Goal: Task Accomplishment & Management: Manage account settings

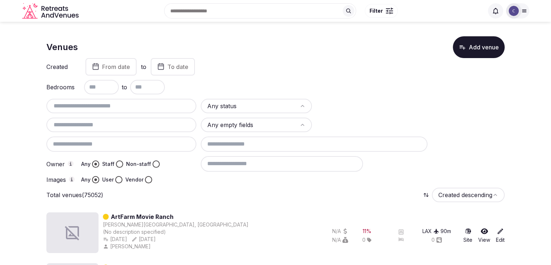
drag, startPoint x: 267, startPoint y: 215, endPoint x: 265, endPoint y: 224, distance: 9.6
drag, startPoint x: 265, startPoint y: 224, endPoint x: 523, endPoint y: 153, distance: 267.8
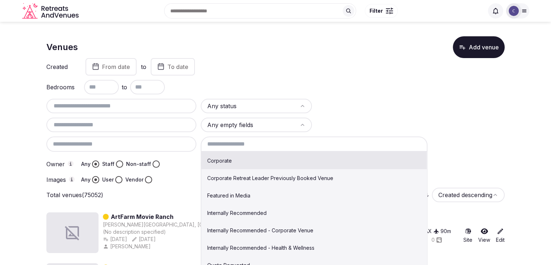
click at [250, 147] on input at bounding box center [314, 143] width 227 height 15
type input "******"
click at [169, 176] on div "Images Any User Vendor" at bounding box center [121, 179] width 150 height 7
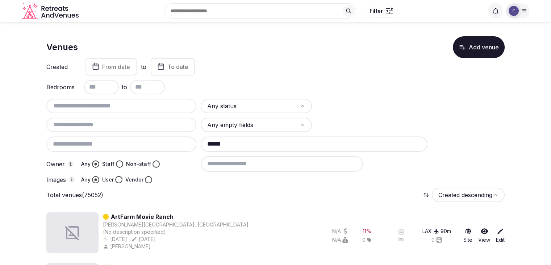
click at [238, 145] on input "******" at bounding box center [314, 143] width 227 height 15
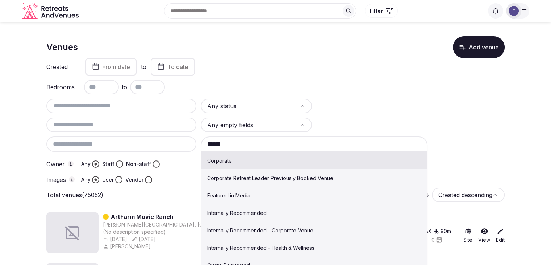
click at [238, 145] on input "******" at bounding box center [314, 143] width 227 height 15
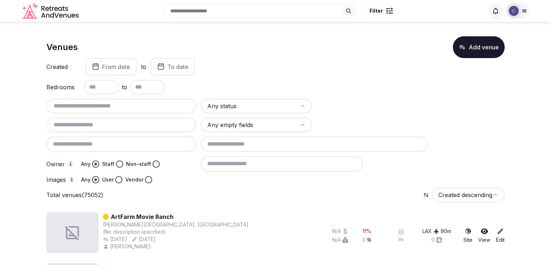
click at [237, 161] on input at bounding box center [282, 163] width 162 height 15
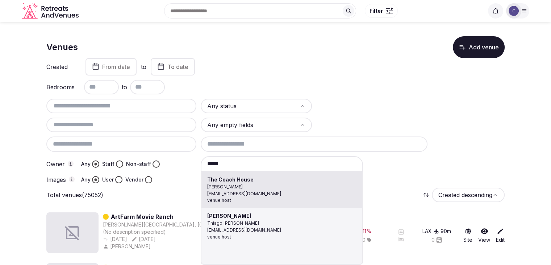
type input "**********"
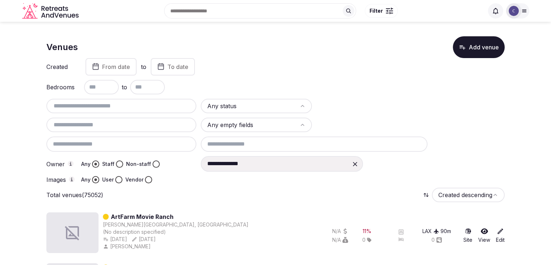
click at [120, 161] on button "Staff" at bounding box center [119, 163] width 7 height 7
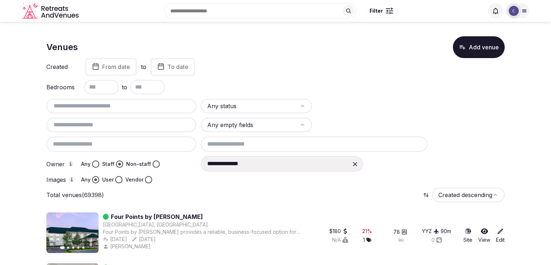
click at [149, 178] on button "Vendor" at bounding box center [148, 179] width 7 height 7
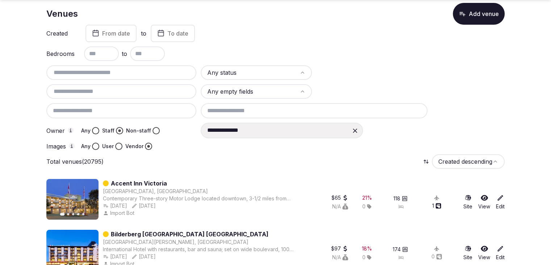
scroll to position [72, 0]
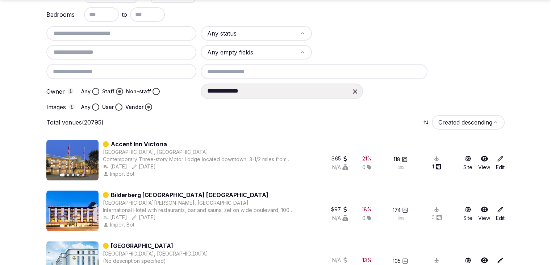
click at [309, 66] on input at bounding box center [314, 71] width 227 height 15
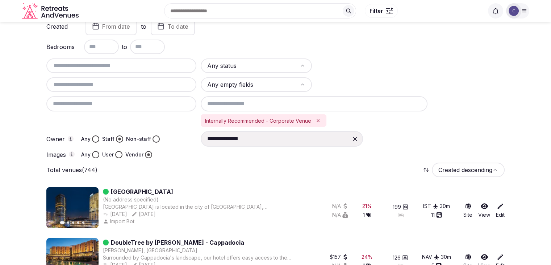
scroll to position [36, 0]
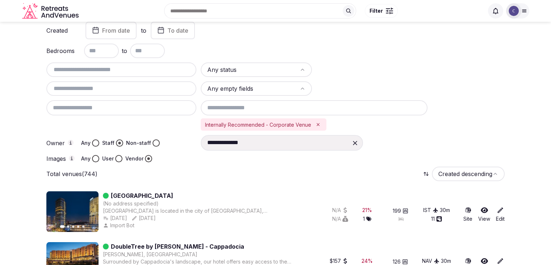
click at [105, 46] on input "text" at bounding box center [101, 50] width 35 height 14
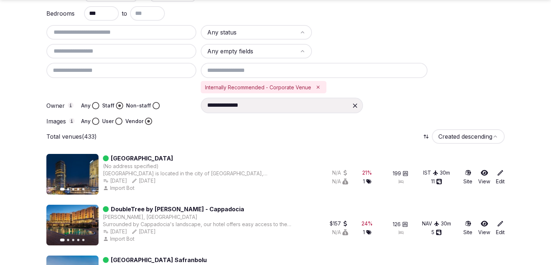
scroll to position [109, 0]
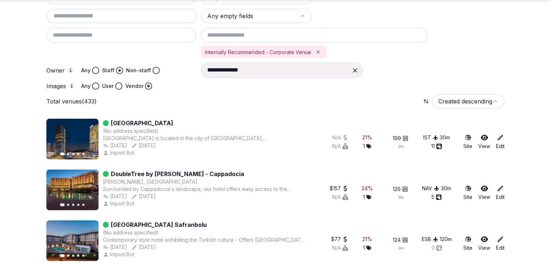
type input "***"
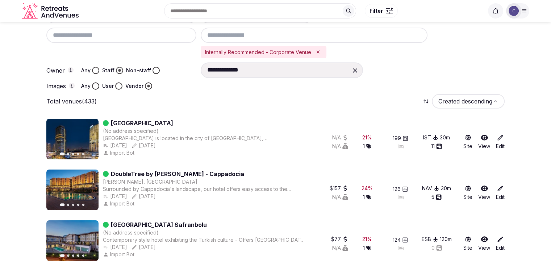
scroll to position [0, 0]
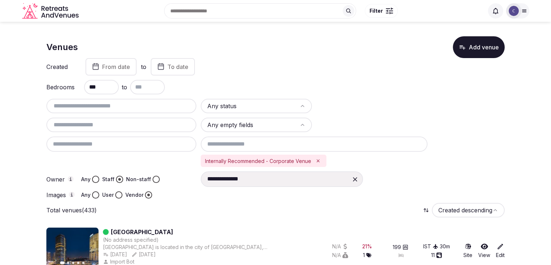
click at [273, 105] on html "**********" at bounding box center [275, 132] width 551 height 265
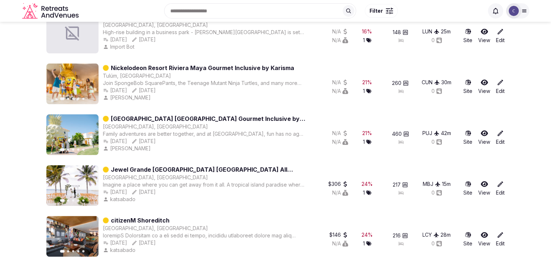
scroll to position [72, 0]
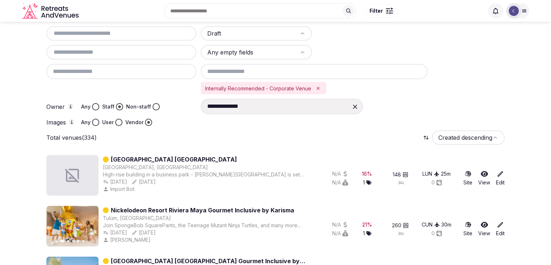
drag, startPoint x: 357, startPoint y: 102, endPoint x: 319, endPoint y: 108, distance: 38.1
click at [356, 103] on icon at bounding box center [355, 106] width 7 height 7
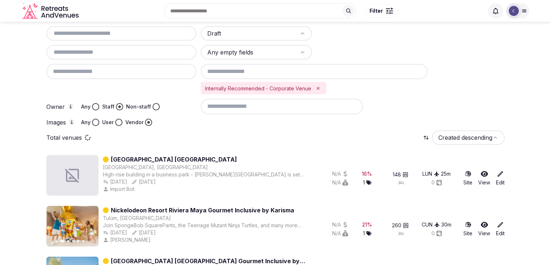
click at [298, 108] on input at bounding box center [282, 106] width 162 height 15
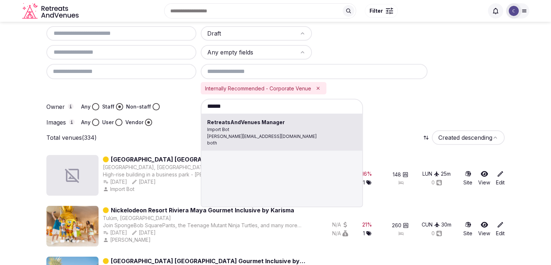
type input "**********"
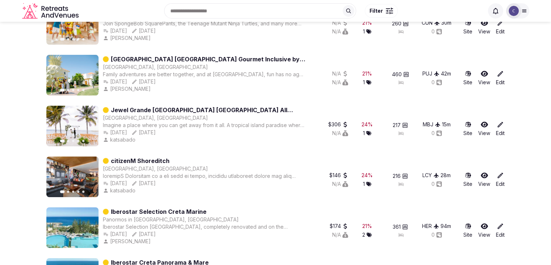
scroll to position [0, 0]
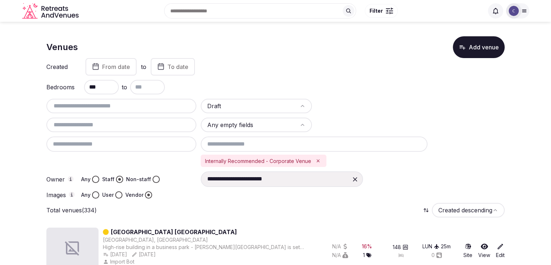
click at [88, 129] on div at bounding box center [121, 124] width 150 height 14
click at [93, 121] on input "text" at bounding box center [121, 124] width 144 height 9
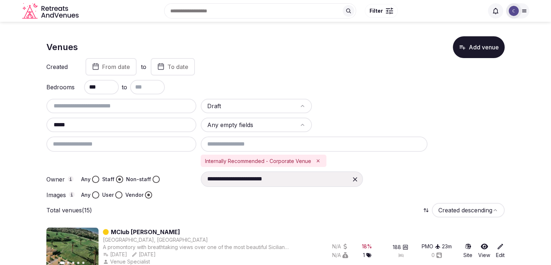
click at [135, 122] on input "*****" at bounding box center [121, 124] width 144 height 9
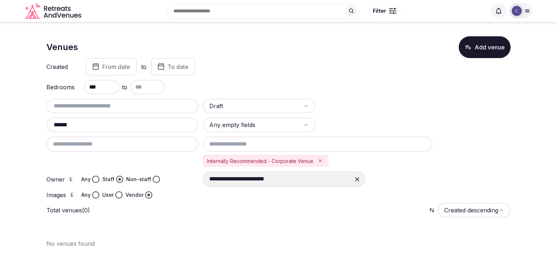
click at [135, 122] on input "******" at bounding box center [122, 124] width 146 height 9
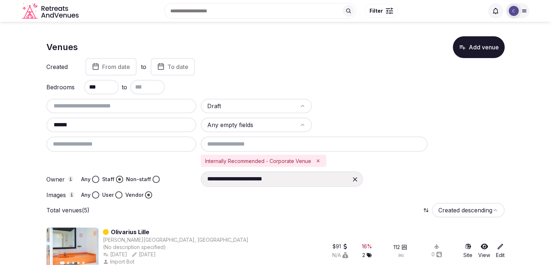
click at [137, 128] on input "******" at bounding box center [121, 124] width 144 height 9
click at [137, 127] on input "******" at bounding box center [121, 124] width 144 height 9
click at [135, 120] on input "******" at bounding box center [121, 124] width 144 height 9
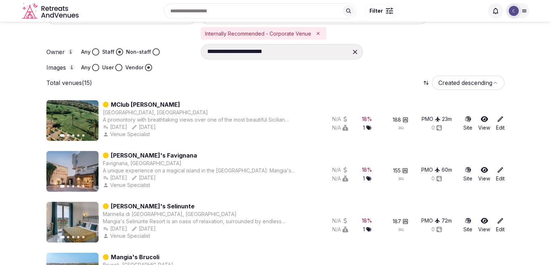
scroll to position [72, 0]
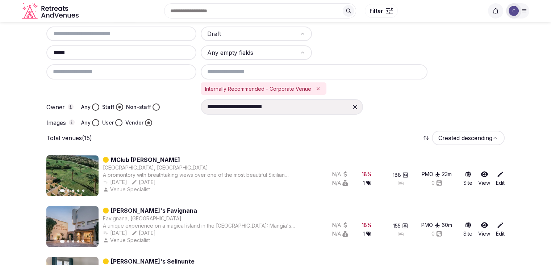
click at [144, 57] on div "*****" at bounding box center [121, 52] width 150 height 14
click at [118, 52] on input "*****" at bounding box center [121, 52] width 144 height 9
click at [117, 51] on input "*****" at bounding box center [121, 52] width 144 height 9
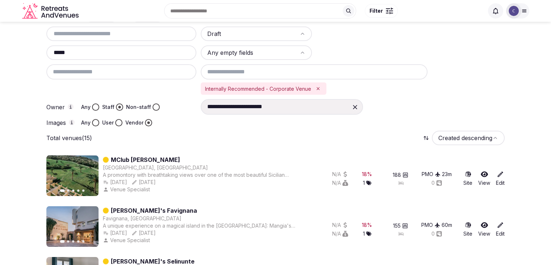
type input "*"
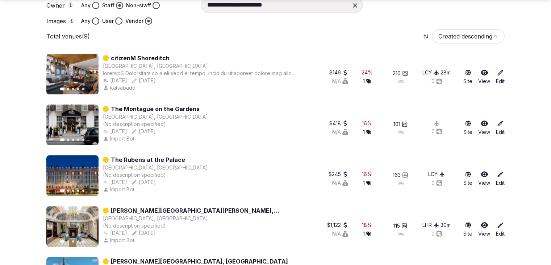
scroll to position [217, 0]
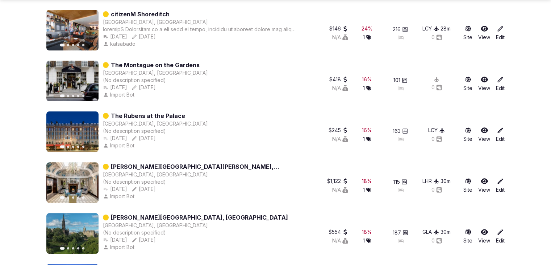
type input "**********"
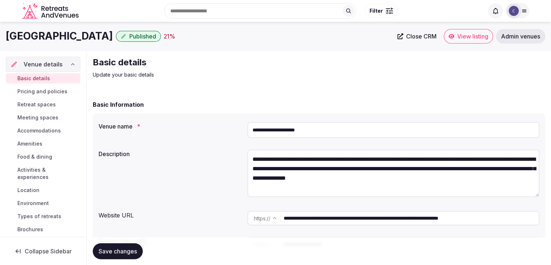
click at [322, 128] on input "**********" at bounding box center [394, 130] width 292 height 16
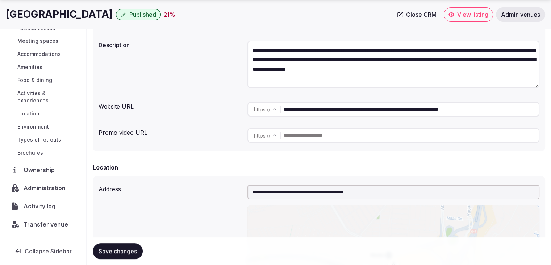
scroll to position [55, 0]
click at [50, 202] on span "Activity log" at bounding box center [41, 205] width 35 height 9
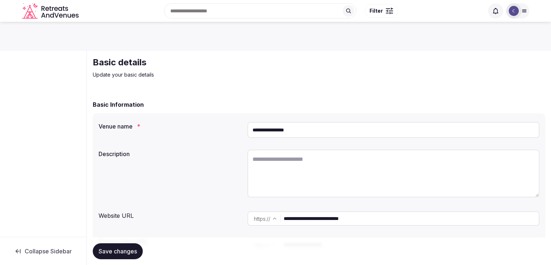
click at [368, 137] on input "**********" at bounding box center [394, 130] width 292 height 16
click at [319, 134] on input "**********" at bounding box center [394, 130] width 292 height 16
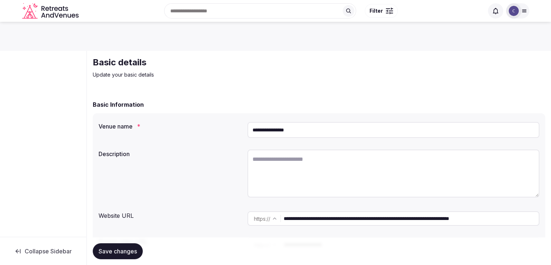
click at [319, 134] on input "**********" at bounding box center [394, 130] width 292 height 16
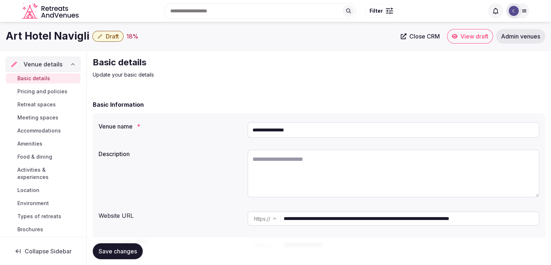
click at [62, 171] on span "Activities & experiences" at bounding box center [47, 173] width 60 height 14
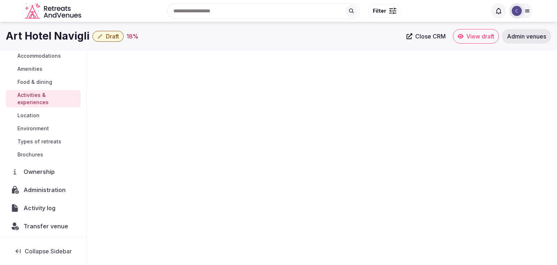
scroll to position [77, 0]
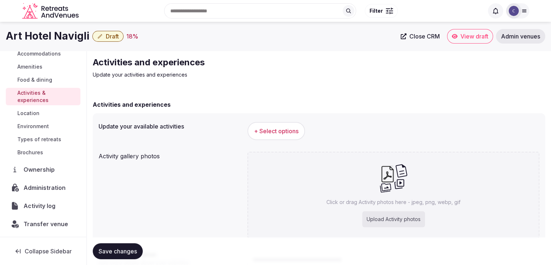
click at [65, 187] on span "Administration" at bounding box center [46, 187] width 45 height 9
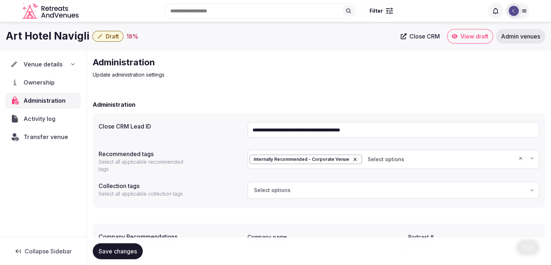
click at [337, 129] on input "**********" at bounding box center [394, 130] width 292 height 16
paste input "text"
type input "**********"
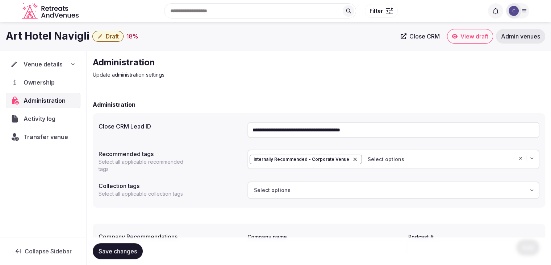
click at [124, 247] on span "Save changes" at bounding box center [118, 250] width 38 height 7
click at [125, 250] on span "Save changes" at bounding box center [118, 250] width 38 height 7
click at [72, 67] on div "Venue details" at bounding box center [43, 64] width 65 height 9
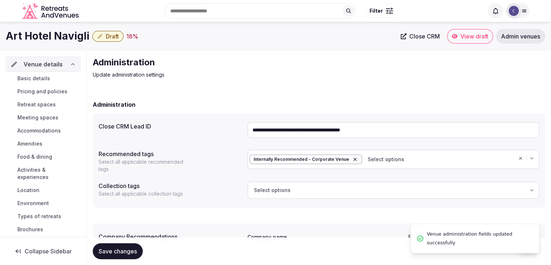
click at [43, 77] on span "Basic details" at bounding box center [33, 78] width 33 height 7
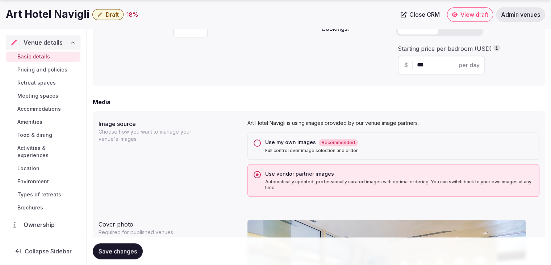
scroll to position [544, 0]
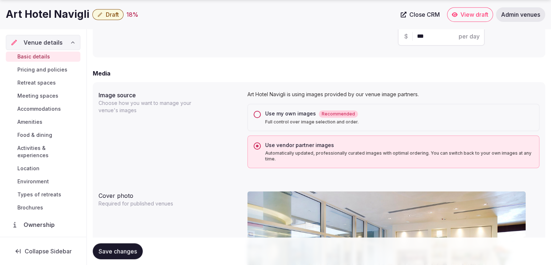
click at [206, 119] on div "Image source Choose how you want to manage your venue's images Art Hotel Navigl…" at bounding box center [319, 129] width 441 height 83
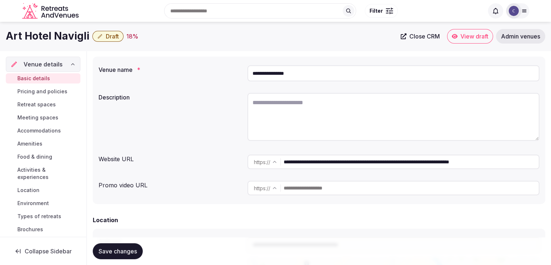
scroll to position [0, 0]
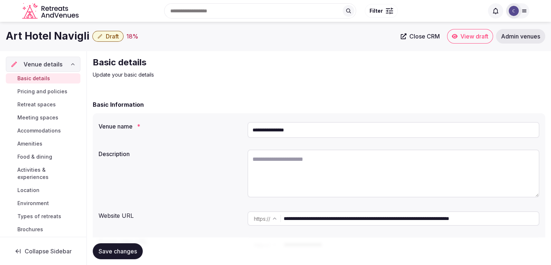
click at [338, 125] on input "**********" at bounding box center [394, 130] width 292 height 16
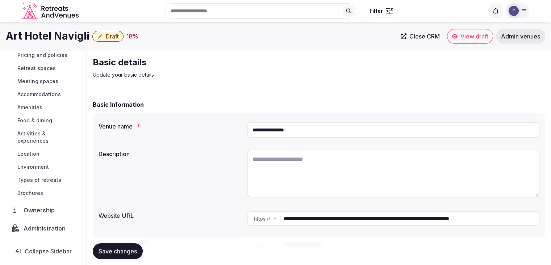
scroll to position [77, 0]
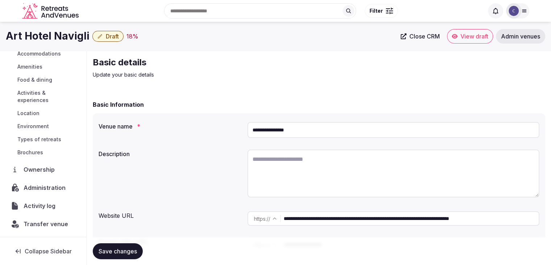
click at [49, 187] on span "Administration" at bounding box center [46, 187] width 45 height 9
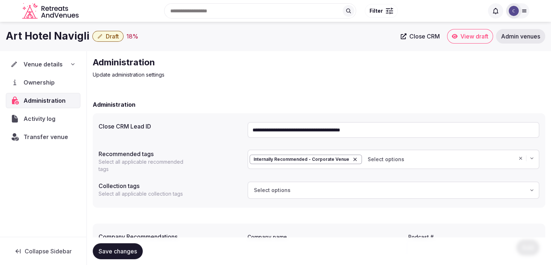
click at [363, 133] on input "**********" at bounding box center [394, 130] width 292 height 16
click at [474, 122] on input "**********" at bounding box center [394, 130] width 292 height 16
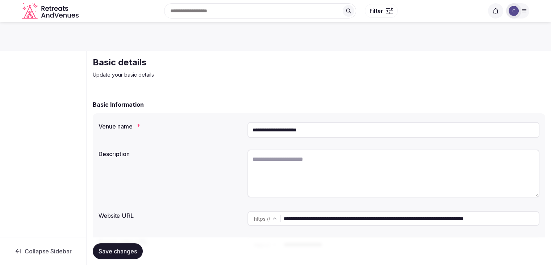
click at [334, 130] on input "**********" at bounding box center [394, 130] width 292 height 16
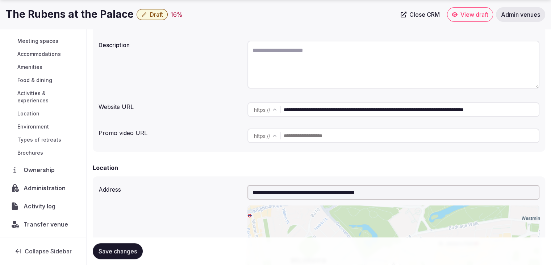
scroll to position [55, 0]
click at [57, 182] on div "Administration" at bounding box center [43, 187] width 75 height 15
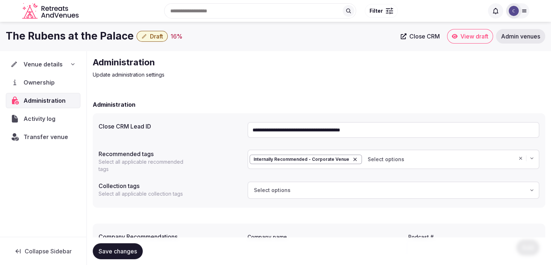
click at [76, 62] on div "Venue details" at bounding box center [43, 64] width 75 height 15
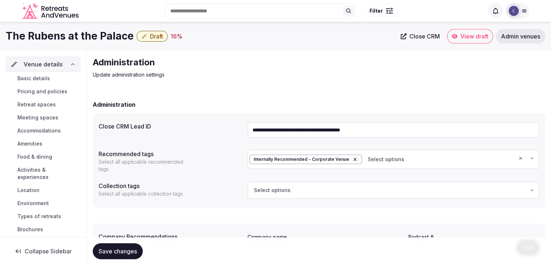
click at [41, 77] on span "Basic details" at bounding box center [33, 78] width 33 height 7
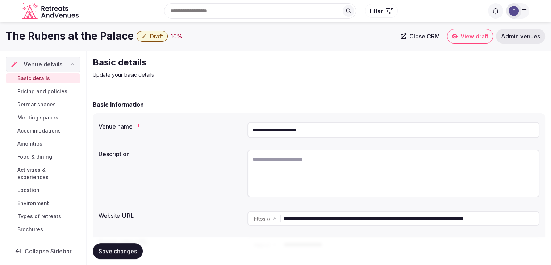
click at [352, 130] on input "**********" at bounding box center [394, 130] width 292 height 16
drag, startPoint x: 340, startPoint y: 216, endPoint x: 273, endPoint y: 216, distance: 67.8
click at [273, 216] on div "**********" at bounding box center [394, 218] width 292 height 14
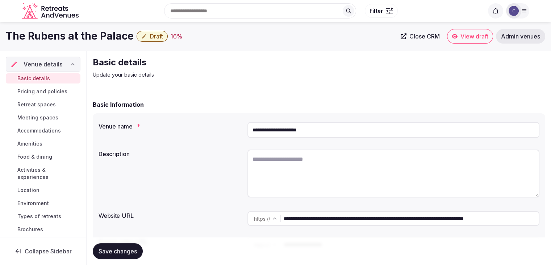
drag, startPoint x: 51, startPoint y: 116, endPoint x: 64, endPoint y: 134, distance: 22.3
click at [51, 116] on span "Meeting spaces" at bounding box center [37, 117] width 41 height 7
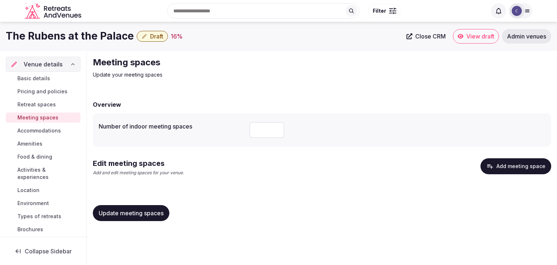
click at [507, 167] on button "Add meeting space" at bounding box center [515, 166] width 71 height 16
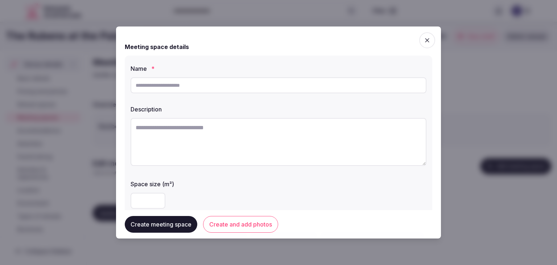
click at [278, 88] on input "text" at bounding box center [278, 85] width 296 height 16
paste input "**********"
type input "**********"
click at [275, 151] on textarea at bounding box center [278, 142] width 296 height 48
paste textarea "**********"
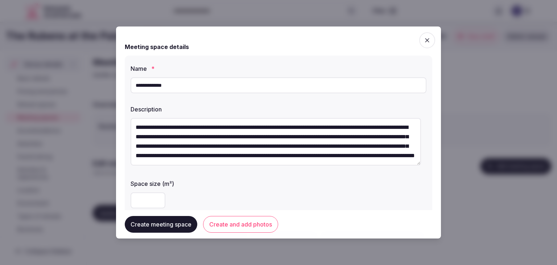
scroll to position [109, 0]
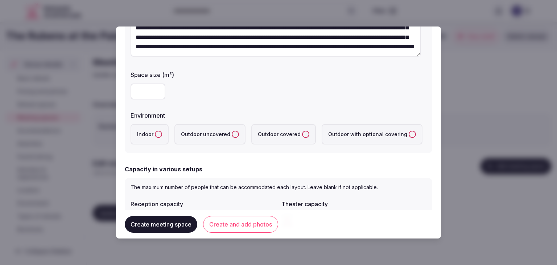
type textarea "**********"
click at [146, 93] on input "number" at bounding box center [147, 91] width 35 height 16
click at [155, 130] on label "Indoor" at bounding box center [149, 134] width 38 height 20
click at [155, 130] on button "Indoor" at bounding box center [158, 133] width 7 height 7
click at [150, 98] on input "number" at bounding box center [147, 91] width 35 height 16
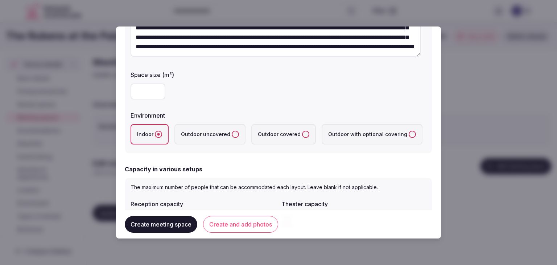
type input "***"
click at [269, 89] on div "***" at bounding box center [278, 91] width 296 height 16
click at [321, 160] on form "**********" at bounding box center [278, 209] width 307 height 566
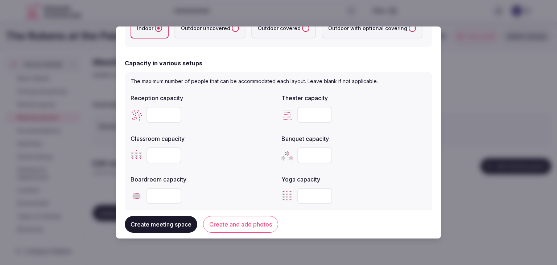
scroll to position [217, 0]
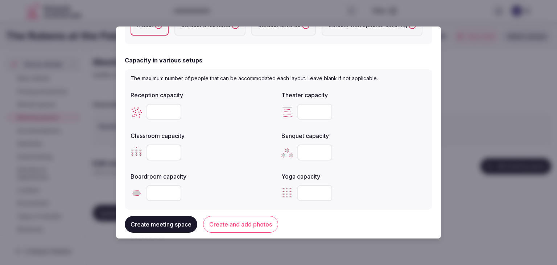
click at [310, 153] on input "number" at bounding box center [314, 152] width 35 height 16
type input "**"
click at [160, 192] on input "number" at bounding box center [163, 193] width 35 height 16
click at [163, 192] on input "number" at bounding box center [163, 193] width 35 height 16
type input "**"
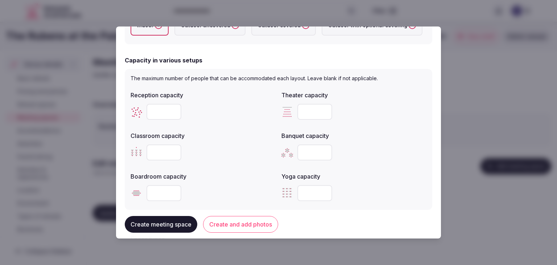
drag, startPoint x: 154, startPoint y: 157, endPoint x: 158, endPoint y: 154, distance: 5.2
click at [154, 157] on input "number" at bounding box center [163, 152] width 35 height 16
click at [158, 154] on input "number" at bounding box center [163, 152] width 35 height 16
type input "**"
click at [155, 113] on input "number" at bounding box center [163, 112] width 35 height 16
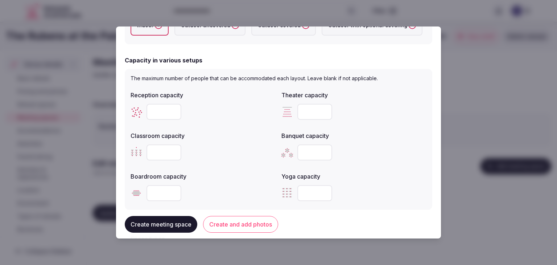
type input "***"
drag, startPoint x: 298, startPoint y: 112, endPoint x: 305, endPoint y: 112, distance: 7.3
click at [300, 112] on input "number" at bounding box center [314, 112] width 35 height 16
click at [307, 113] on input "number" at bounding box center [314, 112] width 35 height 16
type input "**"
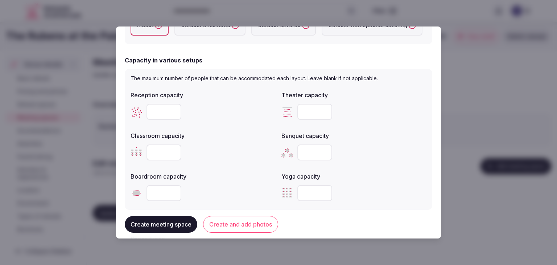
click at [368, 152] on div "**" at bounding box center [353, 152] width 145 height 16
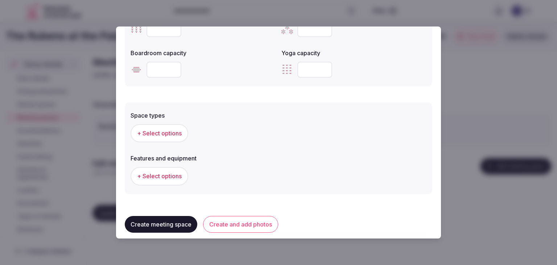
scroll to position [362, 0]
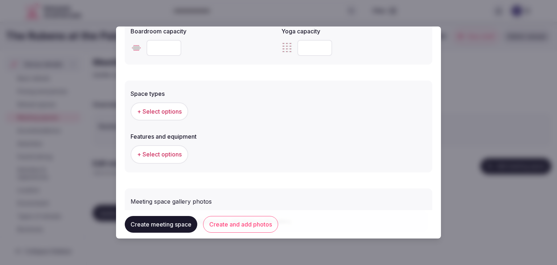
click at [152, 108] on span "+ Select options" at bounding box center [159, 111] width 45 height 8
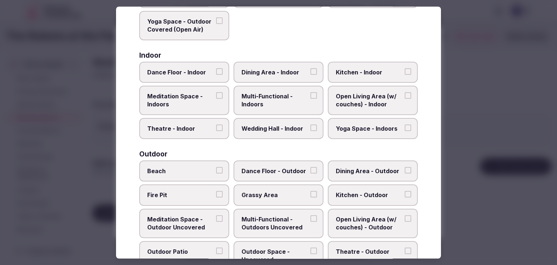
scroll to position [109, 0]
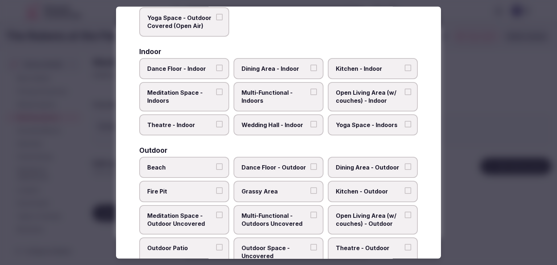
click at [287, 95] on span "Multi-Functional - Indoors" at bounding box center [274, 96] width 67 height 16
click at [310, 95] on button "Multi-Functional - Indoors" at bounding box center [313, 91] width 7 height 7
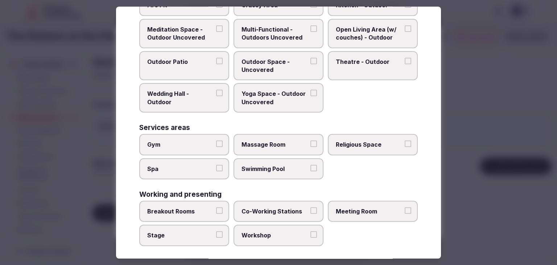
scroll to position [296, 0]
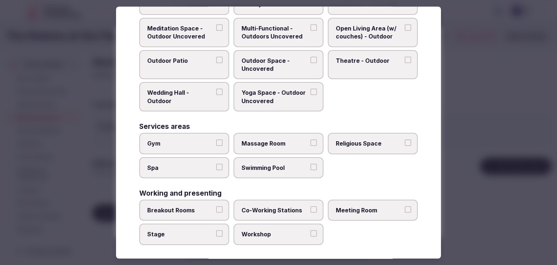
click at [391, 212] on label "Meeting Room" at bounding box center [373, 209] width 90 height 21
click at [404, 212] on button "Meeting Room" at bounding box center [407, 209] width 7 height 7
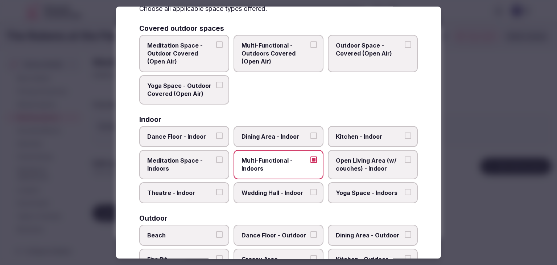
scroll to position [0, 0]
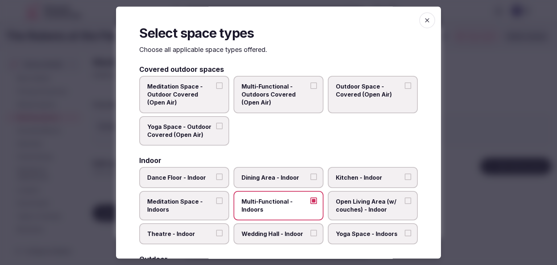
click at [423, 18] on icon "button" at bounding box center [426, 20] width 7 height 7
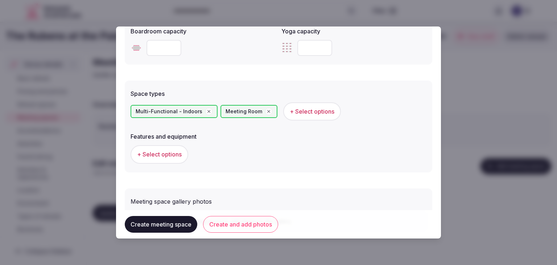
click at [169, 147] on button "+ Select options" at bounding box center [159, 154] width 58 height 18
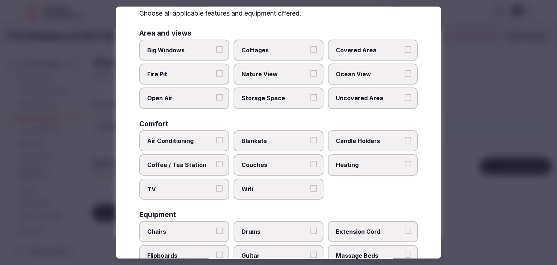
click at [272, 182] on label "Wifi" at bounding box center [278, 188] width 90 height 21
click at [310, 185] on button "Wifi" at bounding box center [313, 188] width 7 height 7
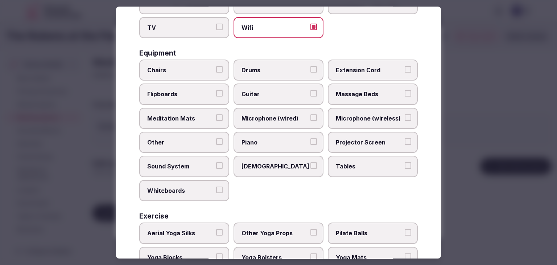
scroll to position [245, 0]
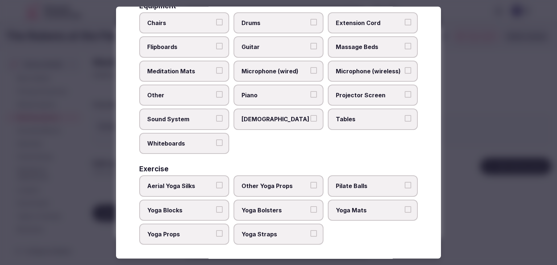
click at [368, 115] on span "Tables" at bounding box center [369, 119] width 67 height 8
click at [404, 115] on button "Tables" at bounding box center [407, 118] width 7 height 7
click at [175, 12] on label "Chairs" at bounding box center [184, 22] width 90 height 21
click at [216, 19] on button "Chairs" at bounding box center [219, 22] width 7 height 7
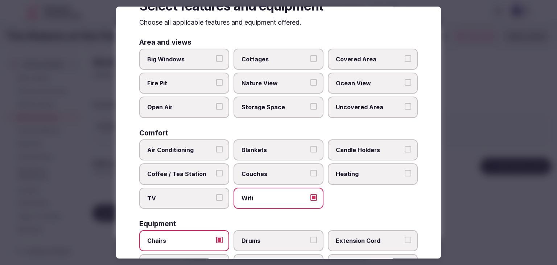
scroll to position [0, 0]
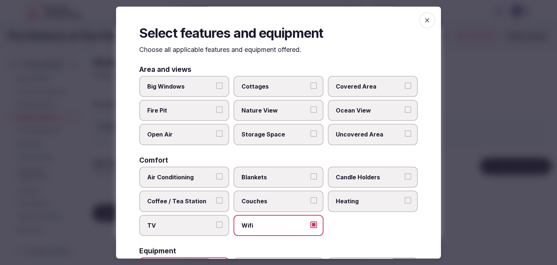
click at [421, 24] on span "button" at bounding box center [427, 20] width 16 height 16
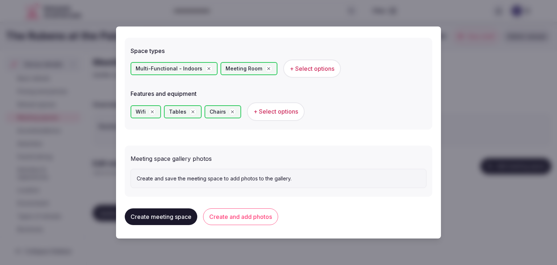
scroll to position [406, 0]
drag, startPoint x: 238, startPoint y: 213, endPoint x: 241, endPoint y: 216, distance: 4.9
click at [238, 213] on button "Create and add photos" at bounding box center [240, 216] width 75 height 17
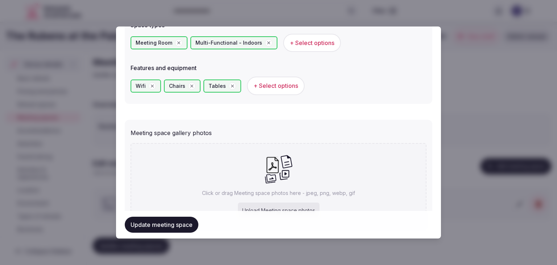
scroll to position [472, 0]
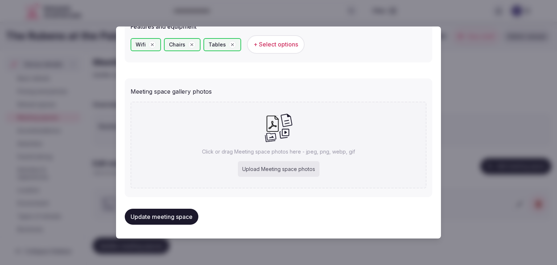
click at [283, 165] on div "Upload Meeting space photos" at bounding box center [279, 169] width 82 height 16
type input "**********"
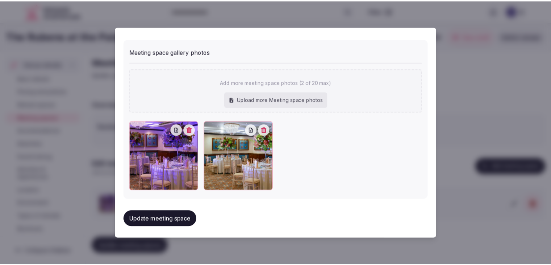
scroll to position [512, 0]
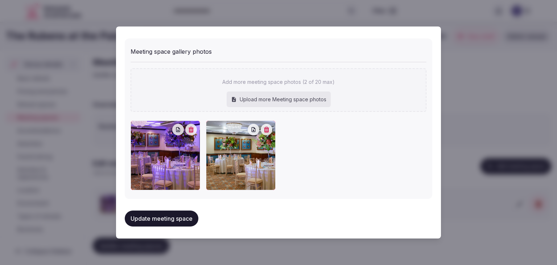
click at [167, 212] on button "Update meeting space" at bounding box center [162, 218] width 74 height 16
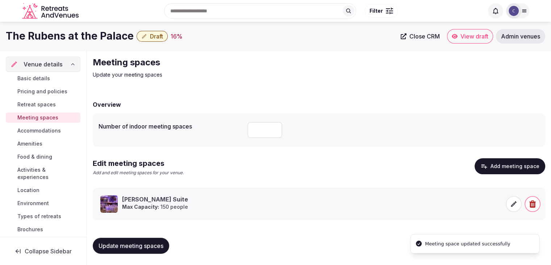
scroll to position [0, 0]
click at [163, 244] on span "Update meeting spaces" at bounding box center [131, 245] width 65 height 7
click at [63, 33] on h1 "The Rubens at the Palace" at bounding box center [70, 36] width 128 height 14
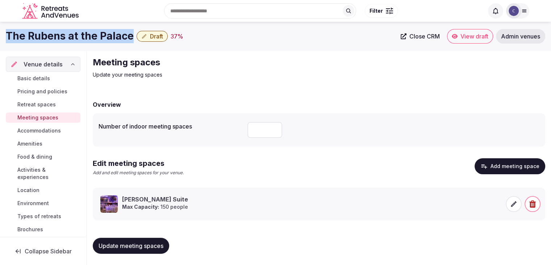
click at [63, 33] on h1 "The Rubens at the Palace" at bounding box center [70, 36] width 128 height 14
copy div "The Rubens at the Palace"
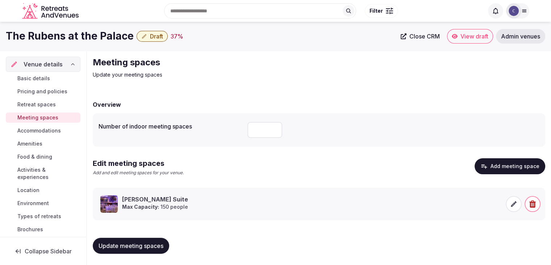
click at [270, 128] on input "number" at bounding box center [265, 130] width 35 height 16
type input "*"
click at [135, 249] on button "Update meeting spaces" at bounding box center [131, 245] width 76 height 16
click at [51, 131] on span "Accommodations" at bounding box center [38, 130] width 43 height 7
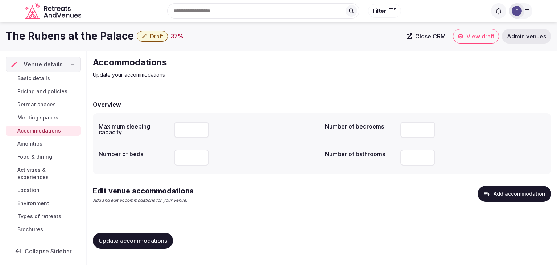
click at [502, 193] on button "Add accommodation" at bounding box center [514, 194] width 74 height 16
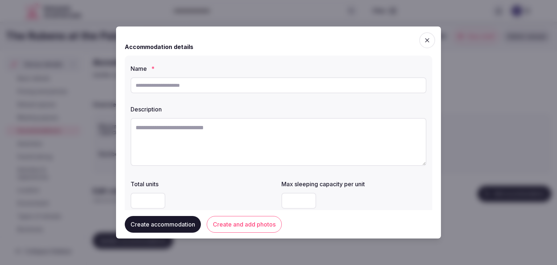
click at [279, 84] on input "text" at bounding box center [278, 85] width 296 height 16
paste input "**********"
drag, startPoint x: 137, startPoint y: 84, endPoint x: 176, endPoint y: 115, distance: 50.4
click at [138, 86] on input "**********" at bounding box center [278, 85] width 296 height 16
type input "**********"
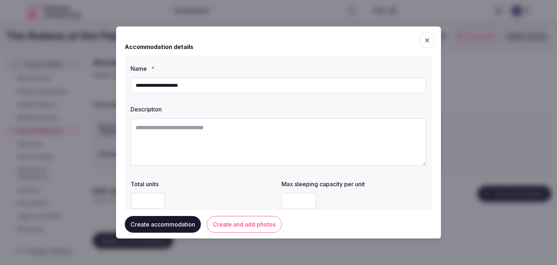
click at [251, 146] on textarea at bounding box center [278, 142] width 296 height 48
paste textarea "**********"
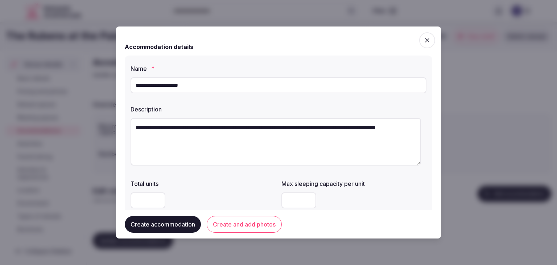
paste textarea "**********"
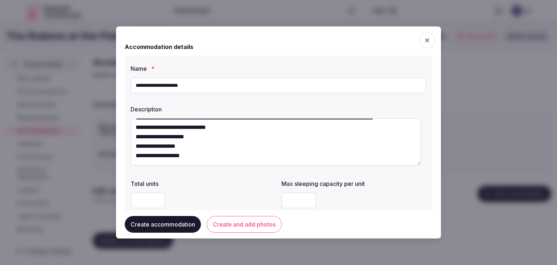
click at [284, 142] on textarea "**********" at bounding box center [275, 141] width 290 height 47
paste textarea "**********"
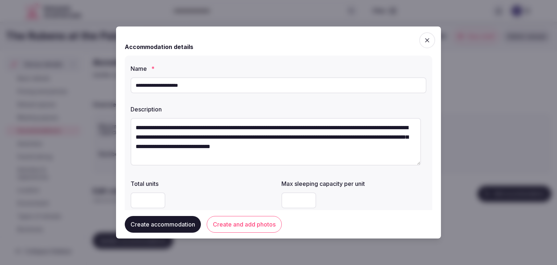
type textarea "**********"
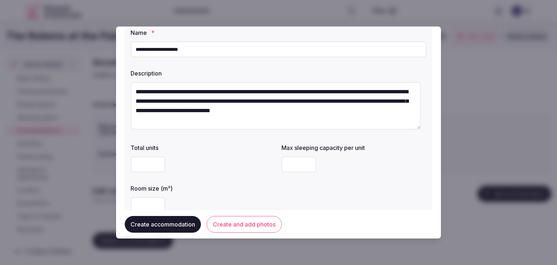
scroll to position [36, 0]
click at [149, 204] on input "number" at bounding box center [147, 204] width 35 height 16
type input "**"
click at [281, 167] on input "number" at bounding box center [298, 164] width 35 height 16
type input "*"
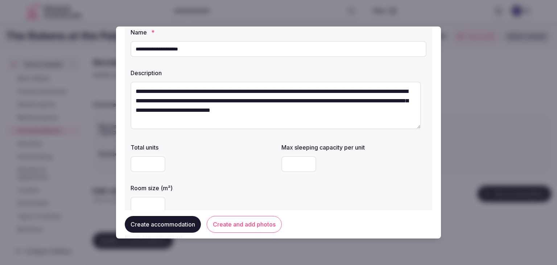
click at [240, 169] on div at bounding box center [202, 164] width 145 height 16
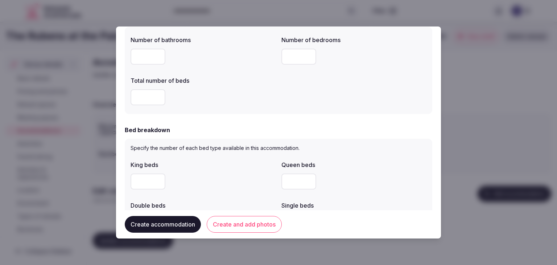
scroll to position [217, 0]
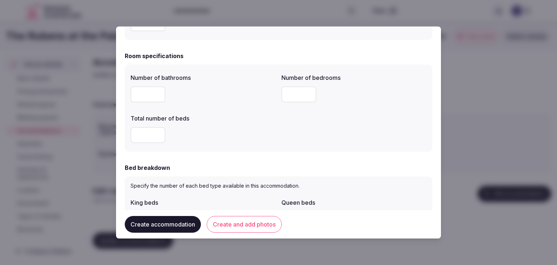
click at [146, 89] on input "number" at bounding box center [147, 94] width 35 height 16
type input "*"
click at [144, 134] on input "number" at bounding box center [147, 135] width 35 height 16
type input "*"
click at [295, 84] on div at bounding box center [353, 94] width 145 height 22
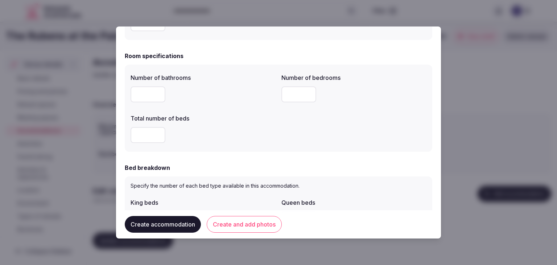
click at [290, 97] on input "number" at bounding box center [298, 94] width 35 height 16
type input "*"
click at [271, 142] on div "*" at bounding box center [202, 135] width 145 height 16
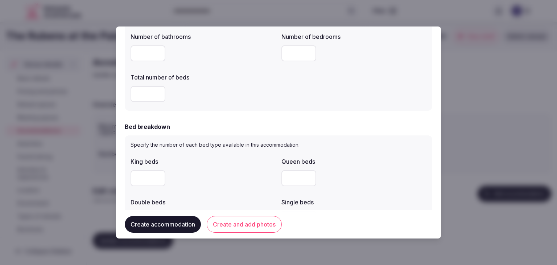
scroll to position [290, 0]
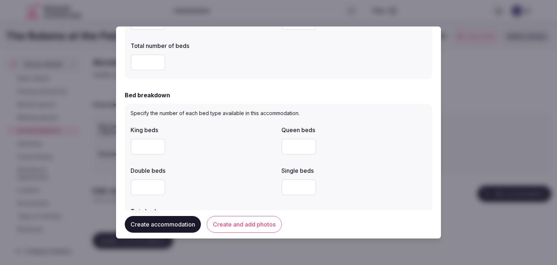
click at [139, 150] on input "number" at bounding box center [147, 146] width 35 height 16
type input "*"
click at [261, 160] on div "King beds * Queen beds Double beds Single beds Twin beds" at bounding box center [278, 180] width 296 height 116
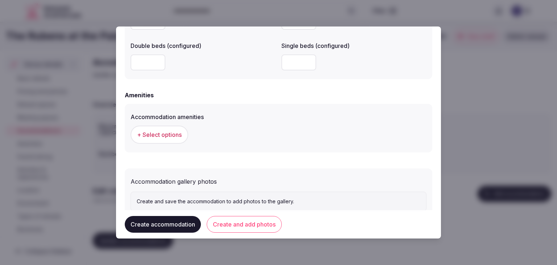
scroll to position [665, 0]
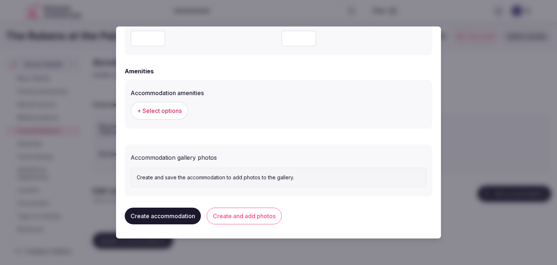
click at [176, 117] on button "+ Select options" at bounding box center [159, 110] width 58 height 18
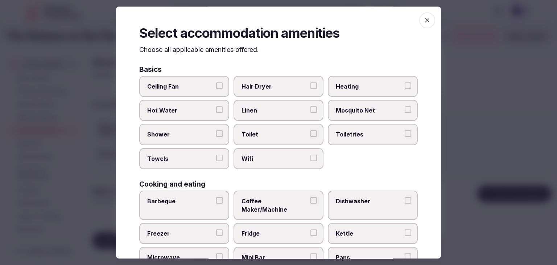
click at [278, 154] on span "Wifi" at bounding box center [274, 158] width 67 height 8
click at [310, 154] on button "Wifi" at bounding box center [313, 157] width 7 height 7
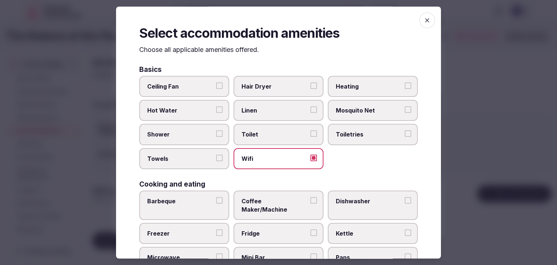
click at [337, 138] on label "Toiletries" at bounding box center [373, 134] width 90 height 21
click at [404, 137] on button "Toiletries" at bounding box center [407, 133] width 7 height 7
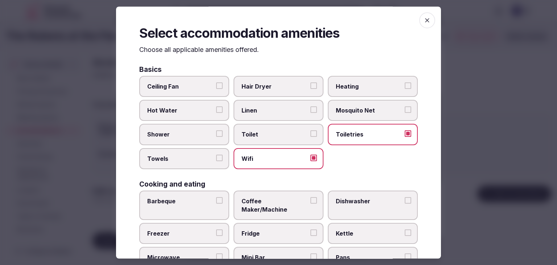
click at [278, 88] on span "Hair Dryer" at bounding box center [274, 86] width 67 height 8
click at [310, 88] on button "Hair Dryer" at bounding box center [313, 85] width 7 height 7
drag, startPoint x: 273, startPoint y: 113, endPoint x: 265, endPoint y: 120, distance: 10.6
click at [273, 114] on label "Linen" at bounding box center [278, 110] width 90 height 21
click at [310, 113] on button "Linen" at bounding box center [313, 109] width 7 height 7
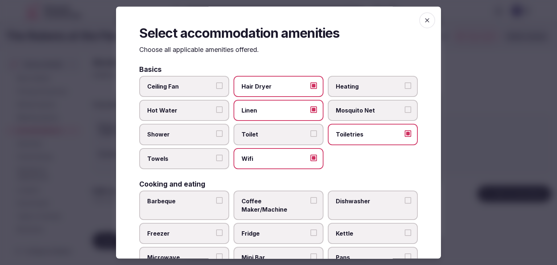
click at [201, 133] on span "Shower" at bounding box center [180, 134] width 67 height 8
click at [216, 133] on button "Shower" at bounding box center [219, 133] width 7 height 7
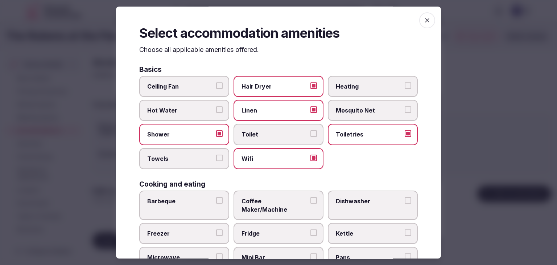
drag, startPoint x: 199, startPoint y: 158, endPoint x: 203, endPoint y: 168, distance: 10.8
click at [199, 158] on span "Towels" at bounding box center [180, 158] width 67 height 8
click at [216, 158] on button "Towels" at bounding box center [219, 157] width 7 height 7
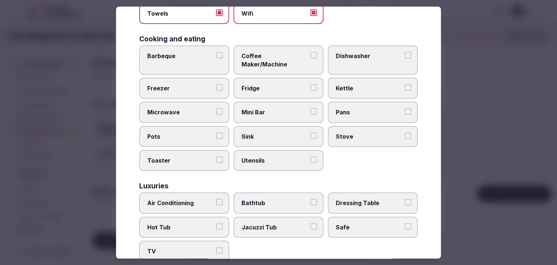
scroll to position [217, 0]
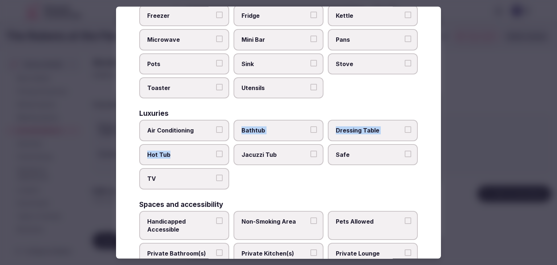
drag, startPoint x: 197, startPoint y: 131, endPoint x: 200, endPoint y: 128, distance: 3.9
click at [200, 128] on div "Air Conditioning Bathtub Dressing Table Hot Tub Jacuzzi Tub Safe TV" at bounding box center [278, 154] width 278 height 69
click at [188, 126] on span "Air Conditioning" at bounding box center [180, 130] width 67 height 8
click at [216, 126] on button "Air Conditioning" at bounding box center [219, 129] width 7 height 7
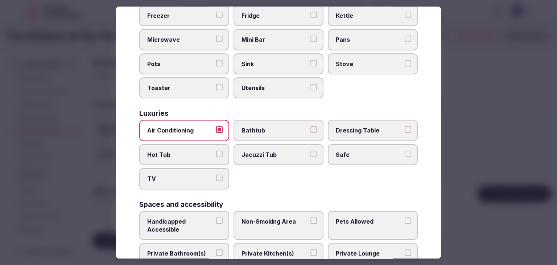
click at [195, 175] on span "TV" at bounding box center [180, 179] width 67 height 8
click at [216, 175] on button "TV" at bounding box center [219, 178] width 7 height 7
click at [349, 150] on span "Safe" at bounding box center [369, 154] width 67 height 8
click at [404, 150] on button "Safe" at bounding box center [407, 153] width 7 height 7
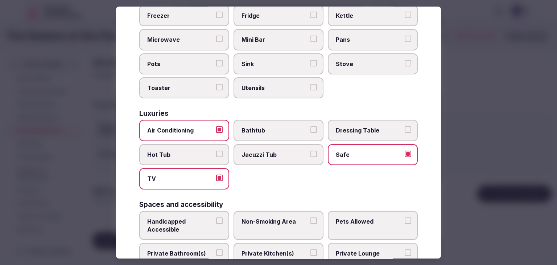
click at [196, 249] on span "Private Bathroom(s)" at bounding box center [180, 253] width 67 height 8
click at [216, 249] on button "Private Bathroom(s)" at bounding box center [219, 252] width 7 height 7
click at [351, 216] on label "Pets Allowed" at bounding box center [373, 225] width 90 height 29
click at [404, 217] on button "Pets Allowed" at bounding box center [407, 220] width 7 height 7
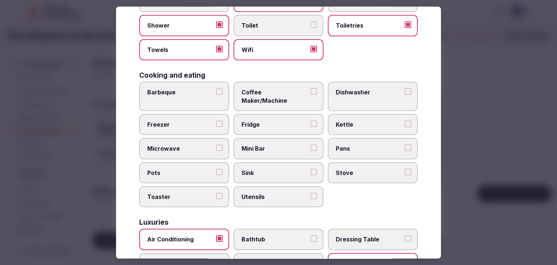
scroll to position [36, 0]
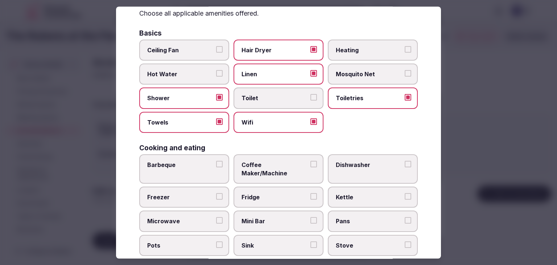
click at [296, 162] on span "Coffee Maker/Machine" at bounding box center [274, 169] width 67 height 16
click at [310, 162] on button "Coffee Maker/Machine" at bounding box center [313, 164] width 7 height 7
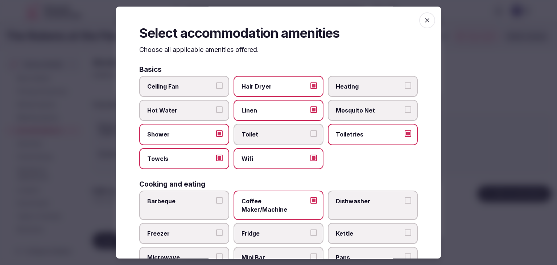
scroll to position [0, 0]
click at [426, 12] on div "Select accommodation amenities Choose all applicable amenities offered. Basics …" at bounding box center [278, 133] width 325 height 252
click at [423, 18] on icon "button" at bounding box center [426, 20] width 7 height 7
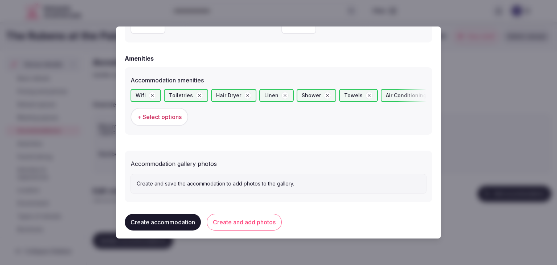
scroll to position [684, 0]
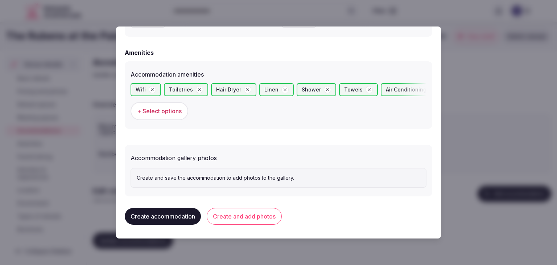
click at [249, 211] on button "Create and add photos" at bounding box center [244, 216] width 75 height 17
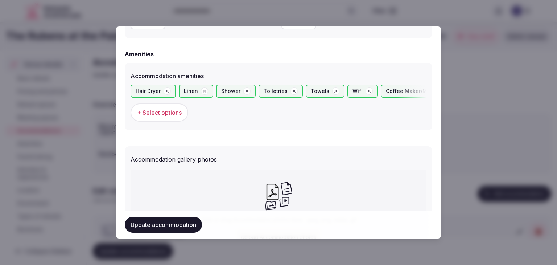
scroll to position [725, 0]
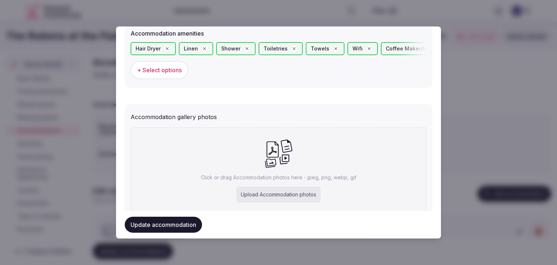
click at [273, 194] on div "Upload Accommodation photos" at bounding box center [278, 194] width 84 height 16
type input "**********"
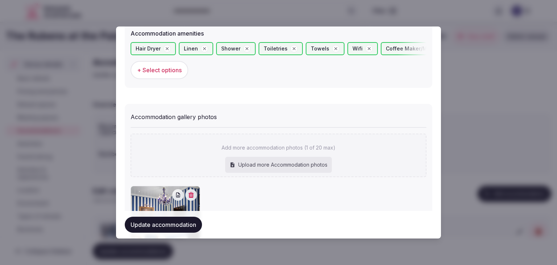
click at [189, 226] on button "Update accommodation" at bounding box center [163, 224] width 77 height 16
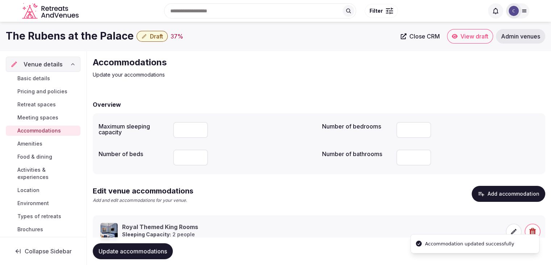
click at [141, 253] on span "Update accommodations" at bounding box center [133, 250] width 68 height 7
click at [53, 159] on link "Food & dining" at bounding box center [43, 156] width 75 height 10
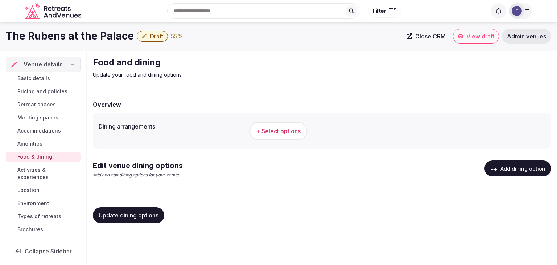
click at [89, 35] on h1 "The Rubens at the Palace" at bounding box center [70, 36] width 128 height 14
click at [89, 34] on h1 "The Rubens at the Palace" at bounding box center [70, 36] width 128 height 14
click at [90, 34] on h1 "The Rubens at the Palace" at bounding box center [70, 36] width 128 height 14
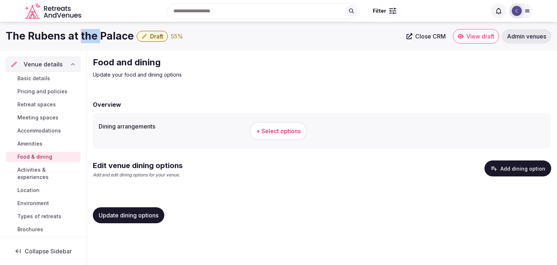
click at [90, 34] on h1 "The Rubens at the Palace" at bounding box center [70, 36] width 128 height 14
click at [273, 132] on span "+ Select options" at bounding box center [278, 131] width 45 height 8
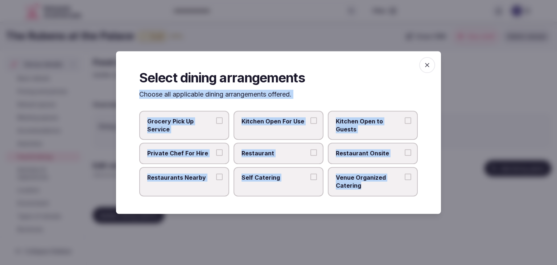
drag, startPoint x: 139, startPoint y: 95, endPoint x: 389, endPoint y: 201, distance: 271.4
click at [389, 201] on div "Select dining arrangements Choose all applicable dining arrangements offered. G…" at bounding box center [278, 132] width 325 height 162
copy div "Choose all applicable dining arrangements offered. Grocery Pick Up Service Kitc…"
drag, startPoint x: 273, startPoint y: 154, endPoint x: 294, endPoint y: 155, distance: 21.8
click at [273, 154] on span "Restaurant" at bounding box center [274, 153] width 67 height 8
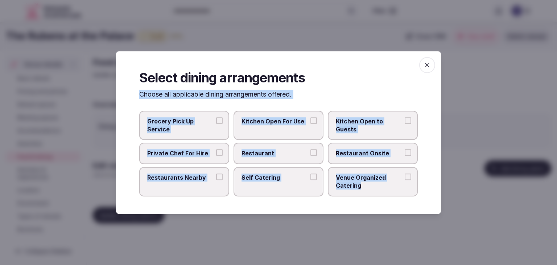
click at [310, 154] on button "Restaurant" at bounding box center [313, 152] width 7 height 7
click at [351, 155] on span "Restaurant Onsite" at bounding box center [369, 153] width 67 height 8
click at [404, 155] on button "Restaurant Onsite" at bounding box center [407, 152] width 7 height 7
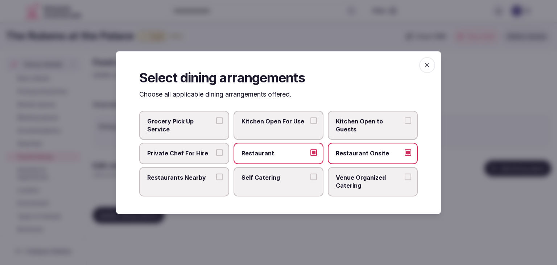
click at [364, 184] on span "Venue Organized Catering" at bounding box center [369, 181] width 67 height 16
click at [404, 180] on button "Venue Organized Catering" at bounding box center [407, 176] width 7 height 7
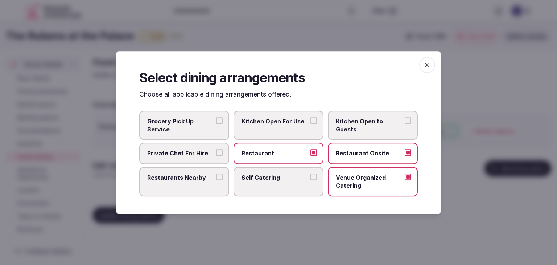
click at [425, 66] on icon "button" at bounding box center [426, 64] width 7 height 7
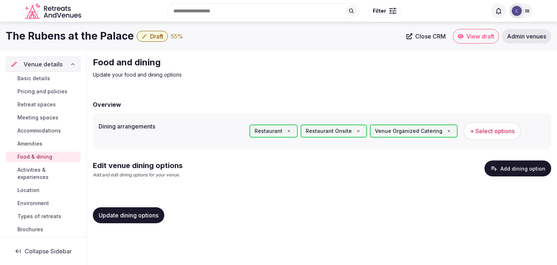
click at [145, 217] on span "Update dining options" at bounding box center [129, 214] width 60 height 7
click at [523, 171] on button "Add dining option" at bounding box center [517, 168] width 67 height 16
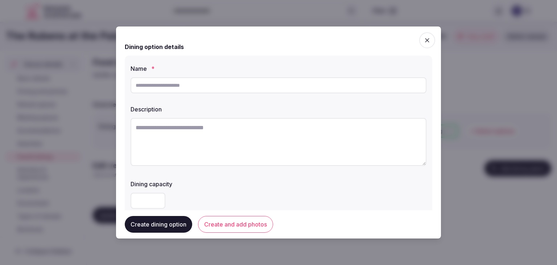
click at [287, 80] on input "text" at bounding box center [278, 85] width 296 height 16
paste input "**********"
type input "**********"
click at [254, 126] on textarea at bounding box center [278, 142] width 296 height 48
paste textarea "**********"
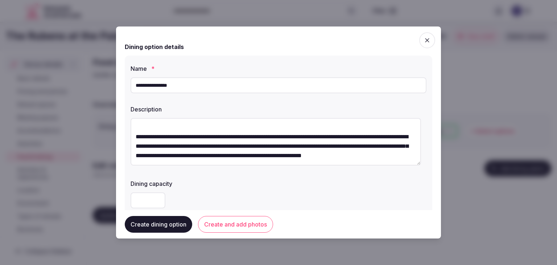
scroll to position [109, 0]
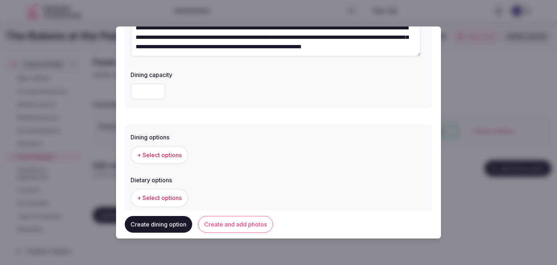
type textarea "**********"
click at [183, 161] on button "+ Select options" at bounding box center [159, 155] width 58 height 18
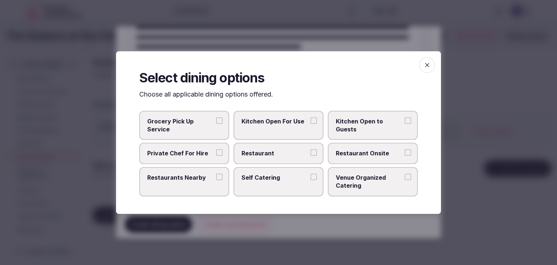
drag, startPoint x: 290, startPoint y: 161, endPoint x: 338, endPoint y: 160, distance: 47.8
click at [291, 160] on label "Restaurant" at bounding box center [278, 153] width 90 height 21
click at [310, 156] on button "Restaurant" at bounding box center [313, 152] width 7 height 7
click at [346, 160] on label "Restaurant Onsite" at bounding box center [373, 153] width 90 height 21
click at [387, 150] on span "Restaurant Onsite" at bounding box center [369, 153] width 67 height 8
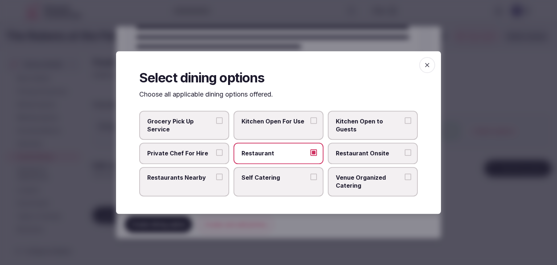
click at [404, 150] on button "Restaurant Onsite" at bounding box center [407, 152] width 7 height 7
drag, startPoint x: 426, startPoint y: 67, endPoint x: 412, endPoint y: 85, distance: 22.7
click at [425, 68] on icon "button" at bounding box center [426, 64] width 7 height 7
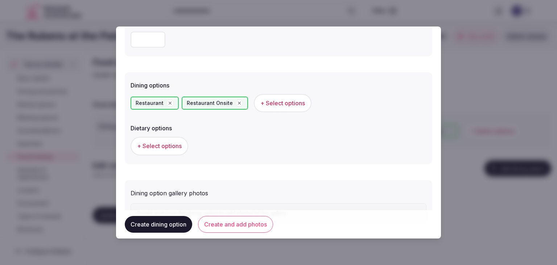
scroll to position [196, 0]
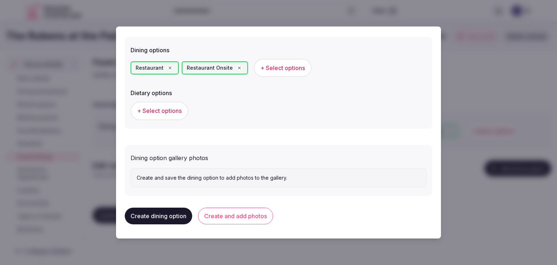
click at [262, 222] on button "Create and add photos" at bounding box center [235, 215] width 75 height 17
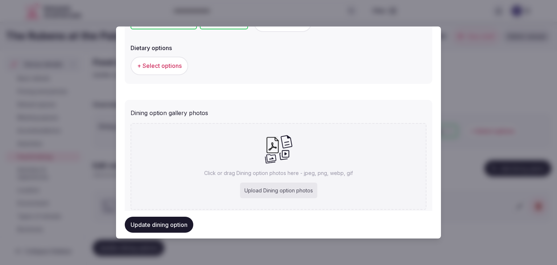
scroll to position [262, 0]
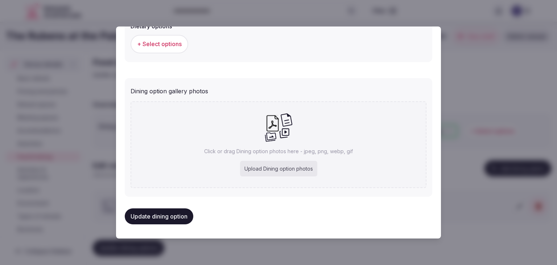
click at [279, 169] on div "Upload Dining option photos" at bounding box center [278, 169] width 77 height 16
type input "**********"
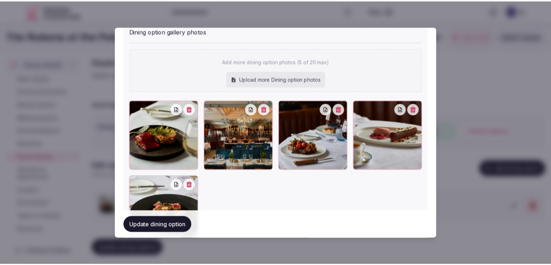
scroll to position [335, 0]
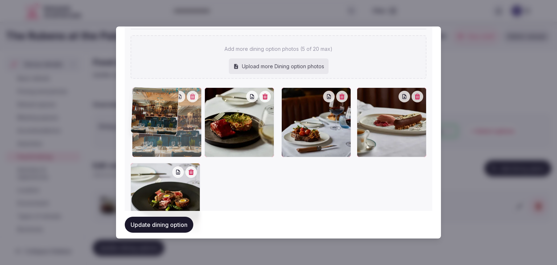
drag, startPoint x: 216, startPoint y: 96, endPoint x: 159, endPoint y: 104, distance: 57.1
click at [159, 104] on div at bounding box center [167, 122] width 70 height 70
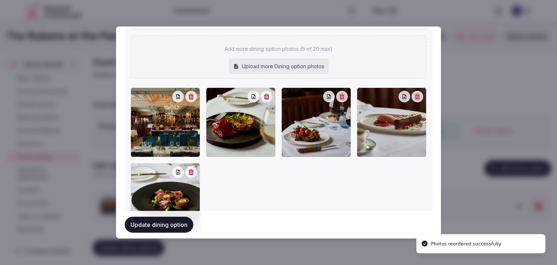
click at [177, 225] on button "Update dining option" at bounding box center [159, 224] width 68 height 16
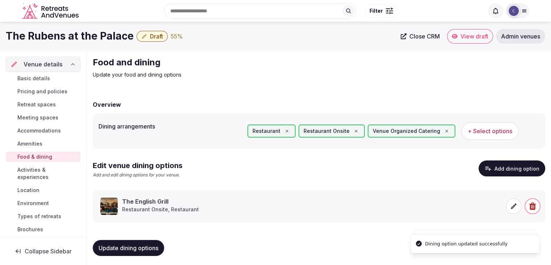
scroll to position [2, 0]
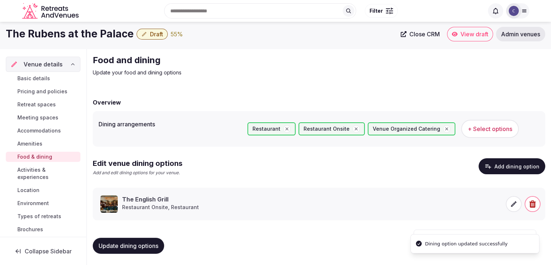
click at [154, 243] on span "Update dining options" at bounding box center [129, 245] width 60 height 7
click at [32, 78] on span "Basic details" at bounding box center [33, 78] width 33 height 7
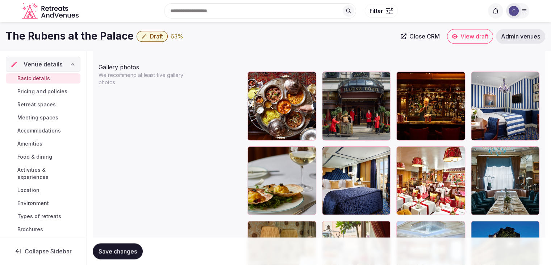
scroll to position [834, 0]
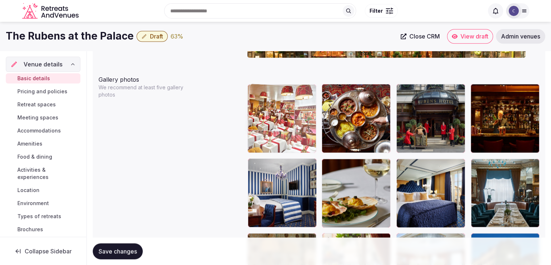
drag, startPoint x: 404, startPoint y: 163, endPoint x: 288, endPoint y: 96, distance: 134.3
click at [288, 96] on body "**********" at bounding box center [275, 132] width 551 height 1933
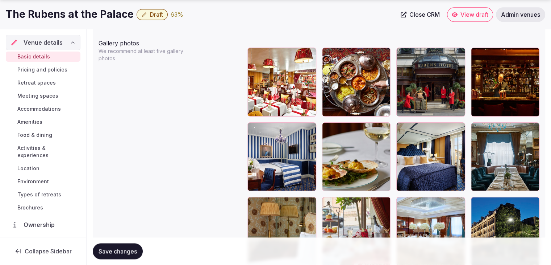
scroll to position [942, 0]
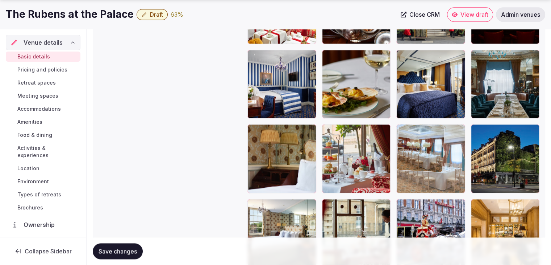
drag, startPoint x: 380, startPoint y: 76, endPoint x: 464, endPoint y: 174, distance: 129.0
click at [415, 142] on body "**********" at bounding box center [275, 24] width 551 height 1933
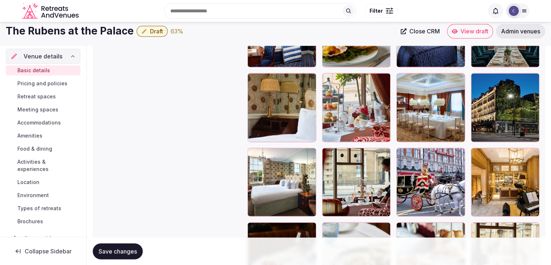
scroll to position [978, 0]
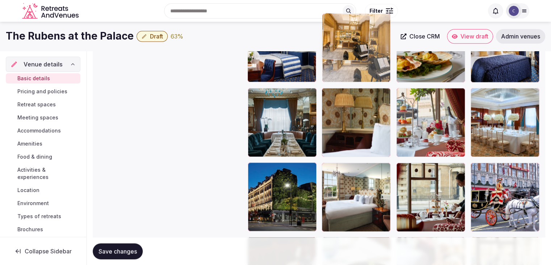
drag, startPoint x: 477, startPoint y: 171, endPoint x: 341, endPoint y: 60, distance: 176.4
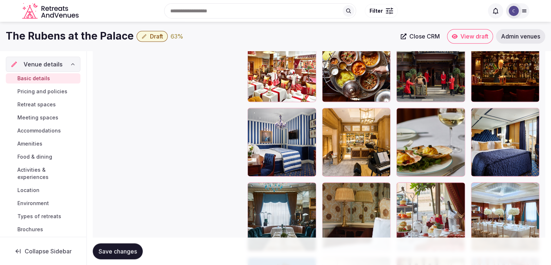
scroll to position [870, 0]
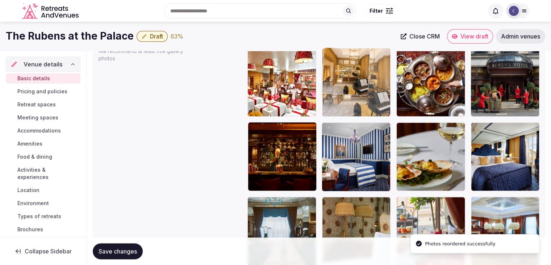
drag, startPoint x: 329, startPoint y: 125, endPoint x: 329, endPoint y: 91, distance: 34.8
click at [329, 90] on body "**********" at bounding box center [275, 96] width 551 height 1933
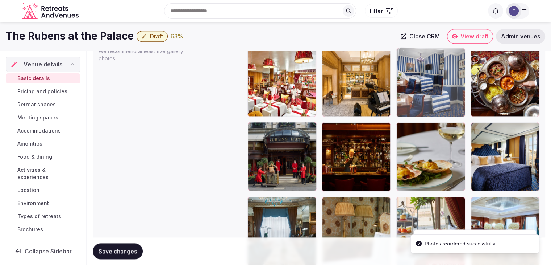
drag, startPoint x: 327, startPoint y: 129, endPoint x: 425, endPoint y: 80, distance: 109.4
click at [423, 80] on body "**********" at bounding box center [275, 96] width 551 height 1933
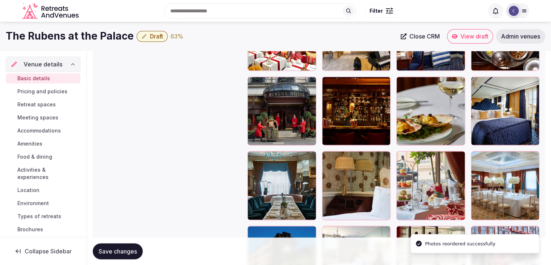
scroll to position [906, 0]
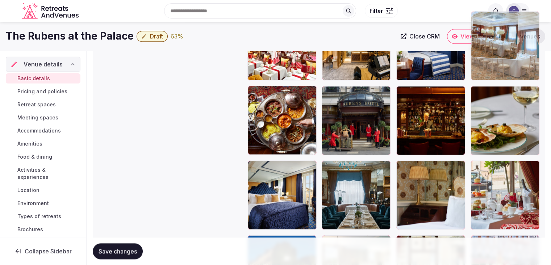
drag, startPoint x: 484, startPoint y: 167, endPoint x: 488, endPoint y: 59, distance: 108.1
click at [488, 59] on body "**********" at bounding box center [275, 60] width 551 height 1933
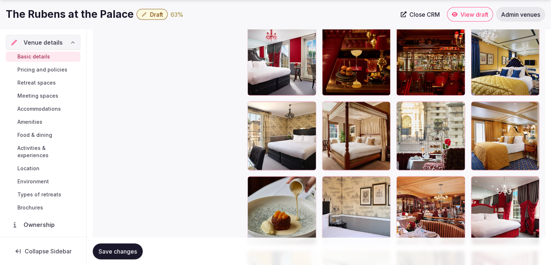
scroll to position [1486, 0]
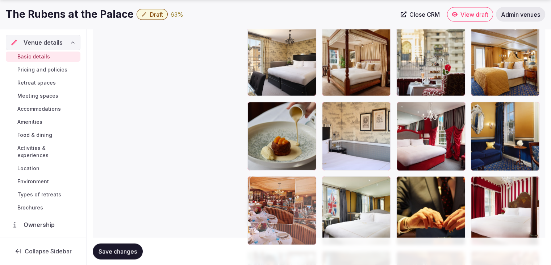
drag, startPoint x: 399, startPoint y: 107, endPoint x: 277, endPoint y: 167, distance: 136.0
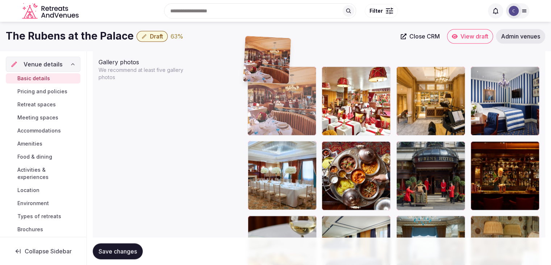
scroll to position [837, 0]
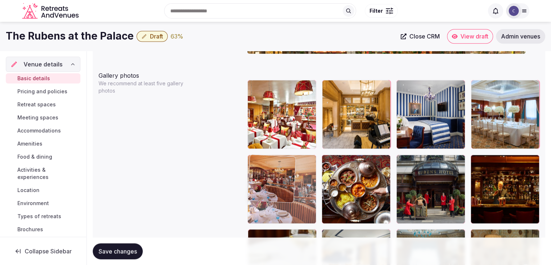
drag, startPoint x: 255, startPoint y: 183, endPoint x: 252, endPoint y: 171, distance: 12.8
click at [252, 171] on body "**********" at bounding box center [275, 129] width 551 height 1933
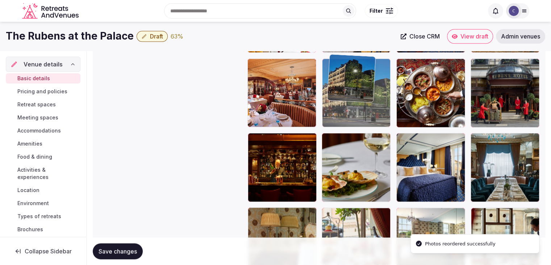
scroll to position [932, 0]
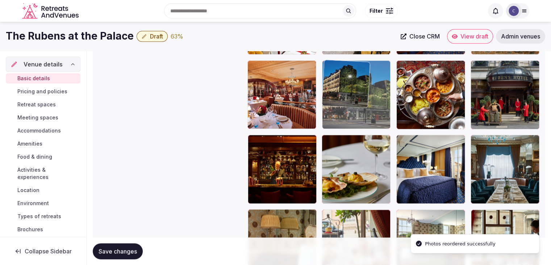
drag, startPoint x: 336, startPoint y: 128, endPoint x: 342, endPoint y: 62, distance: 66.3
click at [342, 62] on body "**********" at bounding box center [275, 34] width 551 height 1933
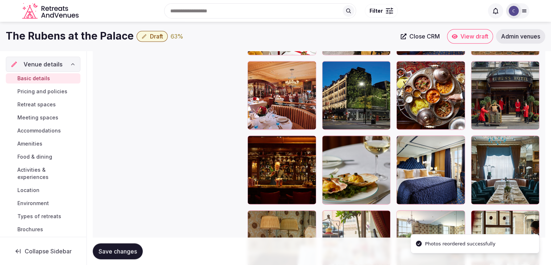
scroll to position [895, 0]
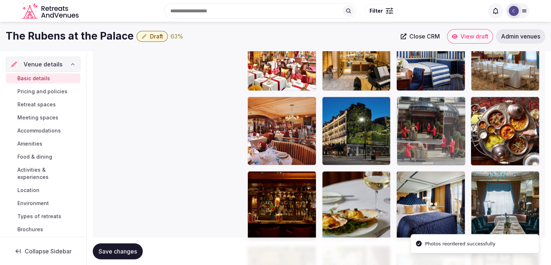
drag, startPoint x: 478, startPoint y: 104, endPoint x: 425, endPoint y: 109, distance: 53.2
click at [425, 109] on body "**********" at bounding box center [275, 71] width 551 height 1933
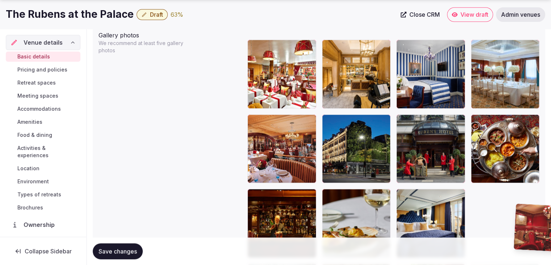
scroll to position [883, 0]
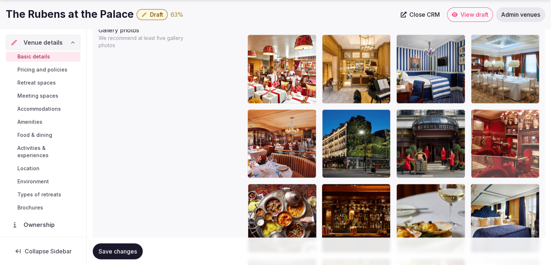
drag, startPoint x: 480, startPoint y: 124, endPoint x: 519, endPoint y: 121, distance: 39.7
click at [519, 121] on body "**********" at bounding box center [275, 83] width 551 height 1933
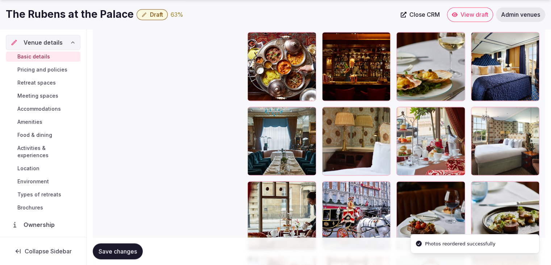
scroll to position [1100, 0]
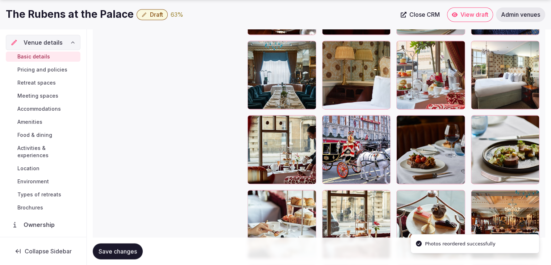
click at [138, 253] on button "Save changes" at bounding box center [118, 251] width 50 height 16
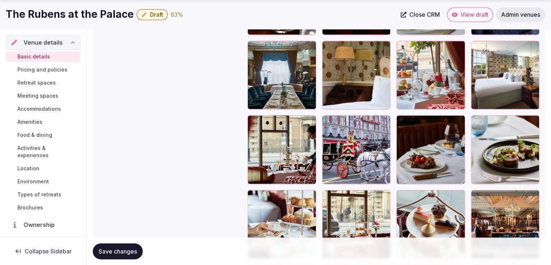
click at [125, 250] on span "Save changes" at bounding box center [118, 250] width 38 height 7
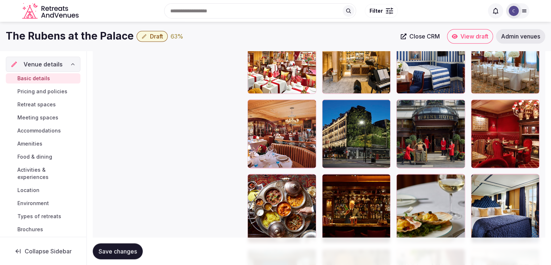
scroll to position [810, 0]
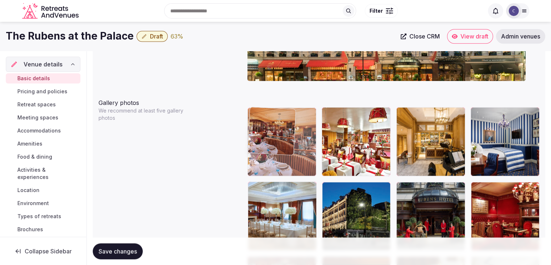
drag, startPoint x: 257, startPoint y: 187, endPoint x: 265, endPoint y: 142, distance: 46.4
click at [265, 141] on body "**********" at bounding box center [275, 156] width 551 height 1933
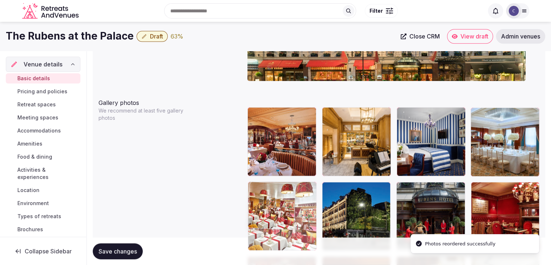
drag, startPoint x: 284, startPoint y: 180, endPoint x: 276, endPoint y: 187, distance: 10.8
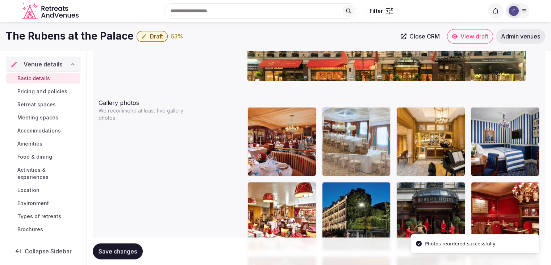
drag, startPoint x: 484, startPoint y: 115, endPoint x: 362, endPoint y: 126, distance: 122.3
click at [362, 126] on body "**********" at bounding box center [275, 156] width 551 height 1933
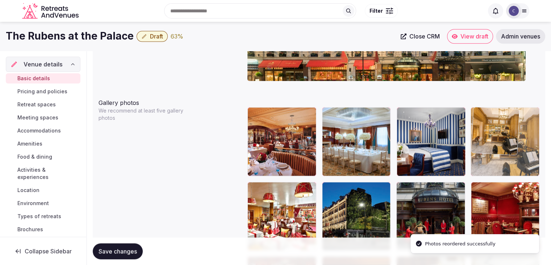
drag, startPoint x: 397, startPoint y: 110, endPoint x: 483, endPoint y: 112, distance: 85.9
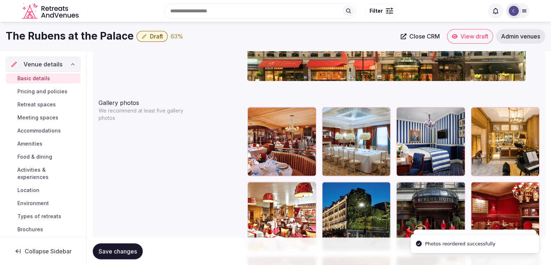
click at [133, 250] on span "Save changes" at bounding box center [118, 250] width 38 height 7
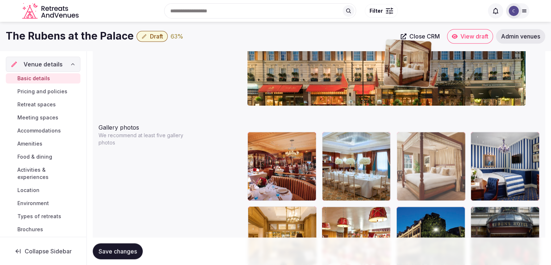
scroll to position [785, 0]
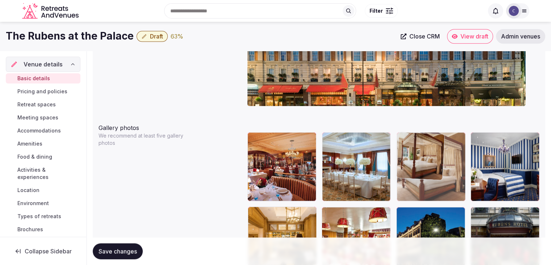
drag, startPoint x: 479, startPoint y: 125, endPoint x: 423, endPoint y: 144, distance: 59.5
click at [423, 142] on body "**********" at bounding box center [275, 181] width 551 height 1933
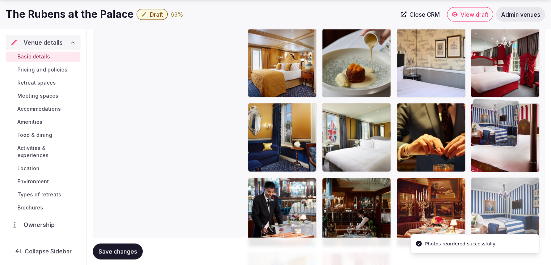
drag, startPoint x: 474, startPoint y: 137, endPoint x: 493, endPoint y: 257, distance: 120.8
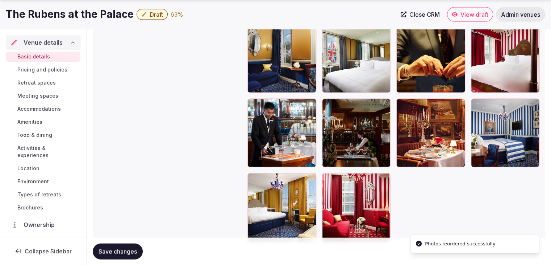
click at [127, 254] on span "Save changes" at bounding box center [118, 250] width 38 height 7
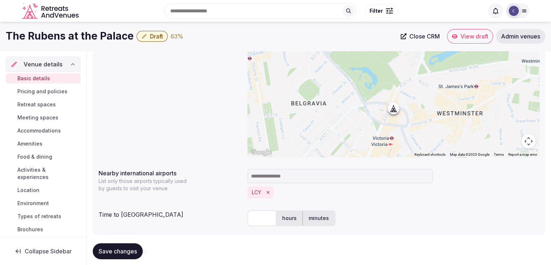
scroll to position [261, 0]
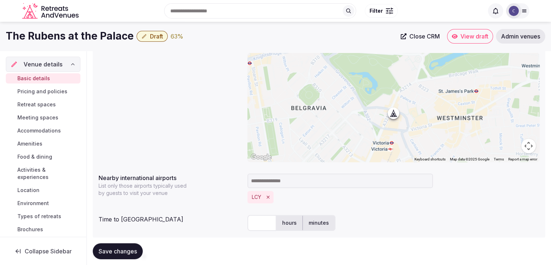
click at [271, 196] on button "Remove LCY" at bounding box center [268, 197] width 8 height 8
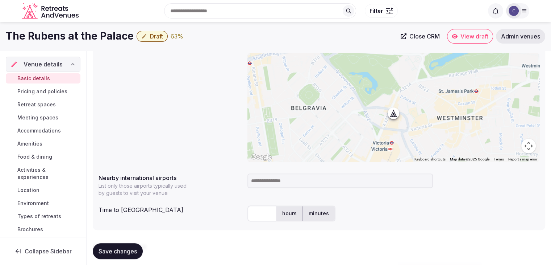
click at [266, 186] on input at bounding box center [341, 180] width 186 height 14
type input "***"
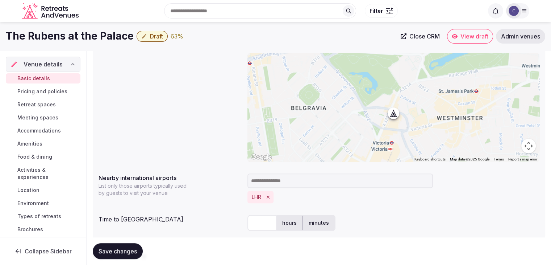
click at [261, 224] on input "text" at bounding box center [262, 223] width 29 height 16
type input "**"
click at [439, 243] on div "Save changes" at bounding box center [319, 251] width 453 height 16
click at [121, 248] on span "Save changes" at bounding box center [118, 250] width 38 height 7
click at [128, 247] on span "Save changes" at bounding box center [118, 250] width 38 height 7
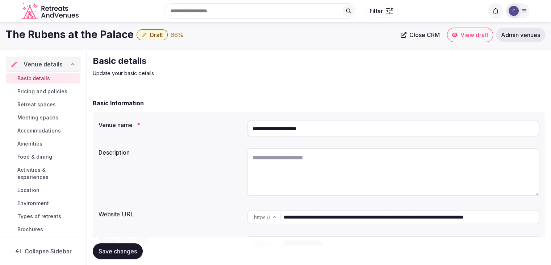
scroll to position [0, 0]
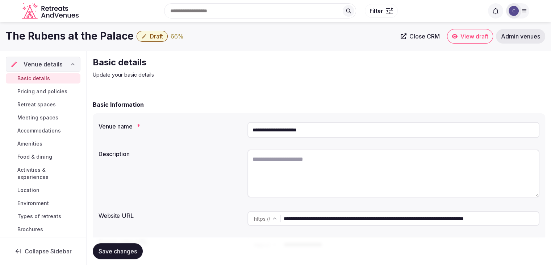
click at [304, 172] on textarea at bounding box center [394, 173] width 292 height 48
paste textarea "**********"
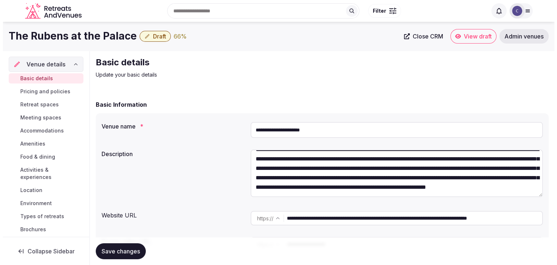
scroll to position [28, 0]
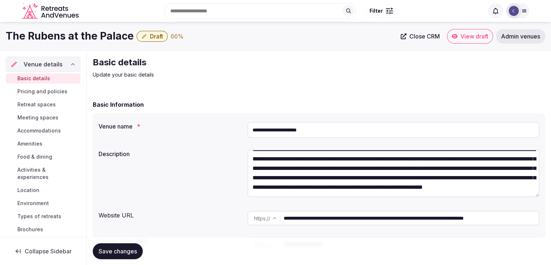
type textarea "**********"
click at [122, 253] on span "Save changes" at bounding box center [118, 250] width 38 height 7
click at [41, 170] on span "Activities & experiences" at bounding box center [47, 173] width 60 height 14
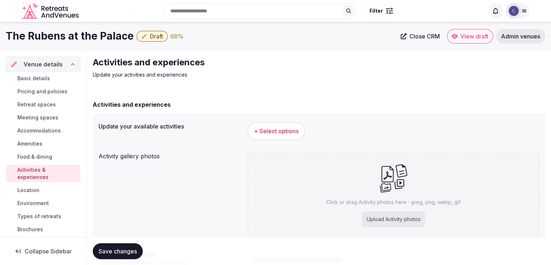
click at [377, 218] on div "Upload Activity photos" at bounding box center [393, 219] width 63 height 16
type input "**********"
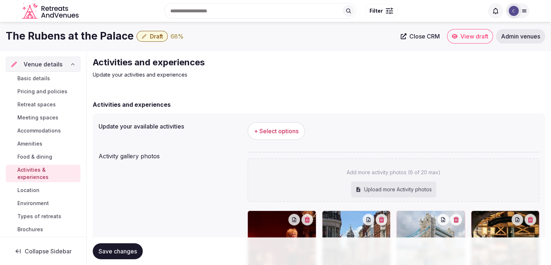
click at [85, 37] on h1 "The Rubens at the Palace" at bounding box center [70, 36] width 128 height 14
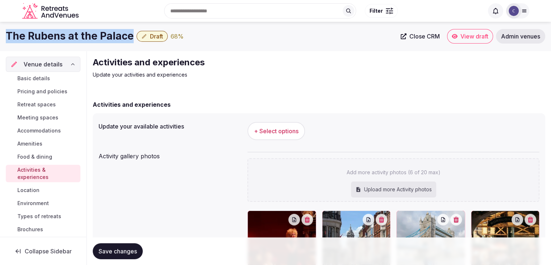
click at [85, 37] on h1 "The Rubens at the Palace" at bounding box center [70, 36] width 128 height 14
copy div "The Rubens at the Palace"
click at [280, 138] on button "+ Select options" at bounding box center [277, 131] width 58 height 18
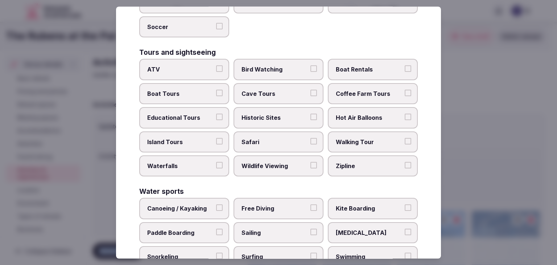
scroll to position [560, 0]
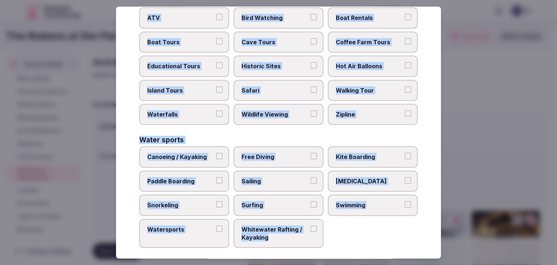
drag, startPoint x: 141, startPoint y: 50, endPoint x: 312, endPoint y: 247, distance: 261.5
click at [312, 247] on div "Select your activities Choose all applicable activities offered. Culture Dancin…" at bounding box center [278, 133] width 325 height 252
copy div "Choose all applicable activities offered. Culture Dancing Food and Culinary Cla…"
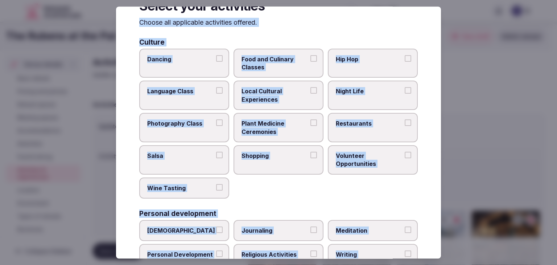
scroll to position [0, 0]
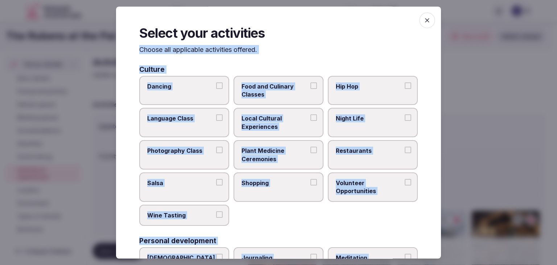
click at [287, 82] on span "Food and Culinary Classes" at bounding box center [274, 90] width 67 height 16
click at [310, 82] on button "Food and Culinary Classes" at bounding box center [313, 85] width 7 height 7
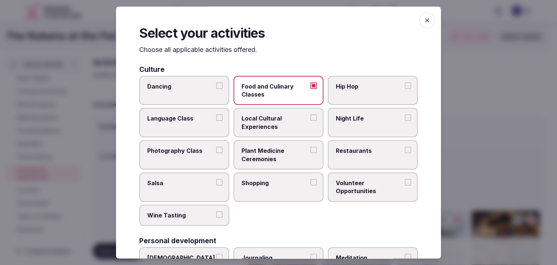
click at [287, 100] on label "Food and Culinary Classes" at bounding box center [278, 90] width 90 height 29
click at [310, 89] on button "Food and Culinary Classes" at bounding box center [313, 85] width 7 height 7
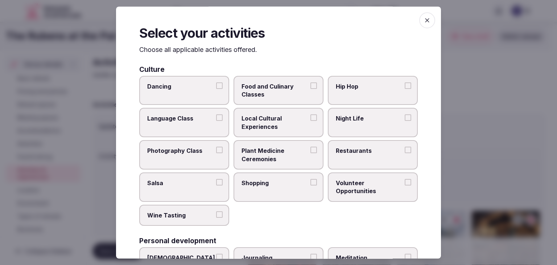
click at [266, 121] on span "Local Cultural Experiences" at bounding box center [274, 123] width 67 height 16
click at [310, 121] on button "Local Cultural Experiences" at bounding box center [313, 118] width 7 height 7
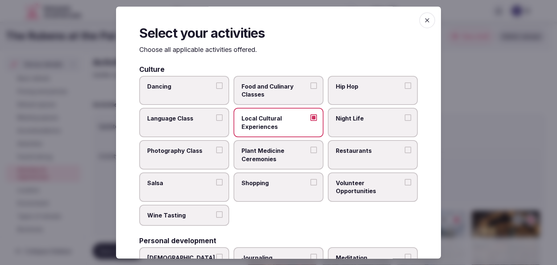
click at [271, 151] on span "Plant Medicine Ceremonies" at bounding box center [274, 154] width 67 height 16
click at [310, 151] on button "Plant Medicine Ceremonies" at bounding box center [313, 149] width 7 height 7
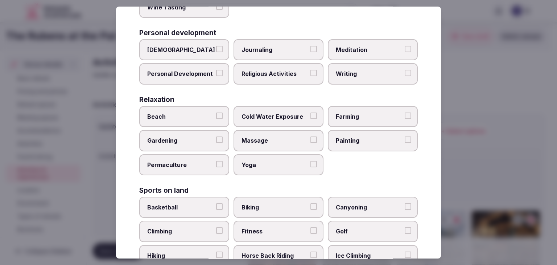
scroll to position [217, 0]
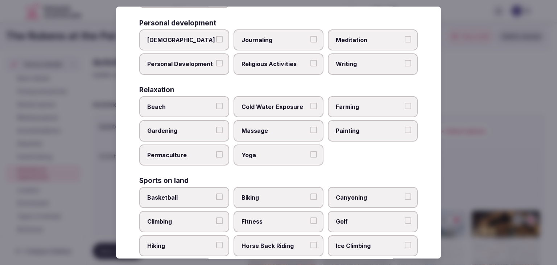
click at [264, 158] on label "Yoga" at bounding box center [278, 154] width 90 height 21
click at [310, 157] on button "Yoga" at bounding box center [313, 154] width 7 height 7
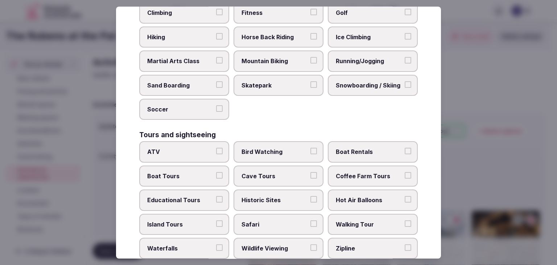
scroll to position [471, 0]
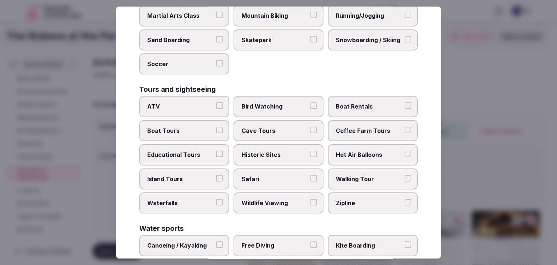
click at [367, 179] on label "Walking Tour" at bounding box center [373, 178] width 90 height 21
click at [404, 179] on button "Walking Tour" at bounding box center [407, 178] width 7 height 7
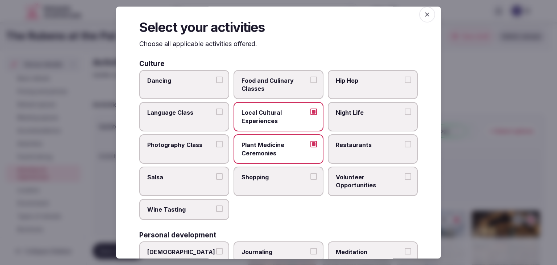
scroll to position [0, 0]
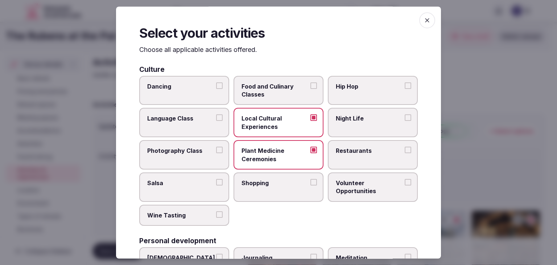
click at [357, 153] on span "Restaurants" at bounding box center [369, 150] width 67 height 8
click at [404, 153] on button "Restaurants" at bounding box center [407, 149] width 7 height 7
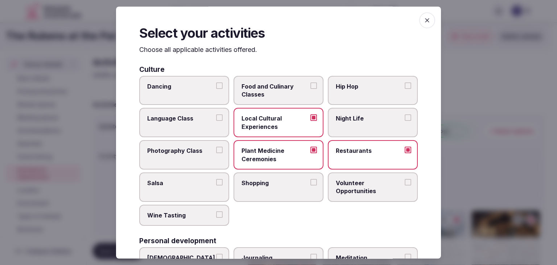
click at [352, 119] on span "Night Life" at bounding box center [369, 119] width 67 height 8
click at [404, 119] on button "Night Life" at bounding box center [407, 118] width 7 height 7
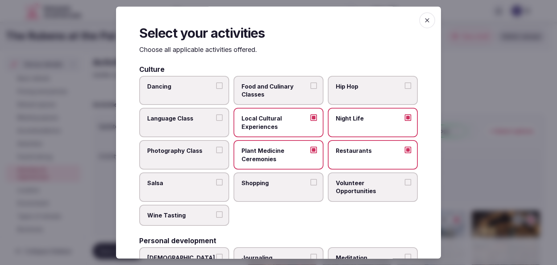
click at [299, 179] on span "Shopping" at bounding box center [274, 183] width 67 height 8
click at [310, 179] on button "Shopping" at bounding box center [313, 182] width 7 height 7
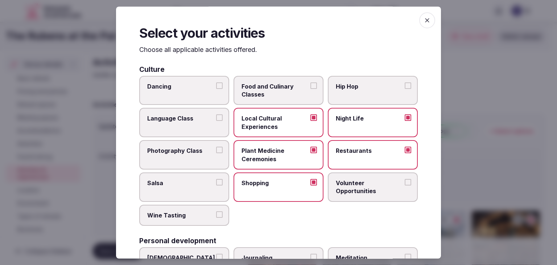
click at [423, 24] on icon "button" at bounding box center [426, 20] width 7 height 7
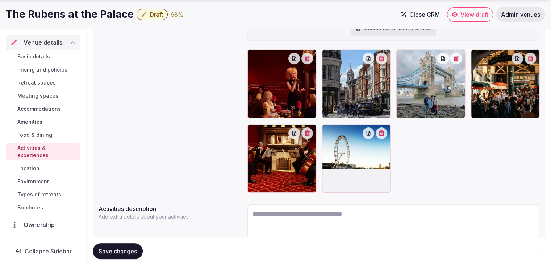
scroll to position [145, 0]
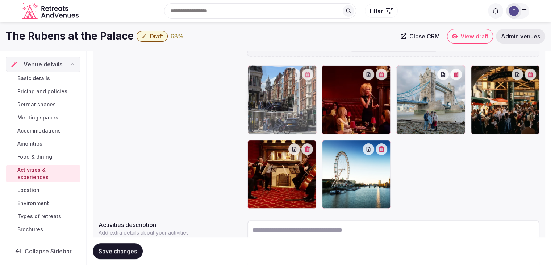
drag, startPoint x: 329, startPoint y: 73, endPoint x: 291, endPoint y: 73, distance: 38.1
click at [291, 73] on body "Search Popular Destinations Toscana, Italy Riviera Maya, Mexico Indonesia, Bali…" at bounding box center [275, 89] width 551 height 469
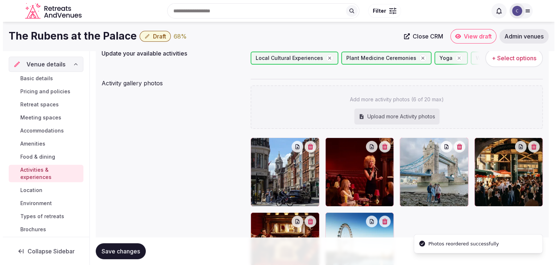
scroll to position [72, 0]
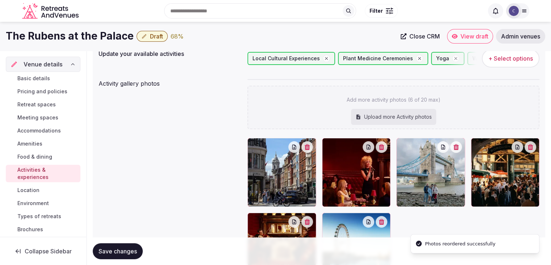
click at [512, 64] on button "+ Select options" at bounding box center [511, 58] width 58 height 18
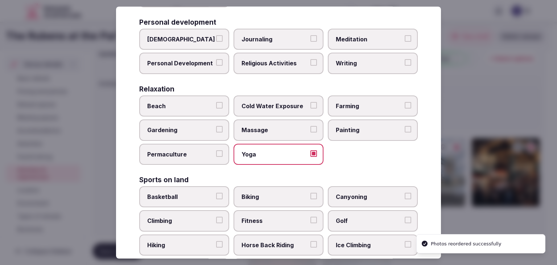
scroll to position [290, 0]
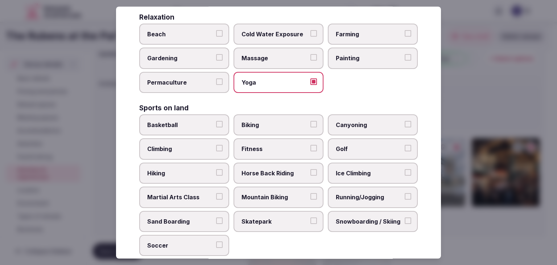
click at [271, 132] on label "Biking" at bounding box center [278, 124] width 90 height 21
click at [310, 127] on button "Biking" at bounding box center [313, 124] width 7 height 7
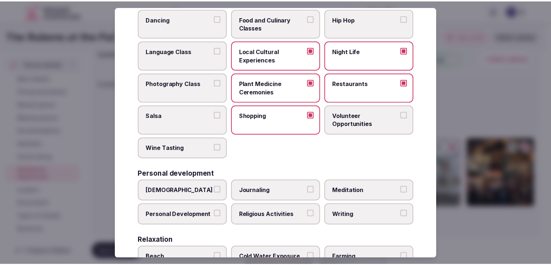
scroll to position [0, 0]
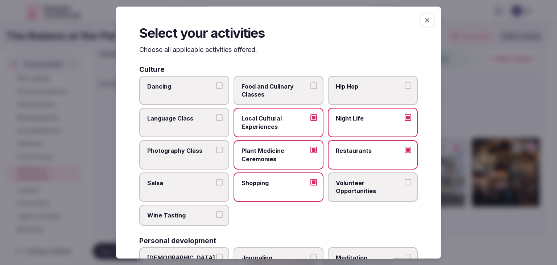
click at [415, 24] on div "Select your activities Choose all applicable activities offered. Culture Dancin…" at bounding box center [278, 133] width 325 height 252
click at [424, 20] on icon "button" at bounding box center [426, 20] width 7 height 7
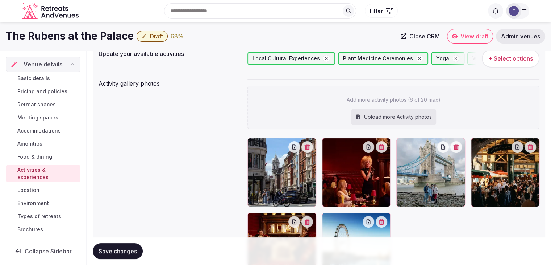
click at [108, 252] on span "Save changes" at bounding box center [118, 250] width 38 height 7
click at [113, 247] on span "Save changes" at bounding box center [118, 250] width 38 height 7
click at [51, 202] on link "Environment" at bounding box center [43, 203] width 75 height 10
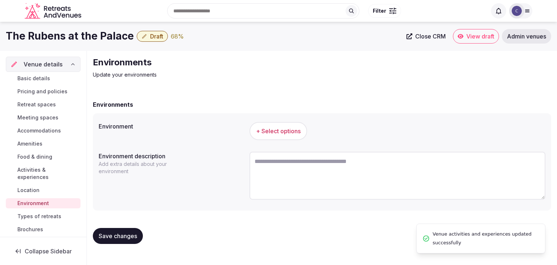
click at [298, 129] on span "+ Select options" at bounding box center [278, 131] width 45 height 8
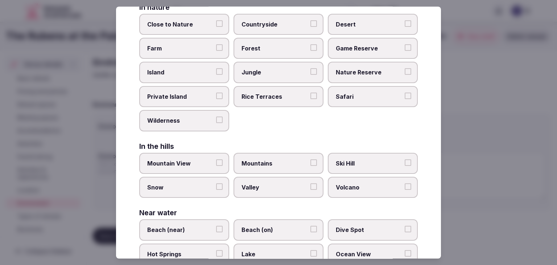
scroll to position [173, 0]
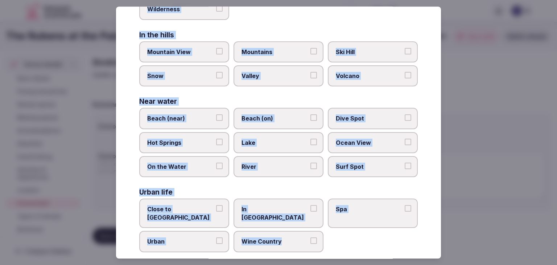
drag, startPoint x: 140, startPoint y: 48, endPoint x: 334, endPoint y: 237, distance: 271.2
click at [334, 237] on div "Select your environment Choose all applicable environments offered. In nature C…" at bounding box center [278, 133] width 325 height 252
copy div "Choose all applicable environments offered. In nature Close to Nature Countrysi…"
click at [196, 201] on label "Close to City Center" at bounding box center [184, 213] width 90 height 29
click at [216, 205] on button "Close to City Center" at bounding box center [219, 208] width 7 height 7
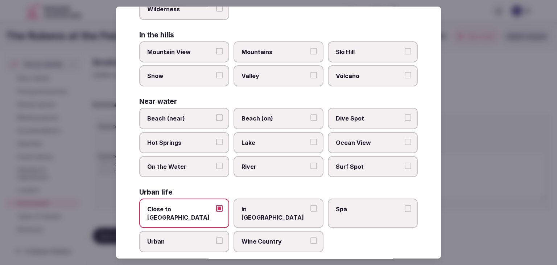
click at [192, 237] on span "Urban" at bounding box center [180, 241] width 67 height 8
click at [216, 237] on button "Urban" at bounding box center [219, 240] width 7 height 7
click at [254, 212] on label "In City Center" at bounding box center [278, 213] width 90 height 29
click at [310, 212] on button "In City Center" at bounding box center [313, 208] width 7 height 7
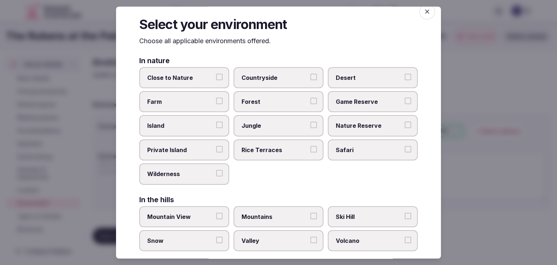
scroll to position [0, 0]
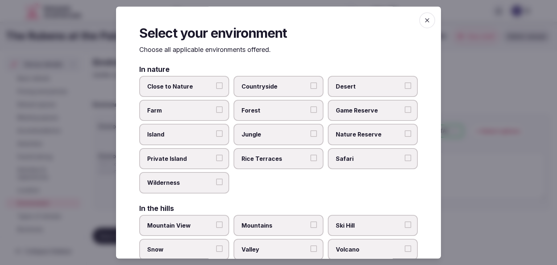
click at [423, 21] on icon "button" at bounding box center [426, 20] width 7 height 7
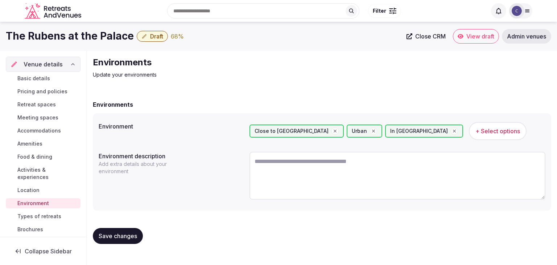
click at [101, 33] on h1 "The Rubens at the Palace" at bounding box center [70, 36] width 128 height 14
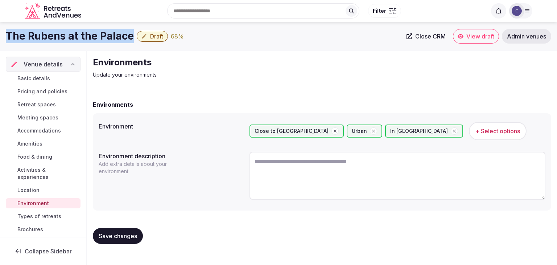
click at [101, 33] on h1 "The Rubens at the Palace" at bounding box center [70, 36] width 128 height 14
copy div "The Rubens at the Palace"
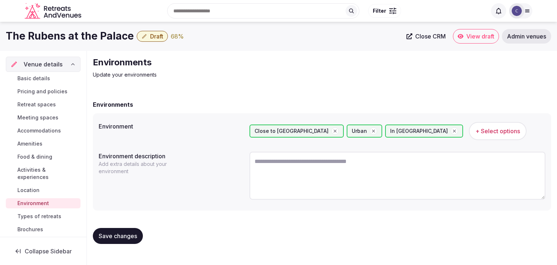
click at [302, 171] on textarea at bounding box center [397, 175] width 296 height 48
paste textarea "**********"
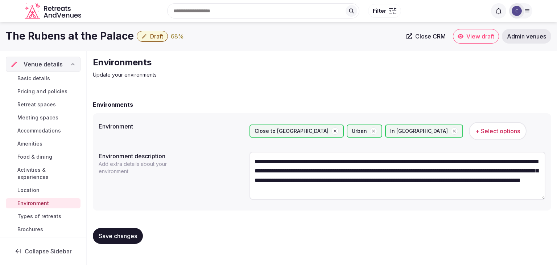
scroll to position [22, 0]
type textarea "**********"
click at [119, 241] on button "Save changes" at bounding box center [118, 235] width 50 height 16
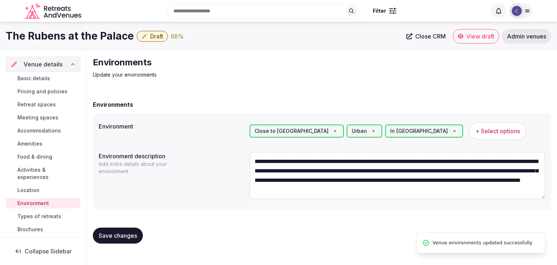
click at [34, 217] on span "Types of retreats" at bounding box center [39, 215] width 44 height 7
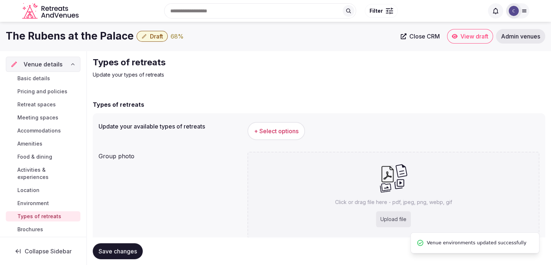
click at [274, 133] on span "+ Select options" at bounding box center [276, 131] width 45 height 8
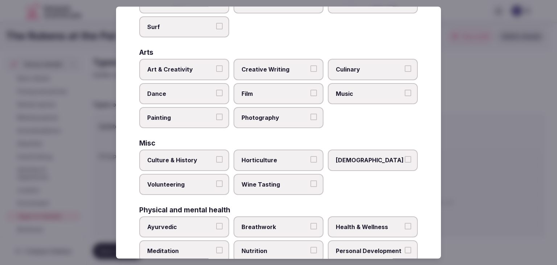
scroll to position [295, 0]
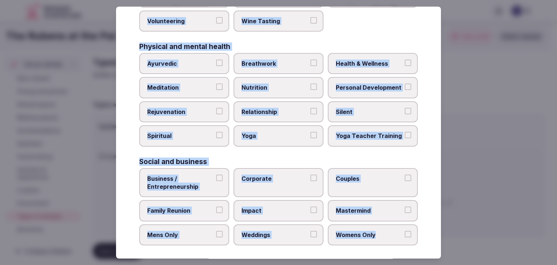
drag, startPoint x: 134, startPoint y: 50, endPoint x: 416, endPoint y: 239, distance: 339.3
click at [416, 239] on div "Select your types of retreats Choose all applicable types of retreats offered. …" at bounding box center [278, 133] width 325 height 252
copy div "Choose all applicable types of retreats offered. Active Adventure Cold Water Ex…"
click at [258, 177] on span "Corporate" at bounding box center [274, 178] width 67 height 8
click at [310, 177] on button "Corporate" at bounding box center [313, 177] width 7 height 7
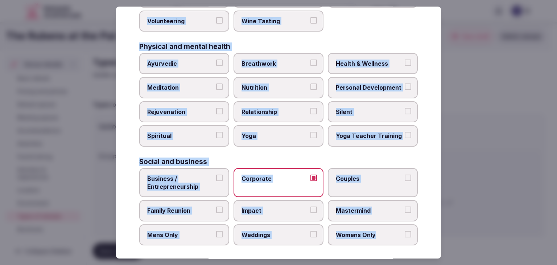
click at [264, 232] on span "Weddings" at bounding box center [274, 234] width 67 height 8
click at [310, 232] on button "Weddings" at bounding box center [313, 233] width 7 height 7
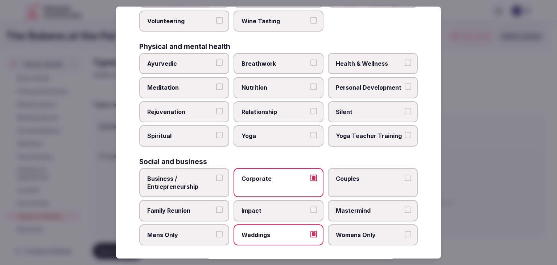
click at [196, 211] on label "Family Reunion" at bounding box center [184, 210] width 90 height 21
click at [216, 211] on button "Family Reunion" at bounding box center [219, 210] width 7 height 7
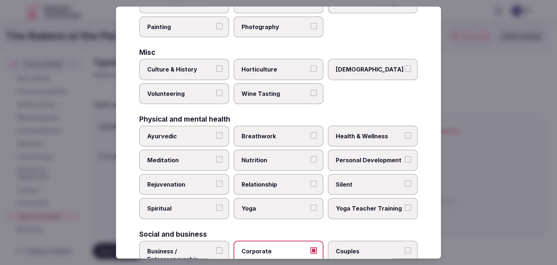
click at [370, 137] on span "Health & Wellness" at bounding box center [369, 136] width 67 height 8
click at [404, 137] on button "Health & Wellness" at bounding box center [407, 135] width 7 height 7
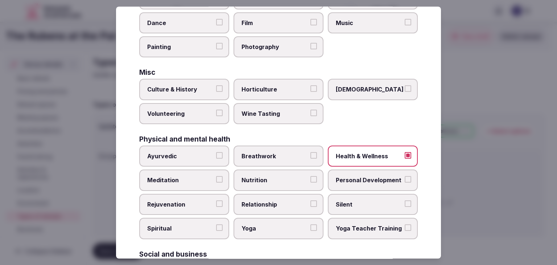
scroll to position [186, 0]
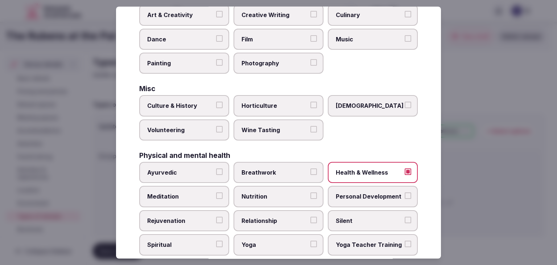
click at [182, 108] on label "Culture & History" at bounding box center [184, 105] width 90 height 21
click at [216, 108] on button "Culture & History" at bounding box center [219, 105] width 7 height 7
click at [203, 205] on div "Ayurvedic Breathwork Health & Wellness Meditation Nutrition Personal Developmen…" at bounding box center [278, 208] width 278 height 93
click at [204, 212] on label "Rejuvenation" at bounding box center [184, 220] width 90 height 21
click at [216, 216] on button "Rejuvenation" at bounding box center [219, 219] width 7 height 7
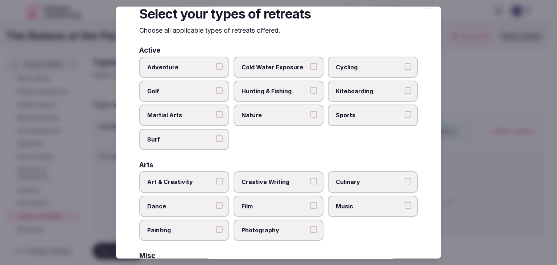
scroll to position [0, 0]
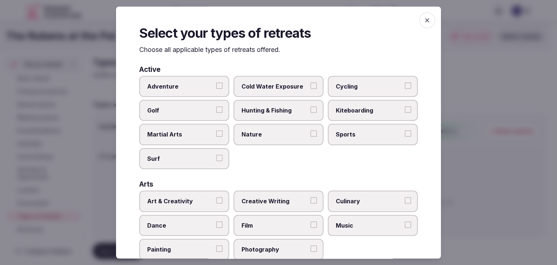
click at [423, 20] on icon "button" at bounding box center [426, 20] width 7 height 7
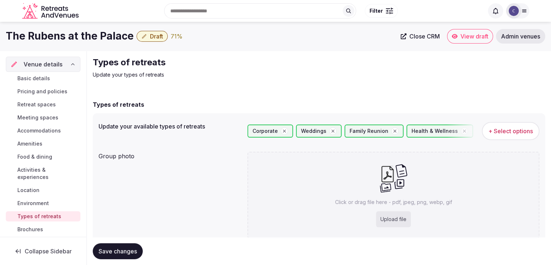
click at [397, 219] on div "Upload file" at bounding box center [393, 219] width 35 height 16
type input "**********"
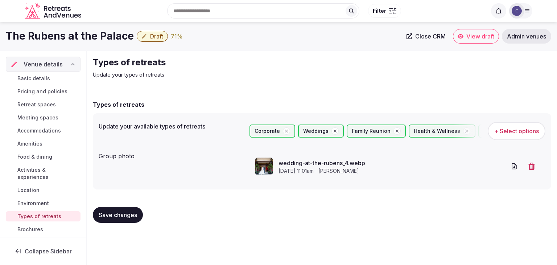
click at [124, 215] on span "Save changes" at bounding box center [118, 214] width 38 height 7
click at [32, 78] on span "Basic details" at bounding box center [33, 78] width 33 height 7
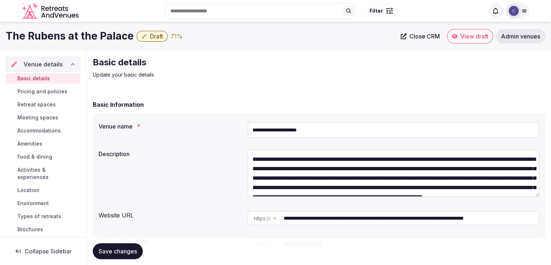
drag, startPoint x: 32, startPoint y: 93, endPoint x: 43, endPoint y: 109, distance: 20.5
click at [32, 93] on span "Pricing and policies" at bounding box center [42, 91] width 50 height 7
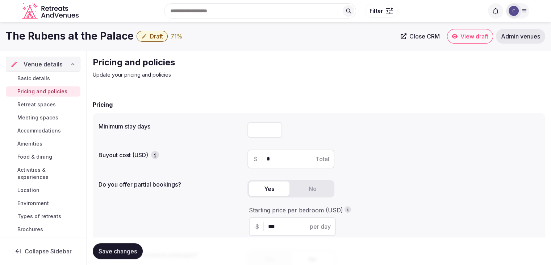
click at [270, 133] on input "number" at bounding box center [265, 130] width 35 height 16
type input "*"
click at [129, 251] on span "Save changes" at bounding box center [118, 250] width 38 height 7
click at [49, 103] on span "Retreat spaces" at bounding box center [36, 104] width 38 height 7
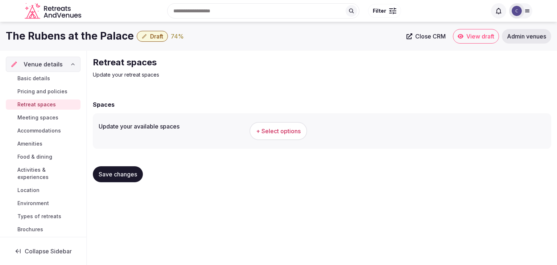
click at [280, 131] on span "+ Select options" at bounding box center [278, 131] width 45 height 8
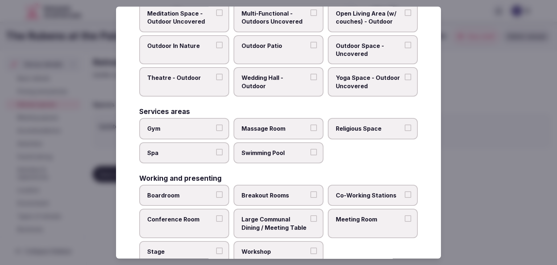
scroll to position [328, 0]
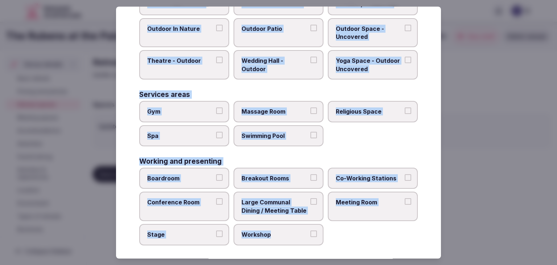
drag, startPoint x: 137, startPoint y: 51, endPoint x: 336, endPoint y: 248, distance: 279.6
click at [333, 253] on div "Select your retreat spaces Choose all applicable retreat spaces offered. Covere…" at bounding box center [278, 133] width 325 height 252
copy div "Choose all applicable retreat spaces offered. Covered outdoor spaces Meditation…"
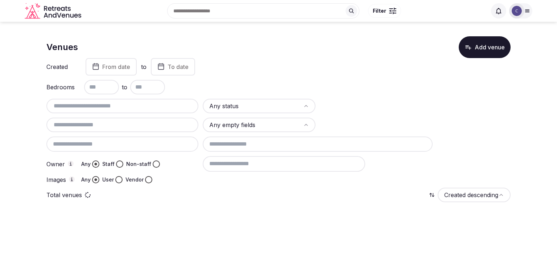
click at [111, 106] on input "text" at bounding box center [122, 105] width 146 height 9
paste input "**********"
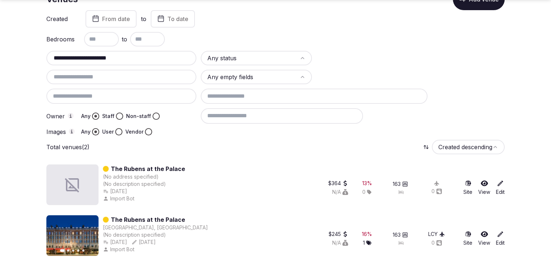
scroll to position [49, 0]
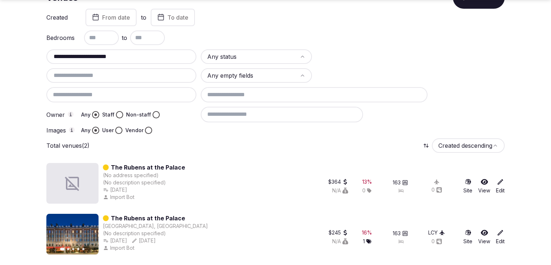
type input "**********"
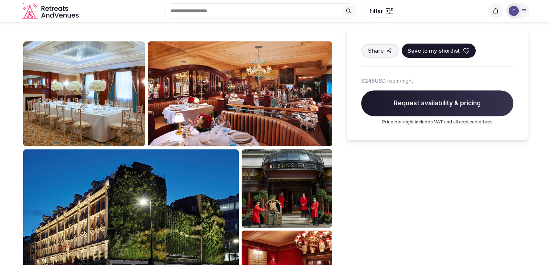
scroll to position [254, 0]
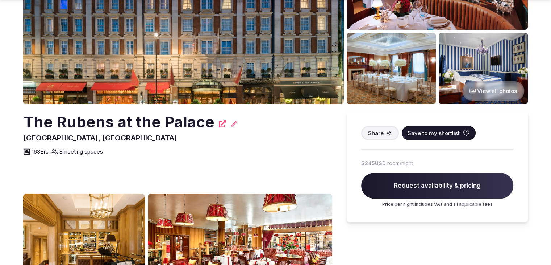
scroll to position [109, 0]
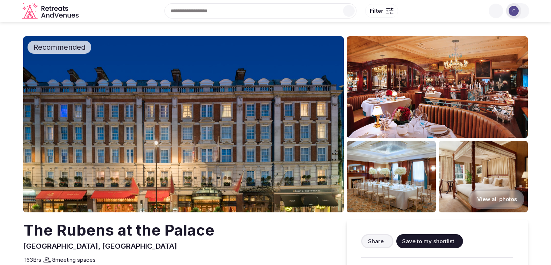
click at [131, 219] on h2 "The Rubens at the Palace" at bounding box center [118, 229] width 191 height 21
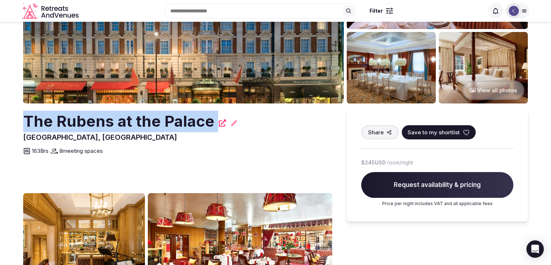
click at [131, 119] on h2 "The Rubens at the Palace" at bounding box center [118, 121] width 191 height 21
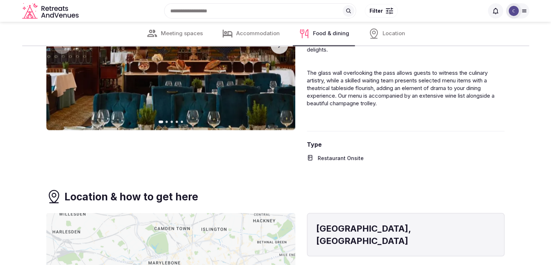
scroll to position [1160, 0]
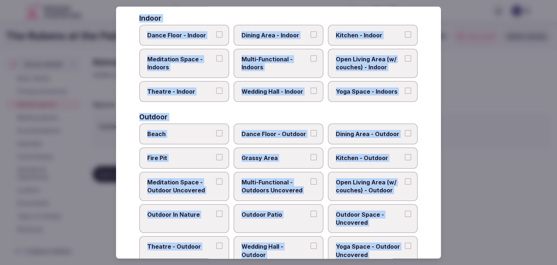
scroll to position [110, 0]
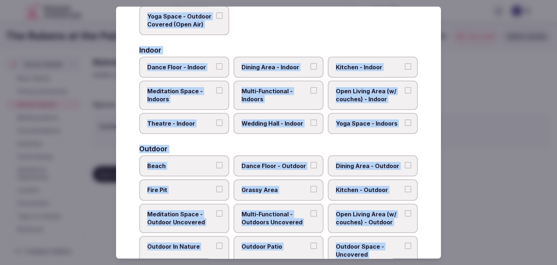
click at [286, 101] on span "Multi-Functional - Indoors" at bounding box center [274, 95] width 67 height 16
click at [310, 93] on button "Multi-Functional - Indoors" at bounding box center [313, 90] width 7 height 7
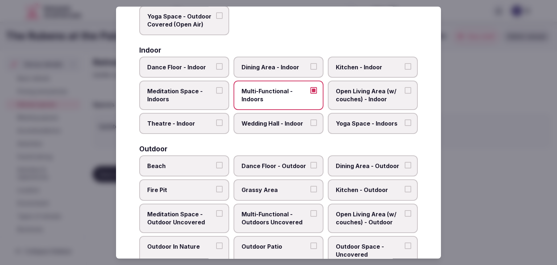
click at [282, 130] on label "Wedding Hall - Indoor" at bounding box center [278, 123] width 90 height 21
click at [310, 126] on button "Wedding Hall - Indoor" at bounding box center [313, 122] width 7 height 7
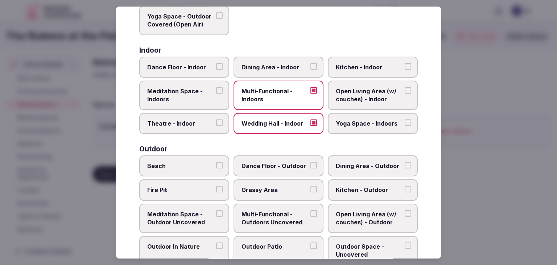
click at [284, 71] on label "Dining Area - Indoor" at bounding box center [278, 67] width 90 height 21
click at [310, 70] on button "Dining Area - Indoor" at bounding box center [313, 66] width 7 height 7
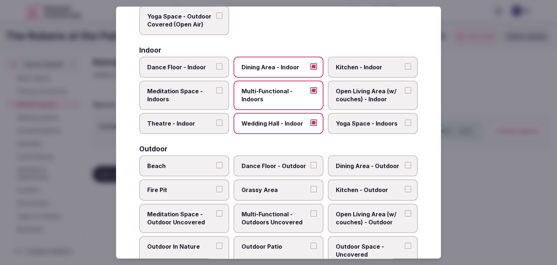
click at [204, 120] on span "Theatre - Indoor" at bounding box center [180, 123] width 67 height 8
click at [216, 120] on button "Theatre - Indoor" at bounding box center [219, 122] width 7 height 7
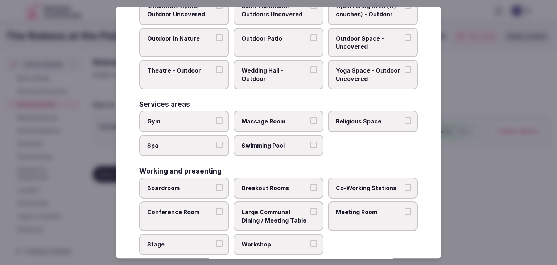
scroll to position [328, 0]
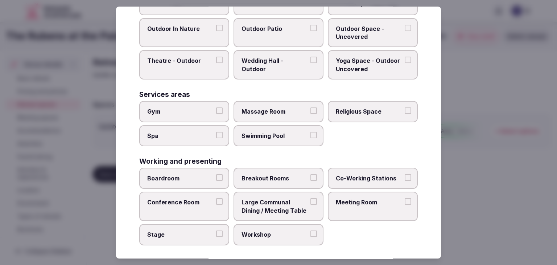
click at [186, 139] on label "Spa" at bounding box center [184, 135] width 90 height 21
click at [216, 138] on button "Spa" at bounding box center [219, 135] width 7 height 7
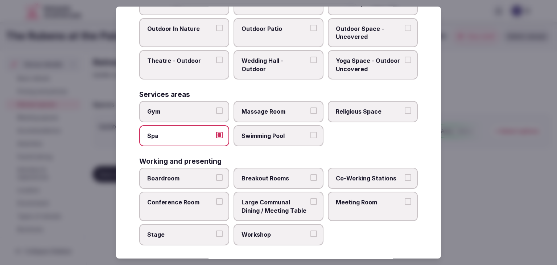
click at [187, 174] on span "Boardroom" at bounding box center [180, 178] width 67 height 8
click at [216, 174] on button "Boardroom" at bounding box center [219, 177] width 7 height 7
click at [288, 178] on span "Breakout Rooms" at bounding box center [274, 178] width 67 height 8
click at [310, 178] on button "Breakout Rooms" at bounding box center [313, 177] width 7 height 7
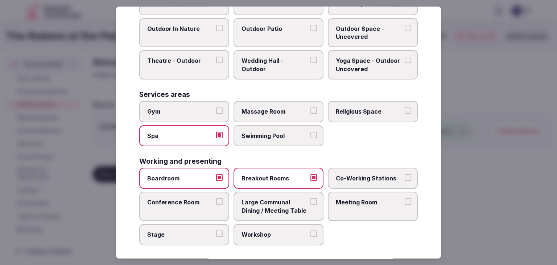
click at [186, 192] on label "Conference Room" at bounding box center [184, 206] width 90 height 29
click at [216, 198] on button "Conference Room" at bounding box center [219, 201] width 7 height 7
click at [287, 203] on span "Large Communal Dining / Meeting Table" at bounding box center [274, 206] width 67 height 16
click at [310, 203] on button "Large Communal Dining / Meeting Table" at bounding box center [313, 201] width 7 height 7
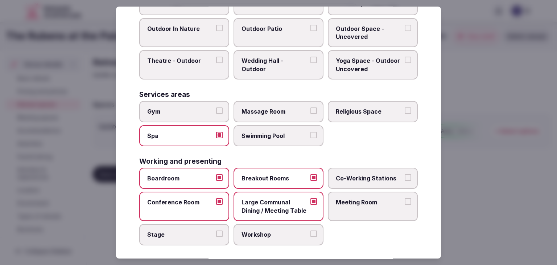
click at [353, 203] on label "Meeting Room" at bounding box center [373, 206] width 90 height 29
click at [404, 203] on button "Meeting Room" at bounding box center [407, 201] width 7 height 7
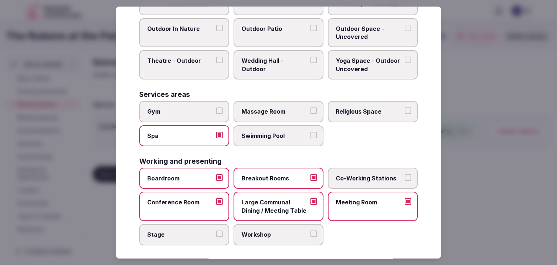
click at [197, 224] on label "Stage" at bounding box center [184, 234] width 90 height 21
click at [216, 230] on button "Stage" at bounding box center [219, 233] width 7 height 7
click at [266, 238] on label "Workshop" at bounding box center [278, 234] width 90 height 21
click at [310, 237] on button "Workshop" at bounding box center [313, 233] width 7 height 7
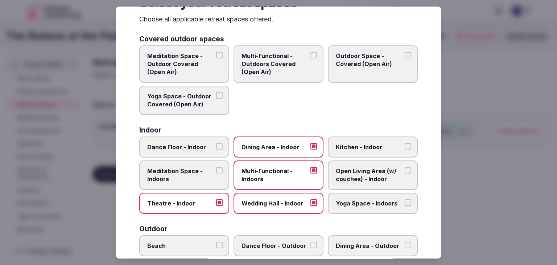
scroll to position [1, 0]
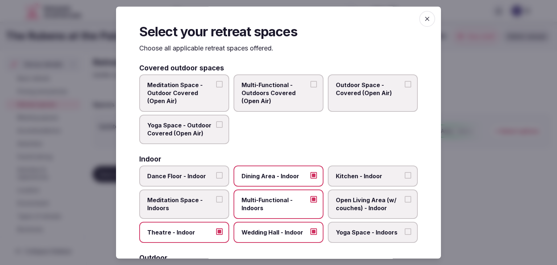
click at [423, 15] on icon "button" at bounding box center [426, 18] width 7 height 7
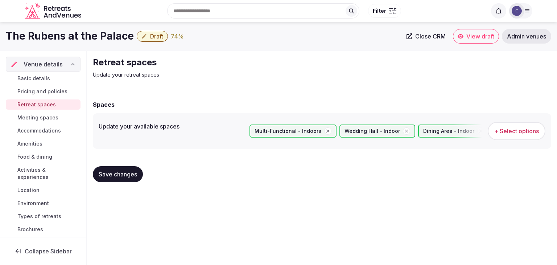
click at [124, 170] on span "Save changes" at bounding box center [118, 173] width 38 height 7
click at [33, 144] on span "Amenities" at bounding box center [29, 143] width 25 height 7
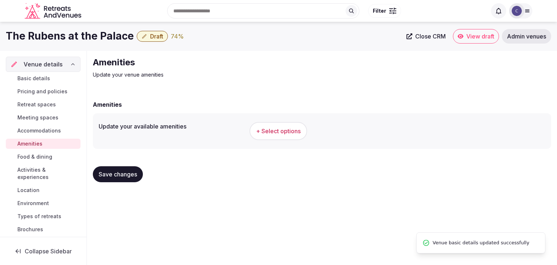
click at [279, 122] on button "+ Select options" at bounding box center [278, 131] width 58 height 18
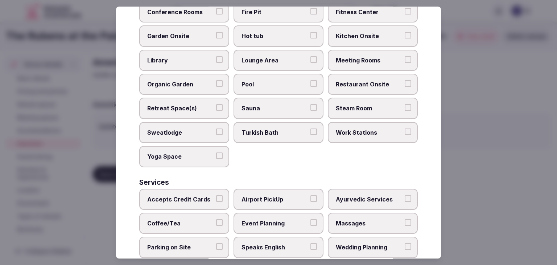
scroll to position [390, 0]
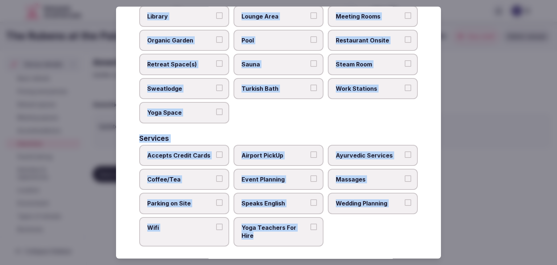
drag, startPoint x: 141, startPoint y: 47, endPoint x: 348, endPoint y: 242, distance: 284.6
click at [348, 242] on div "Select your venue amenities Choose all applicable amenities offered. Activities…" at bounding box center [278, 133] width 325 height 252
copy div "Choose all applicable amenities offered. Activities Bicycles Camping Allowed On…"
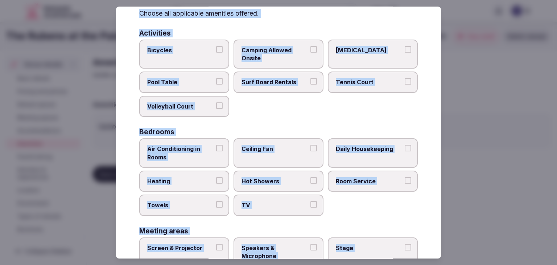
scroll to position [0, 0]
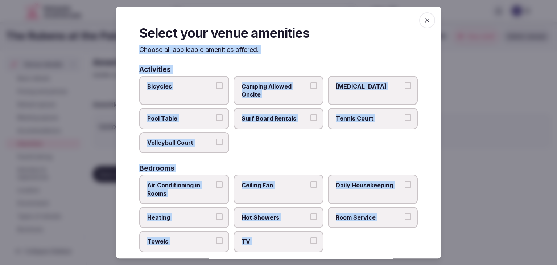
click at [205, 190] on span "Air Conditioning in Rooms" at bounding box center [180, 189] width 67 height 16
click at [216, 187] on button "Air Conditioning in Rooms" at bounding box center [219, 184] width 7 height 7
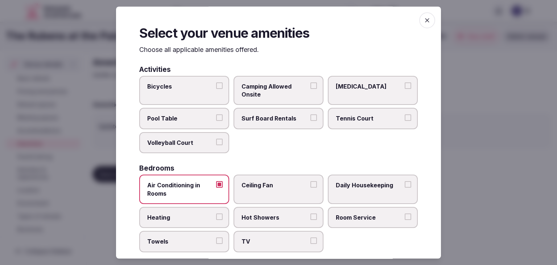
click at [197, 223] on label "Heating" at bounding box center [184, 217] width 90 height 21
click at [216, 220] on button "Heating" at bounding box center [219, 216] width 7 height 7
click at [194, 237] on span "Towels" at bounding box center [180, 241] width 67 height 8
click at [216, 237] on button "Towels" at bounding box center [219, 240] width 7 height 7
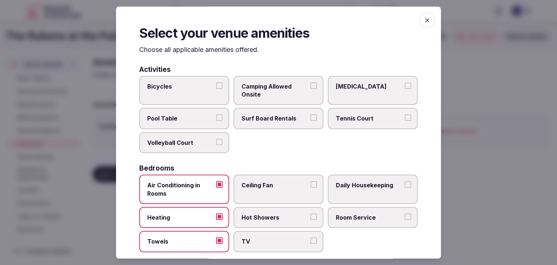
click at [282, 238] on span "TV" at bounding box center [274, 241] width 67 height 8
click at [310, 238] on button "TV" at bounding box center [313, 240] width 7 height 7
click at [329, 210] on label "Room Service" at bounding box center [373, 217] width 90 height 21
click at [404, 213] on button "Room Service" at bounding box center [407, 216] width 7 height 7
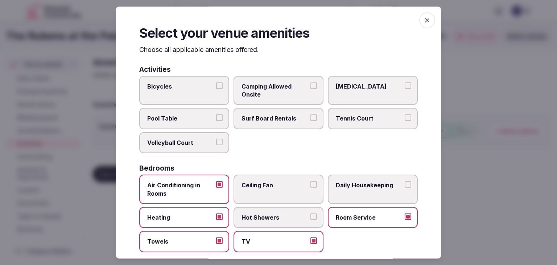
click at [283, 213] on span "Hot Showers" at bounding box center [274, 217] width 67 height 8
click at [310, 213] on button "Hot Showers" at bounding box center [313, 216] width 7 height 7
click at [364, 193] on label "Daily Housekeeping" at bounding box center [373, 188] width 90 height 29
click at [404, 187] on button "Daily Housekeeping" at bounding box center [407, 184] width 7 height 7
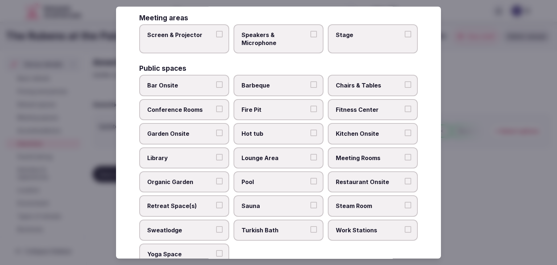
scroll to position [254, 0]
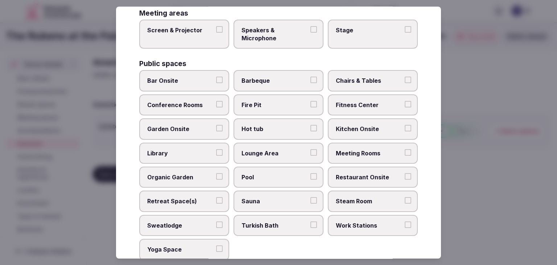
drag, startPoint x: 201, startPoint y: 34, endPoint x: 206, endPoint y: 34, distance: 5.1
click at [201, 34] on label "Screen & Projector" at bounding box center [184, 34] width 90 height 29
click at [216, 33] on button "Screen & Projector" at bounding box center [219, 29] width 7 height 7
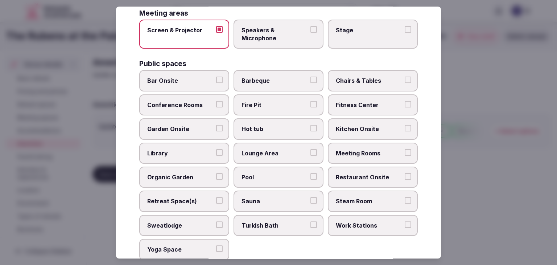
click at [280, 33] on span "Speakers & Microphone" at bounding box center [274, 34] width 67 height 16
click at [310, 33] on button "Speakers & Microphone" at bounding box center [313, 29] width 7 height 7
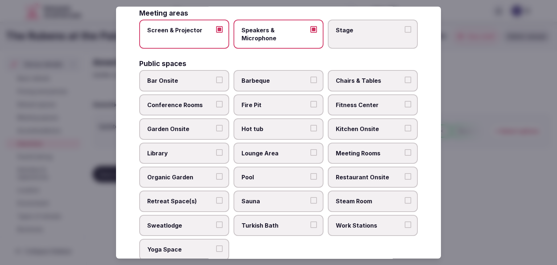
click at [373, 26] on span "Stage" at bounding box center [369, 30] width 67 height 8
click at [404, 26] on button "Stage" at bounding box center [407, 29] width 7 height 7
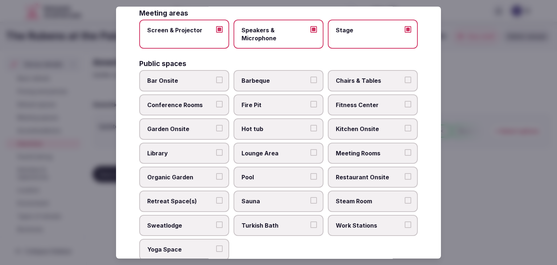
click at [189, 73] on label "Bar Onsite" at bounding box center [184, 80] width 90 height 21
click at [216, 77] on button "Bar Onsite" at bounding box center [219, 80] width 7 height 7
drag, startPoint x: 379, startPoint y: 78, endPoint x: 365, endPoint y: 93, distance: 20.5
click at [378, 79] on span "Chairs & Tables" at bounding box center [369, 81] width 67 height 8
click at [404, 79] on button "Chairs & Tables" at bounding box center [407, 80] width 7 height 7
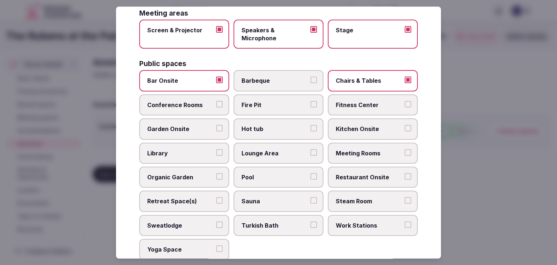
click at [182, 102] on span "Conference Rooms" at bounding box center [180, 105] width 67 height 8
click at [216, 102] on button "Conference Rooms" at bounding box center [219, 104] width 7 height 7
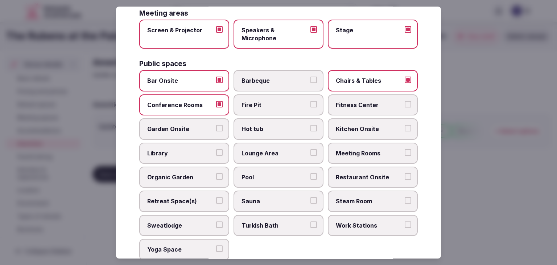
scroll to position [290, 0]
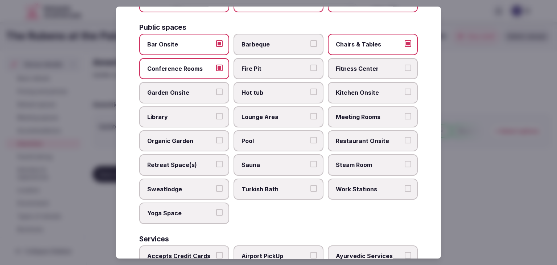
click at [260, 113] on span "Lounge Area" at bounding box center [274, 117] width 67 height 8
click at [310, 113] on button "Lounge Area" at bounding box center [313, 116] width 7 height 7
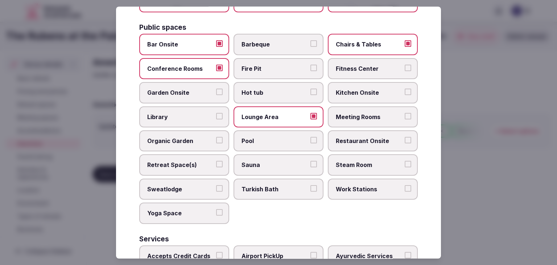
click at [354, 117] on span "Meeting Rooms" at bounding box center [369, 117] width 67 height 8
click at [404, 117] on button "Meeting Rooms" at bounding box center [407, 116] width 7 height 7
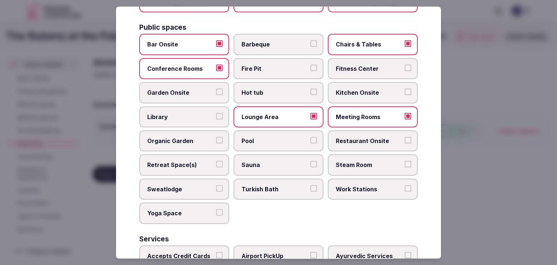
click at [356, 137] on span "Restaurant Onsite" at bounding box center [369, 141] width 67 height 8
click at [404, 137] on button "Restaurant Onsite" at bounding box center [407, 140] width 7 height 7
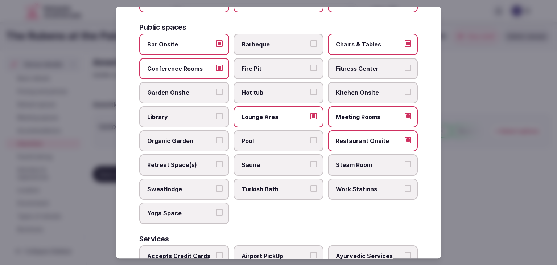
click at [190, 161] on span "Retreat Space(s)" at bounding box center [180, 165] width 67 height 8
click at [216, 161] on button "Retreat Space(s)" at bounding box center [219, 164] width 7 height 7
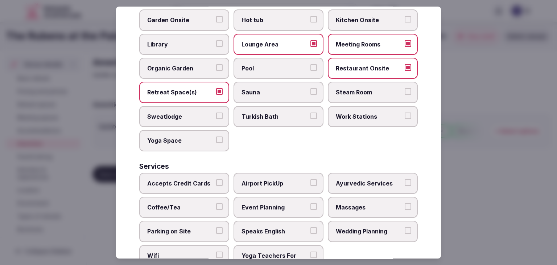
scroll to position [390, 0]
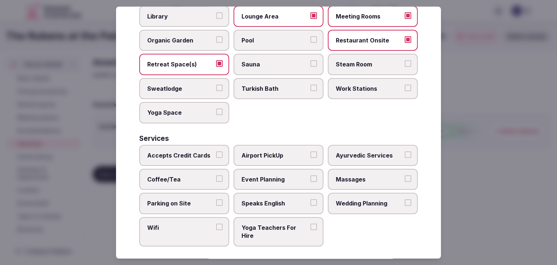
click at [203, 160] on label "Accepts Credit Cards" at bounding box center [184, 155] width 90 height 21
click at [216, 158] on button "Accepts Credit Cards" at bounding box center [219, 154] width 7 height 7
drag, startPoint x: 196, startPoint y: 176, endPoint x: 191, endPoint y: 189, distance: 13.1
click at [195, 177] on span "Coffee/Tea" at bounding box center [180, 179] width 67 height 8
click at [216, 177] on button "Coffee/Tea" at bounding box center [219, 178] width 7 height 7
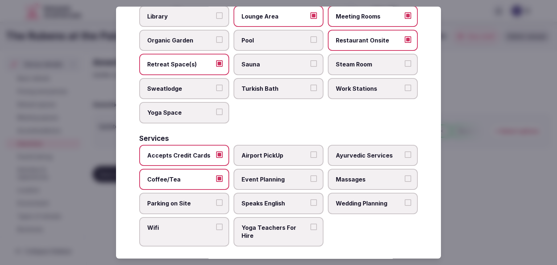
click at [190, 199] on span "Parking on Site" at bounding box center [180, 203] width 67 height 8
click at [216, 199] on button "Parking on Site" at bounding box center [219, 202] width 7 height 7
drag, startPoint x: 185, startPoint y: 193, endPoint x: 184, endPoint y: 213, distance: 20.0
click at [185, 193] on label "Parking on Site" at bounding box center [184, 203] width 90 height 21
click at [216, 199] on button "Parking on Site" at bounding box center [219, 202] width 7 height 7
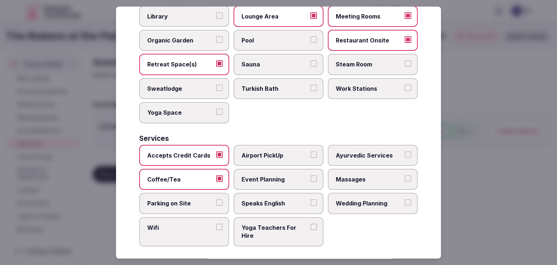
click at [182, 223] on span "Wifi" at bounding box center [180, 227] width 67 height 8
click at [216, 223] on button "Wifi" at bounding box center [219, 226] width 7 height 7
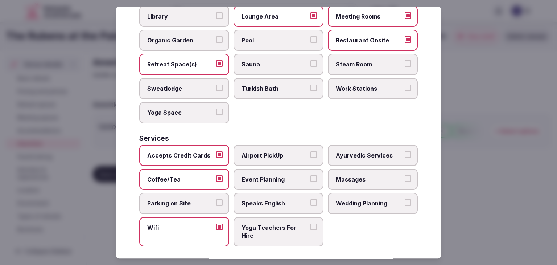
click at [276, 175] on span "Event Planning" at bounding box center [274, 179] width 67 height 8
click at [310, 175] on button "Event Planning" at bounding box center [313, 178] width 7 height 7
click at [273, 193] on label "Speaks English" at bounding box center [278, 203] width 90 height 21
click at [310, 199] on button "Speaks English" at bounding box center [313, 202] width 7 height 7
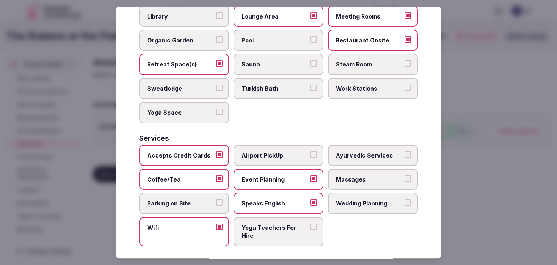
drag, startPoint x: 344, startPoint y: 203, endPoint x: 401, endPoint y: 87, distance: 129.2
click at [345, 203] on label "Wedding Planning" at bounding box center [373, 203] width 90 height 21
click at [404, 203] on button "Wedding Planning" at bounding box center [407, 202] width 7 height 7
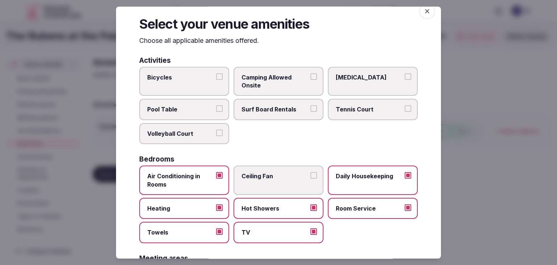
scroll to position [0, 0]
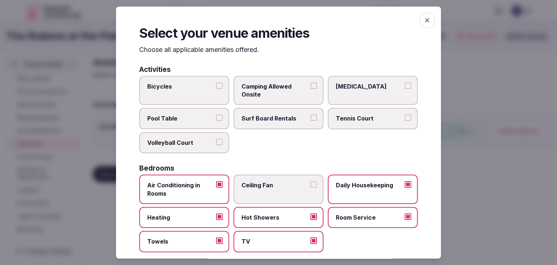
click at [423, 20] on icon "button" at bounding box center [426, 20] width 7 height 7
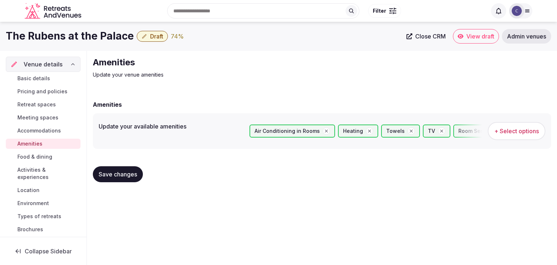
click at [124, 177] on span "Save changes" at bounding box center [118, 173] width 38 height 7
click at [36, 155] on span "Food & dining" at bounding box center [34, 156] width 35 height 7
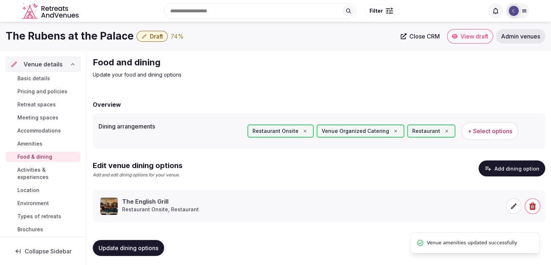
click at [42, 172] on span "Activities & experiences" at bounding box center [47, 173] width 60 height 14
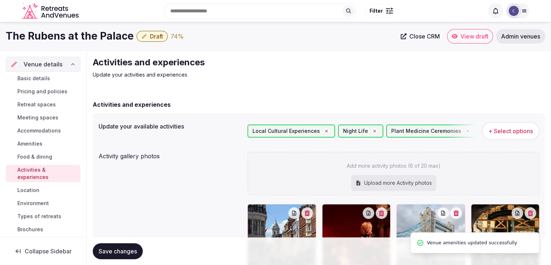
click at [41, 189] on link "Location" at bounding box center [43, 190] width 75 height 10
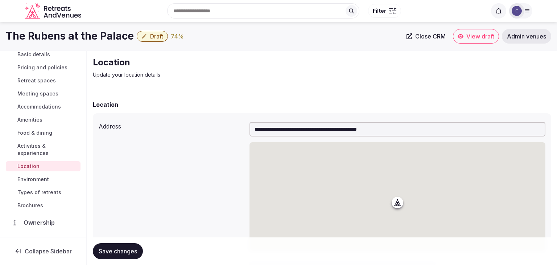
scroll to position [36, 0]
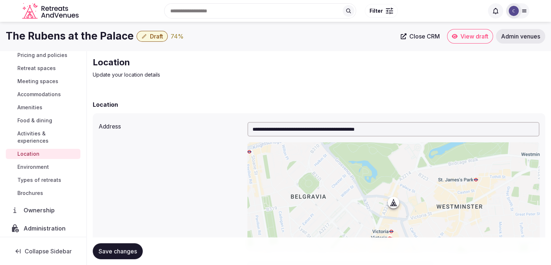
click at [44, 167] on span "Environment" at bounding box center [33, 166] width 32 height 7
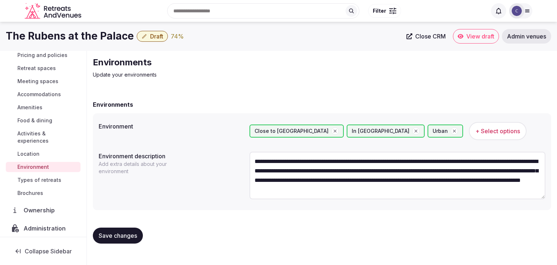
click at [45, 181] on span "Types of retreats" at bounding box center [39, 179] width 44 height 7
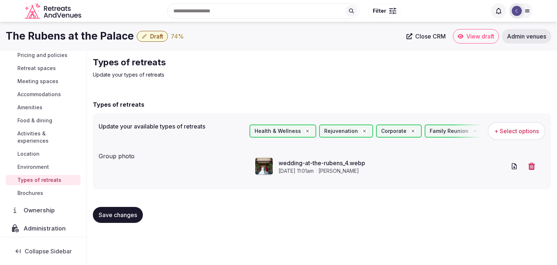
click at [154, 33] on span "Draft" at bounding box center [156, 36] width 13 height 7
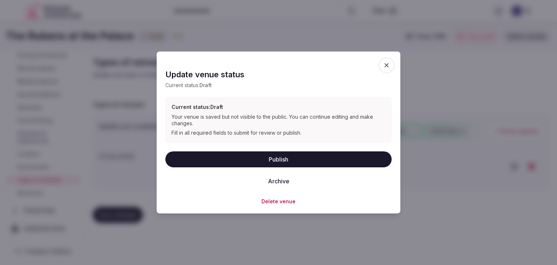
click at [284, 159] on button "Publish" at bounding box center [278, 159] width 226 height 16
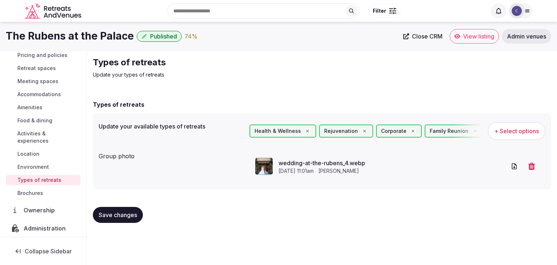
click at [90, 30] on h1 "The Rubens at the Palace" at bounding box center [70, 36] width 128 height 14
copy div "The Rubens at the Palace"
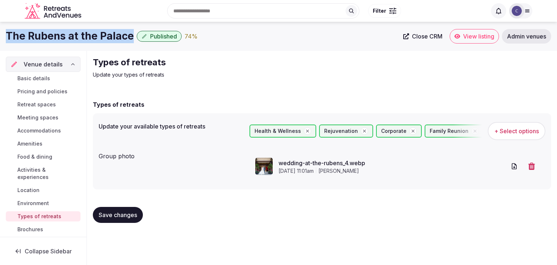
click at [44, 82] on span "Basic details" at bounding box center [33, 78] width 33 height 7
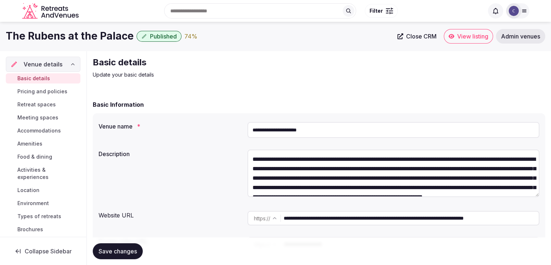
drag, startPoint x: 340, startPoint y: 220, endPoint x: 221, endPoint y: 220, distance: 118.9
click at [221, 220] on div "**********" at bounding box center [319, 218] width 441 height 20
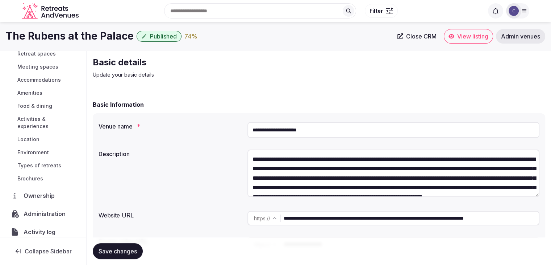
scroll to position [72, 0]
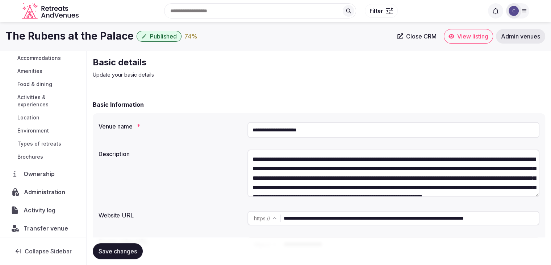
click at [45, 194] on span "Administration" at bounding box center [46, 191] width 44 height 9
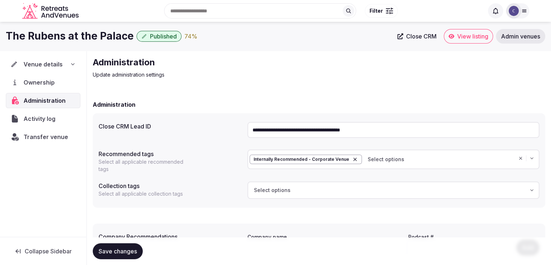
click at [388, 128] on input "**********" at bounding box center [394, 130] width 292 height 16
click at [47, 134] on span "Transfer venue" at bounding box center [46, 136] width 45 height 9
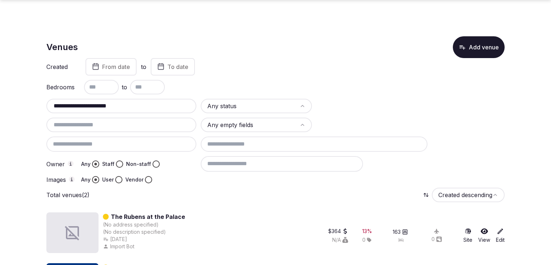
scroll to position [49, 0]
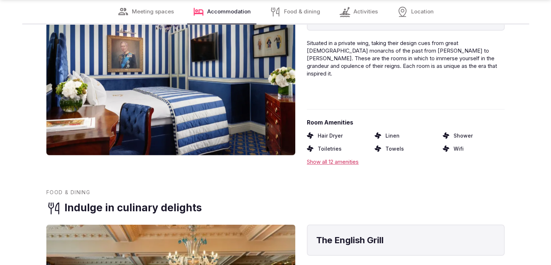
scroll to position [1160, 0]
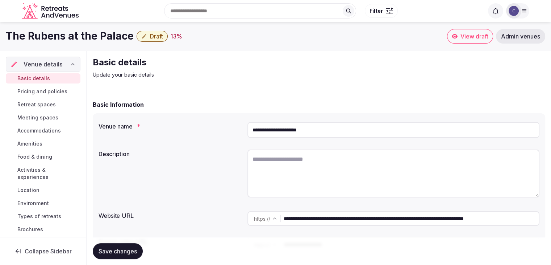
click at [156, 33] on span "Draft" at bounding box center [156, 36] width 13 height 7
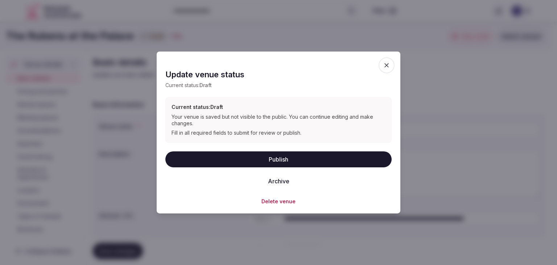
click at [270, 201] on button "Delete venue" at bounding box center [278, 200] width 34 height 7
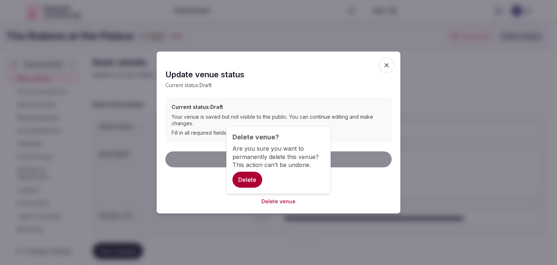
click at [254, 182] on button "Delete" at bounding box center [247, 179] width 30 height 16
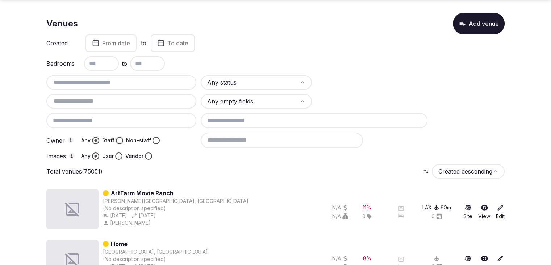
scroll to position [36, 0]
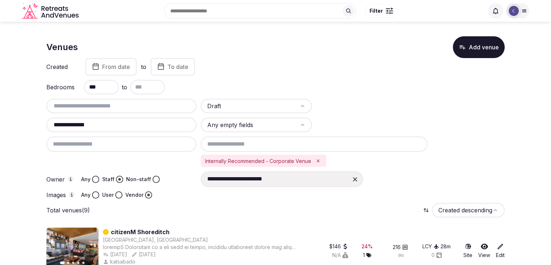
click at [132, 125] on input "**********" at bounding box center [121, 124] width 144 height 9
paste input "text"
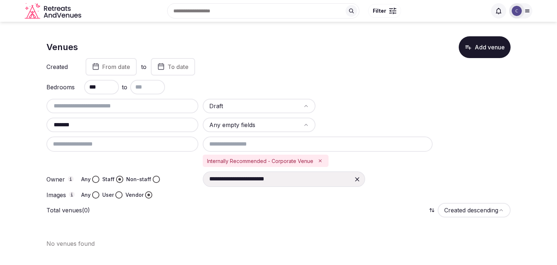
type input "*******"
click at [109, 92] on input "***" at bounding box center [101, 87] width 35 height 14
click at [334, 52] on div "Venues Add venue" at bounding box center [278, 47] width 464 height 22
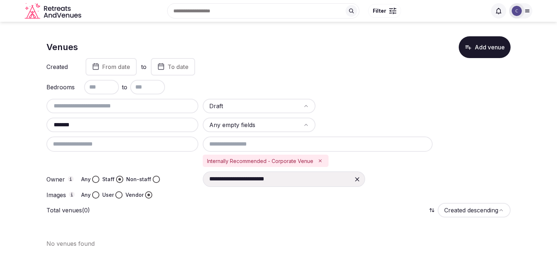
click at [317, 160] on icon "Remove Internally Recommended - Corporate Venue" at bounding box center [319, 160] width 5 height 5
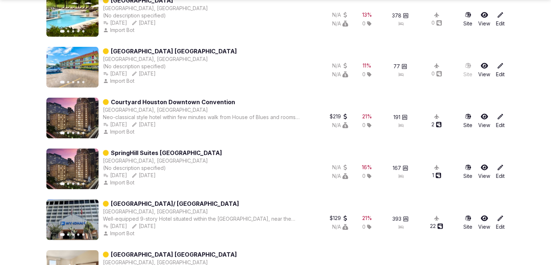
scroll to position [254, 0]
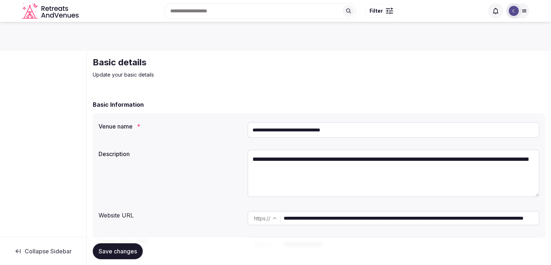
click at [338, 220] on input "**********" at bounding box center [411, 218] width 255 height 14
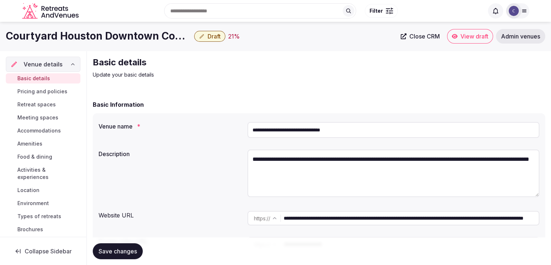
click at [299, 131] on input "**********" at bounding box center [394, 130] width 292 height 16
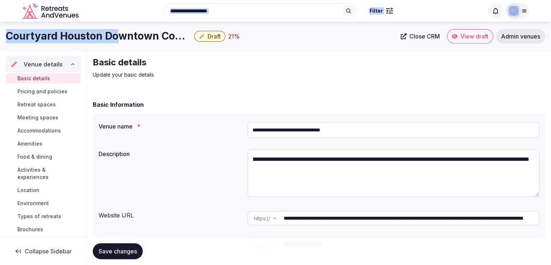
drag, startPoint x: 116, startPoint y: 28, endPoint x: 556, endPoint y: 249, distance: 492.7
click at [135, 39] on h1 "Courtyard Houston Downtown Convention" at bounding box center [99, 36] width 186 height 14
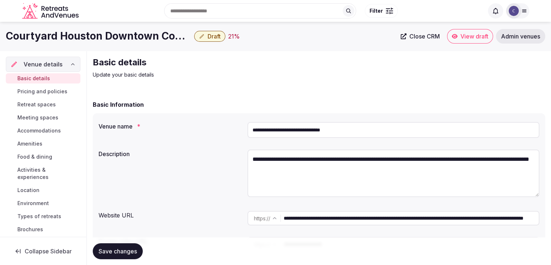
click at [316, 129] on input "**********" at bounding box center [394, 130] width 292 height 16
click at [316, 128] on input "**********" at bounding box center [394, 130] width 292 height 16
paste input "**********"
type input "**********"
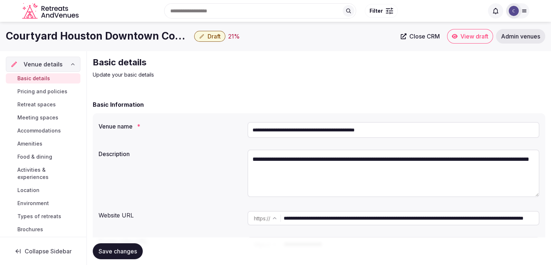
click at [112, 248] on span "Save changes" at bounding box center [118, 250] width 38 height 7
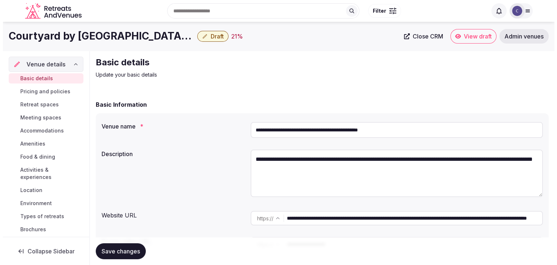
scroll to position [77, 0]
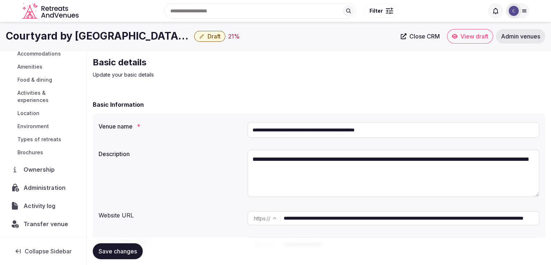
click at [43, 186] on span "Administration" at bounding box center [46, 187] width 45 height 9
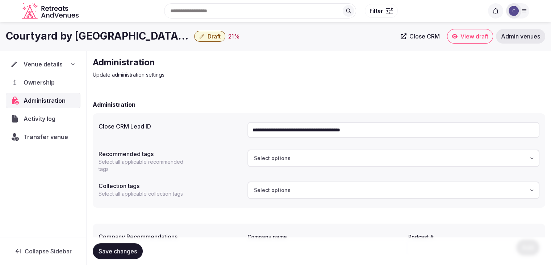
click at [54, 134] on span "Transfer venue" at bounding box center [46, 136] width 45 height 9
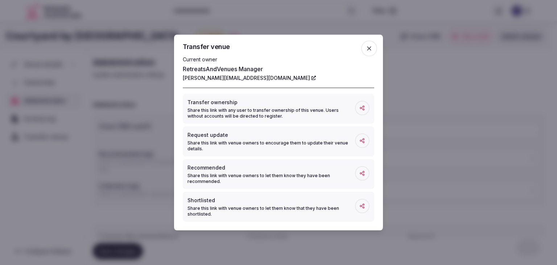
click at [372, 46] on icon "button" at bounding box center [368, 48] width 7 height 7
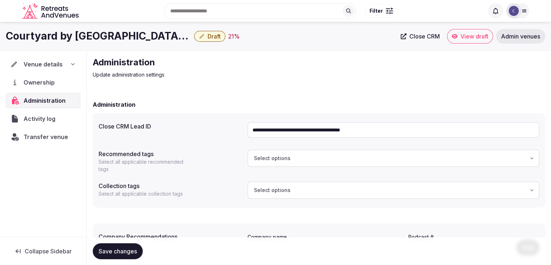
click at [67, 60] on div "Venue details" at bounding box center [43, 64] width 65 height 9
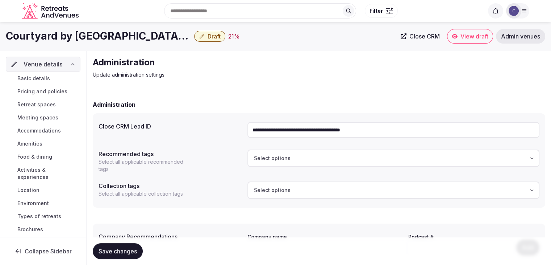
click at [40, 80] on span "Basic details" at bounding box center [33, 78] width 33 height 7
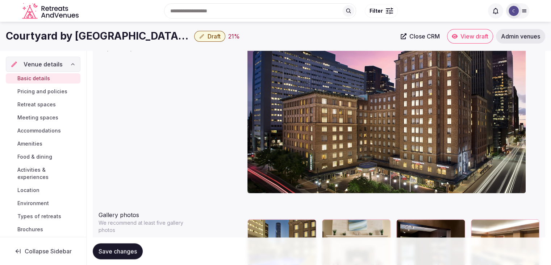
scroll to position [652, 0]
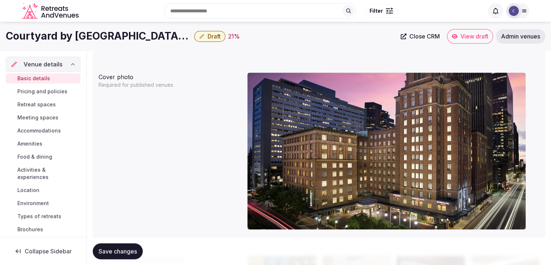
click at [157, 36] on h1 "Courtyard by [GEOGRAPHIC_DATA]/[GEOGRAPHIC_DATA]" at bounding box center [99, 36] width 186 height 14
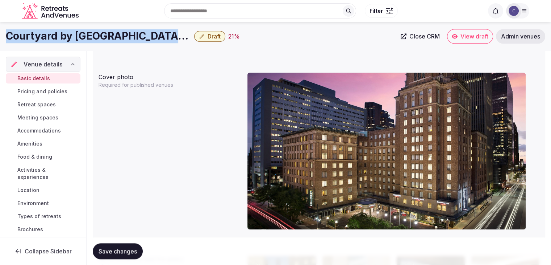
click at [157, 36] on h1 "Courtyard by [GEOGRAPHIC_DATA]/[GEOGRAPHIC_DATA]" at bounding box center [99, 36] width 186 height 14
copy div "Courtyard by [GEOGRAPHIC_DATA]/[GEOGRAPHIC_DATA]"
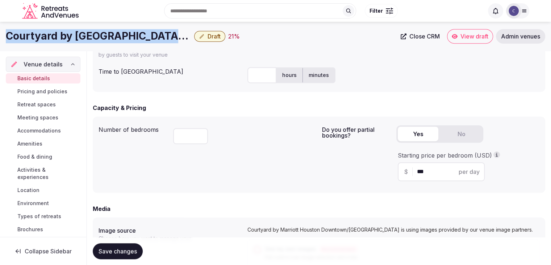
scroll to position [290, 0]
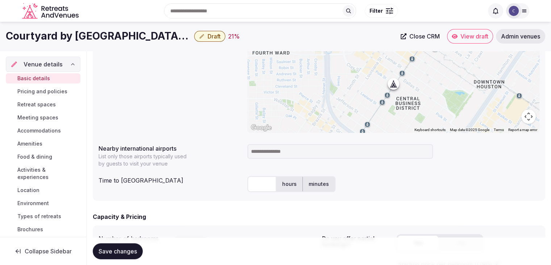
click at [287, 152] on input at bounding box center [341, 151] width 186 height 14
type input "***"
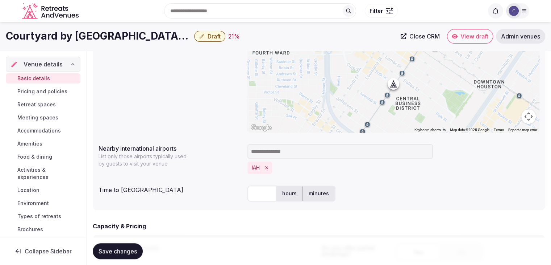
click at [260, 200] on input "text" at bounding box center [262, 193] width 29 height 16
type input "**"
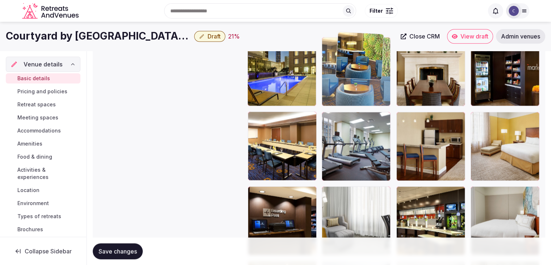
scroll to position [874, 0]
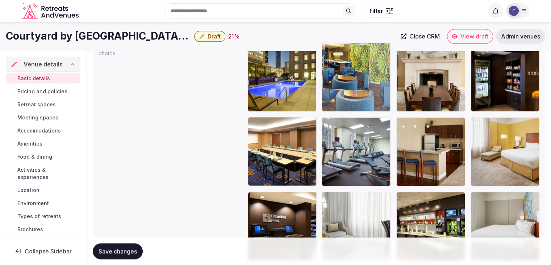
drag, startPoint x: 252, startPoint y: 102, endPoint x: 348, endPoint y: 136, distance: 101.0
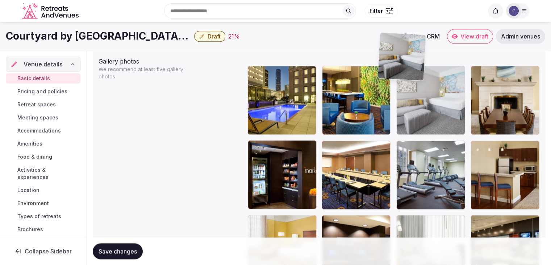
scroll to position [850, 0]
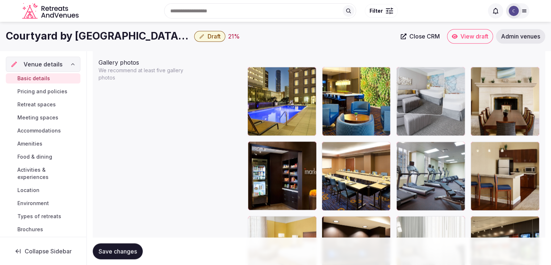
drag, startPoint x: 255, startPoint y: 163, endPoint x: 386, endPoint y: 109, distance: 141.7
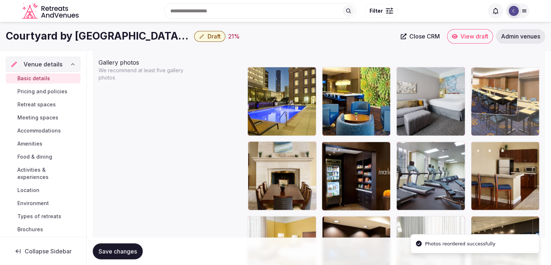
drag, startPoint x: 332, startPoint y: 146, endPoint x: 501, endPoint y: 91, distance: 177.8
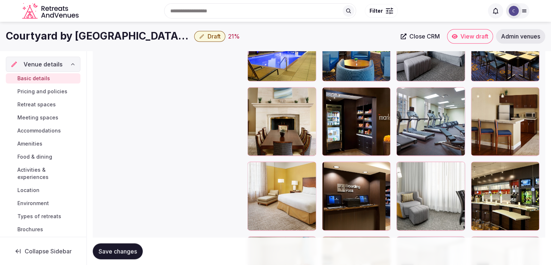
scroll to position [886, 0]
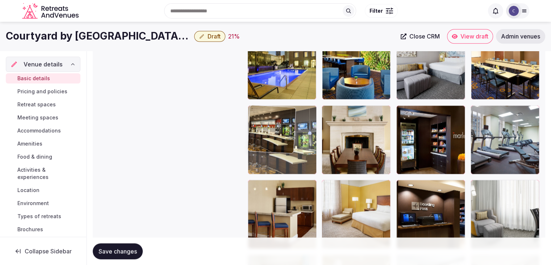
drag, startPoint x: 483, startPoint y: 188, endPoint x: 277, endPoint y: 127, distance: 214.4
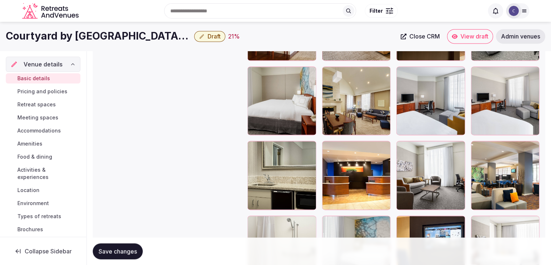
scroll to position [1068, 0]
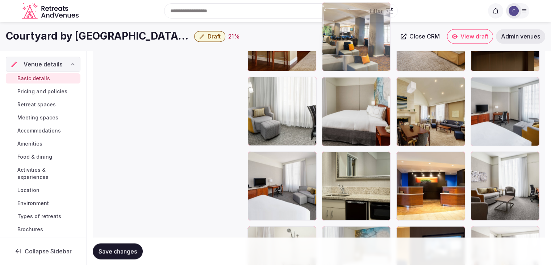
drag, startPoint x: 481, startPoint y: 153, endPoint x: 311, endPoint y: 41, distance: 203.5
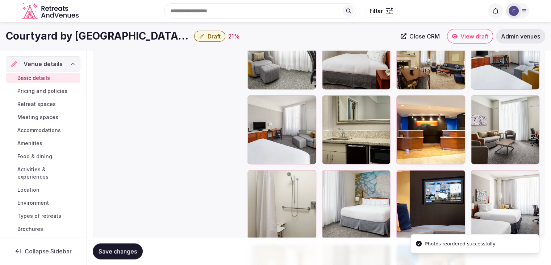
scroll to position [1094, 0]
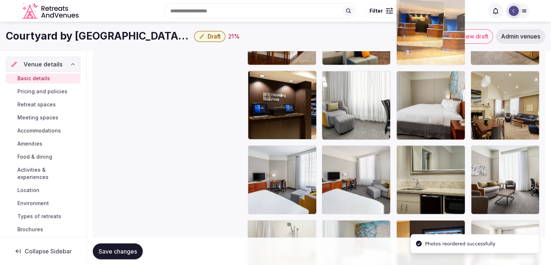
drag, startPoint x: 410, startPoint y: 63, endPoint x: 415, endPoint y: 30, distance: 33.7
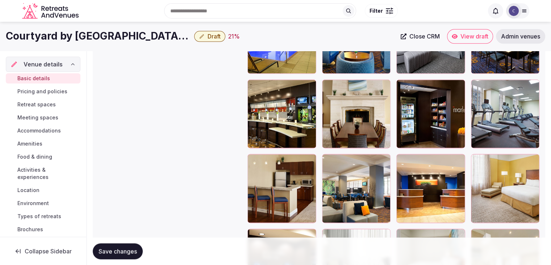
scroll to position [895, 0]
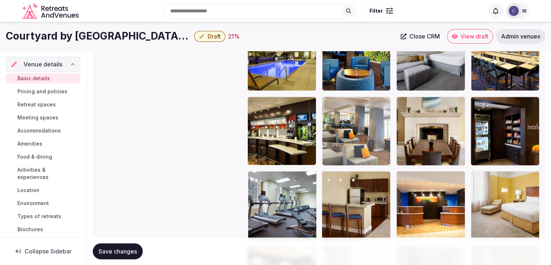
drag, startPoint x: 328, startPoint y: 181, endPoint x: 336, endPoint y: 129, distance: 52.1
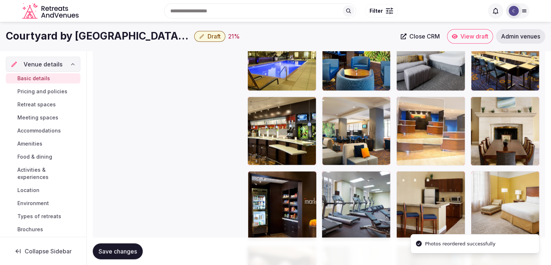
drag, startPoint x: 399, startPoint y: 172, endPoint x: 408, endPoint y: 135, distance: 38.1
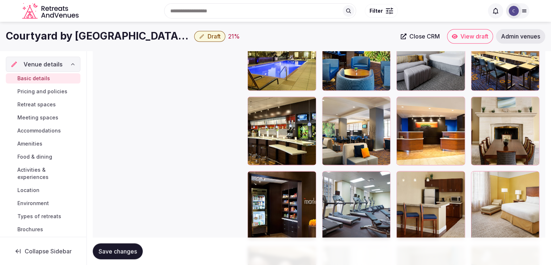
drag, startPoint x: 127, startPoint y: 249, endPoint x: 273, endPoint y: 0, distance: 288.3
click at [126, 249] on span "Save changes" at bounding box center [118, 250] width 38 height 7
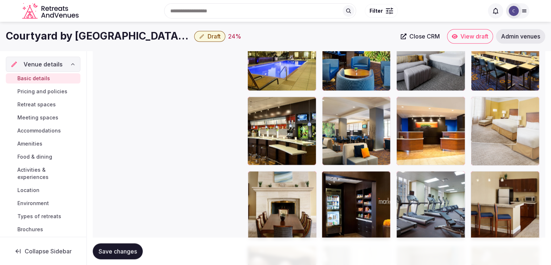
drag, startPoint x: 472, startPoint y: 178, endPoint x: 475, endPoint y: 139, distance: 38.6
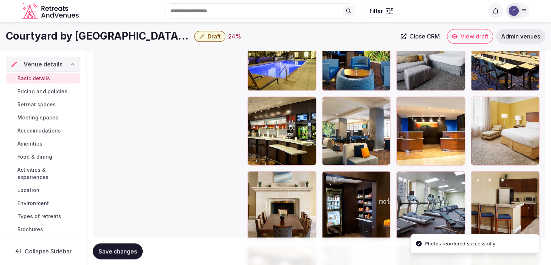
click at [116, 250] on span "Save changes" at bounding box center [118, 250] width 38 height 7
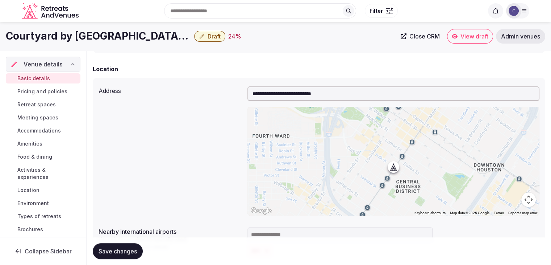
scroll to position [25, 0]
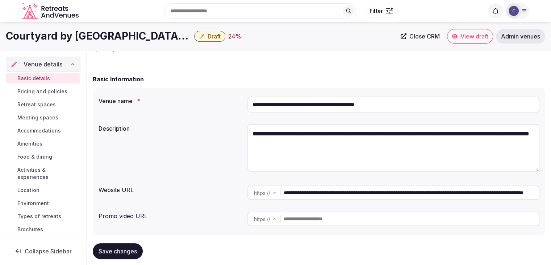
click at [208, 40] on span "Draft" at bounding box center [214, 36] width 13 height 7
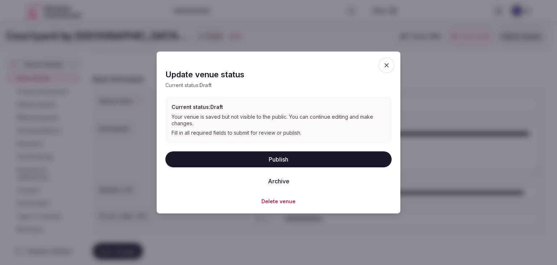
click at [280, 158] on button "Publish" at bounding box center [278, 159] width 226 height 16
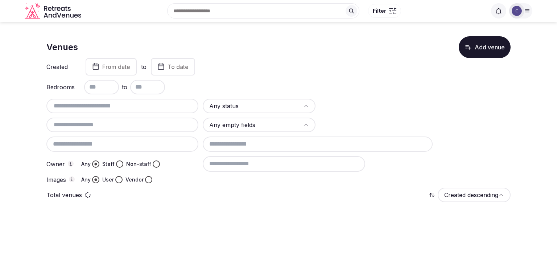
click at [147, 107] on input "text" at bounding box center [122, 105] width 146 height 9
paste input "**********"
click at [134, 108] on input "**********" at bounding box center [122, 105] width 146 height 9
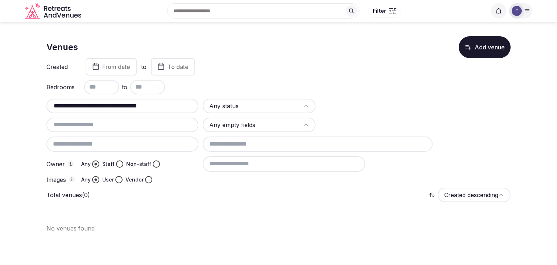
paste input "text"
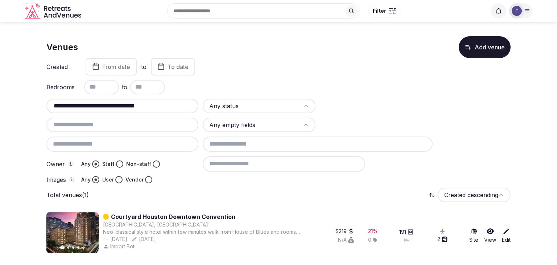
type input "**********"
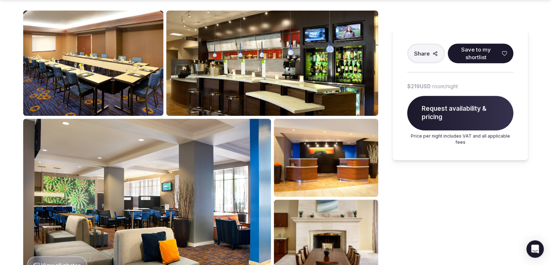
scroll to position [435, 0]
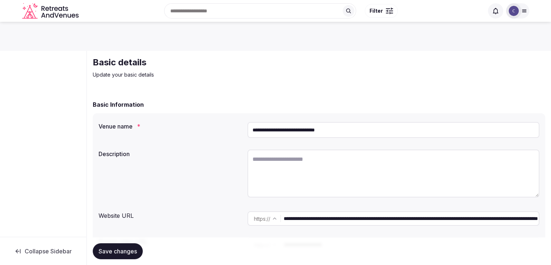
click at [329, 222] on input "**********" at bounding box center [411, 218] width 255 height 14
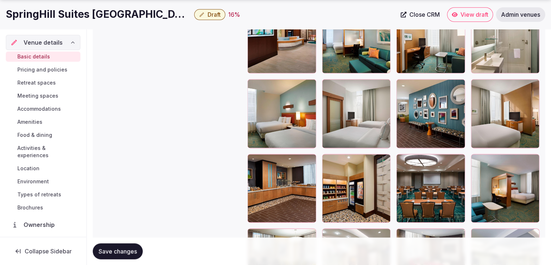
scroll to position [1102, 0]
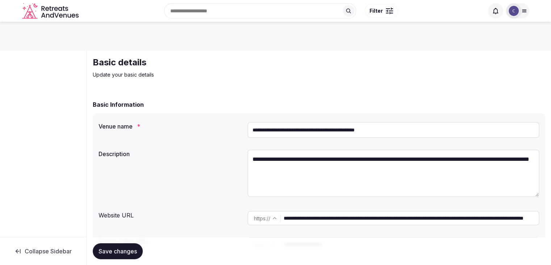
click at [282, 129] on input "**********" at bounding box center [394, 130] width 292 height 16
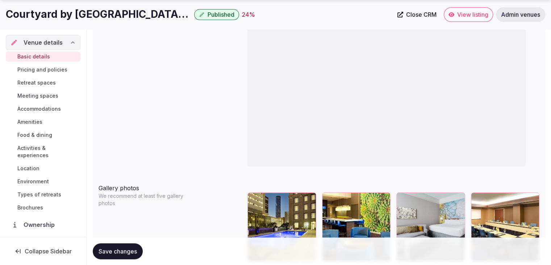
scroll to position [834, 0]
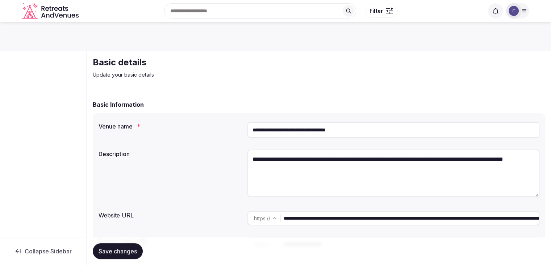
click at [318, 224] on input "**********" at bounding box center [411, 218] width 255 height 14
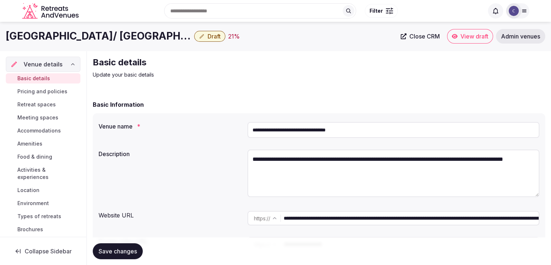
click at [333, 129] on input "**********" at bounding box center [394, 130] width 292 height 16
click at [332, 130] on input "**********" at bounding box center [394, 130] width 292 height 16
click at [331, 129] on input "**********" at bounding box center [394, 130] width 292 height 16
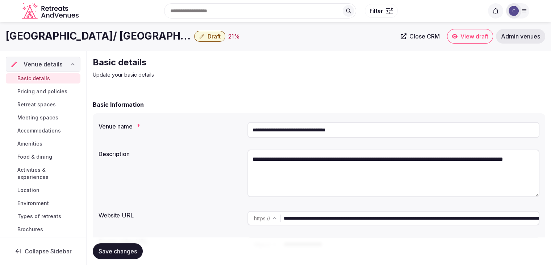
click at [331, 129] on input "**********" at bounding box center [394, 130] width 292 height 16
paste input "****"
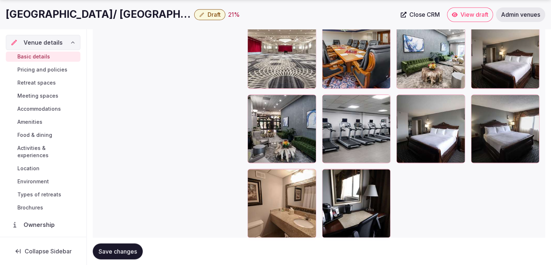
scroll to position [1361, 0]
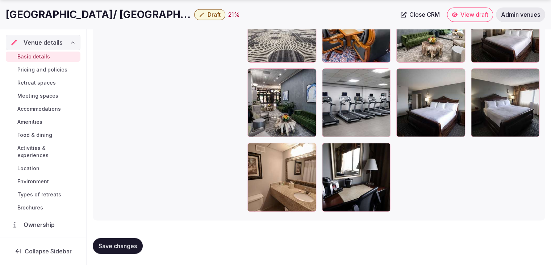
type input "**********"
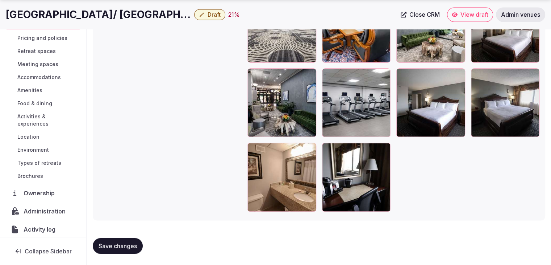
scroll to position [55, 0]
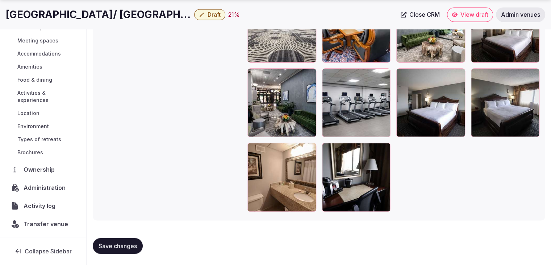
click at [43, 187] on span "Administration" at bounding box center [46, 187] width 45 height 9
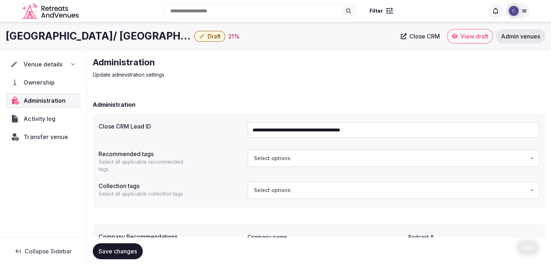
click at [331, 131] on input "**********" at bounding box center [394, 130] width 292 height 16
click at [57, 135] on span "Transfer venue" at bounding box center [46, 136] width 44 height 9
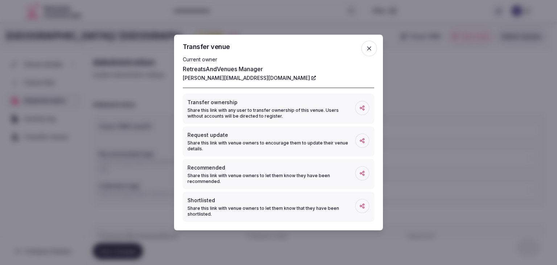
drag, startPoint x: 241, startPoint y: 73, endPoint x: 203, endPoint y: 79, distance: 37.7
click at [374, 49] on span "button" at bounding box center [369, 49] width 16 height 16
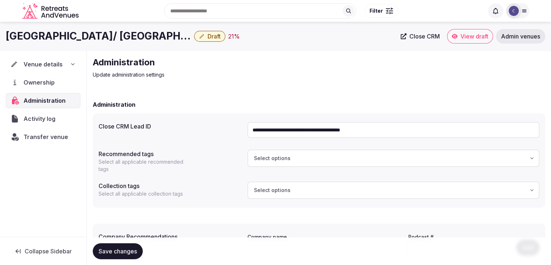
click at [67, 59] on div "Venue details" at bounding box center [43, 64] width 75 height 15
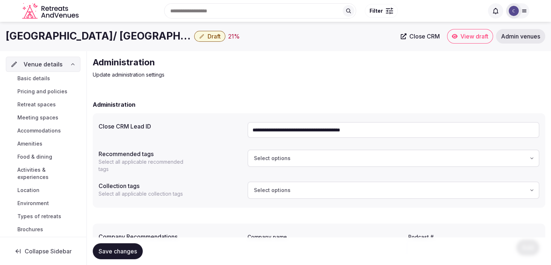
click at [42, 78] on span "Basic details" at bounding box center [33, 78] width 33 height 7
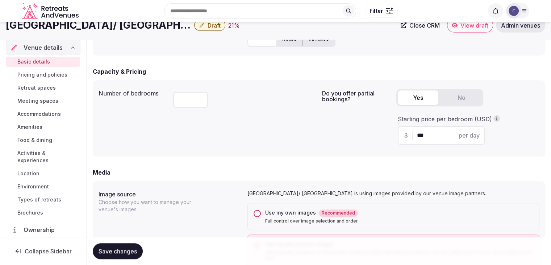
scroll to position [290, 0]
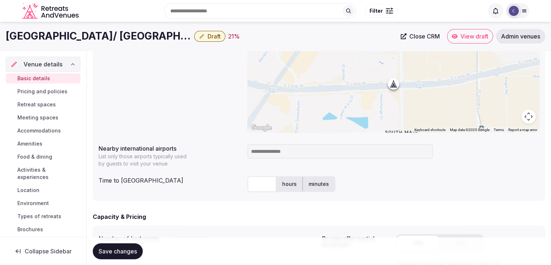
click at [69, 37] on h1 "[GEOGRAPHIC_DATA]/ [GEOGRAPHIC_DATA]" at bounding box center [99, 36] width 186 height 14
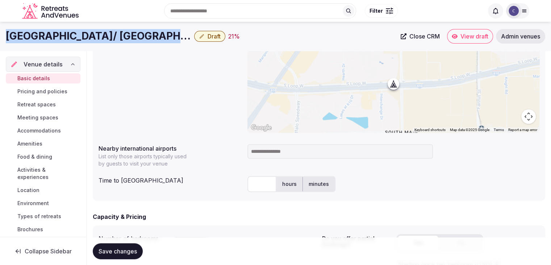
click at [69, 37] on h1 "[GEOGRAPHIC_DATA]/ [GEOGRAPHIC_DATA]" at bounding box center [99, 36] width 186 height 14
copy div "[GEOGRAPHIC_DATA]/ [GEOGRAPHIC_DATA]"
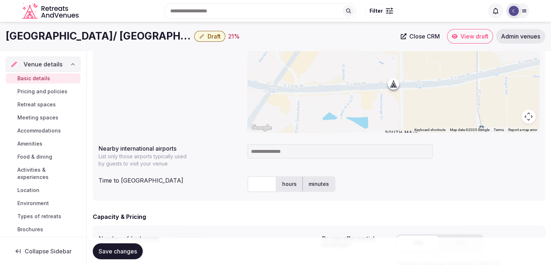
click at [279, 153] on input at bounding box center [341, 151] width 186 height 14
type input "*********"
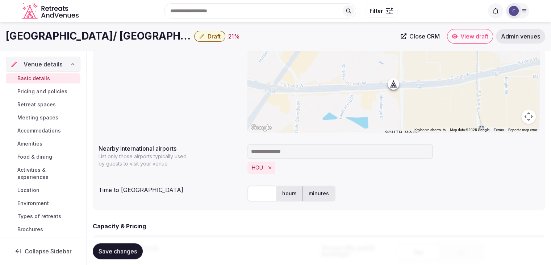
click at [267, 189] on input "text" at bounding box center [262, 193] width 29 height 16
type input "**"
click at [209, 222] on div "Capacity & Pricing" at bounding box center [319, 225] width 453 height 9
click at [123, 254] on span "Save changes" at bounding box center [118, 250] width 38 height 7
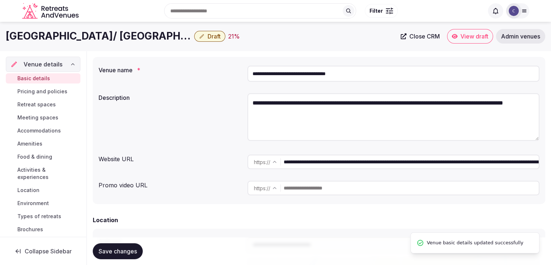
scroll to position [36, 0]
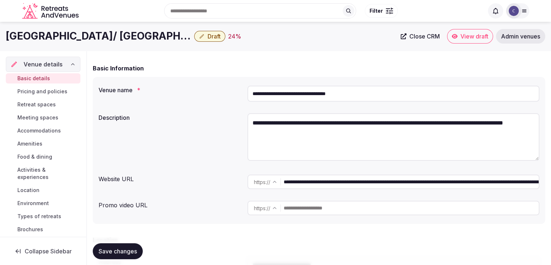
click at [332, 124] on textarea "**********" at bounding box center [394, 136] width 292 height 47
paste textarea "**********"
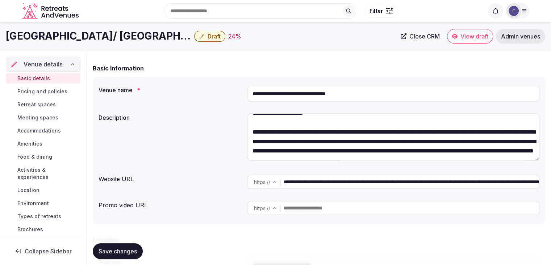
scroll to position [66, 0]
type textarea "**********"
click at [127, 253] on span "Save changes" at bounding box center [118, 250] width 38 height 7
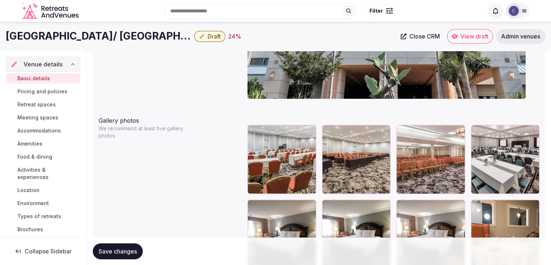
scroll to position [827, 0]
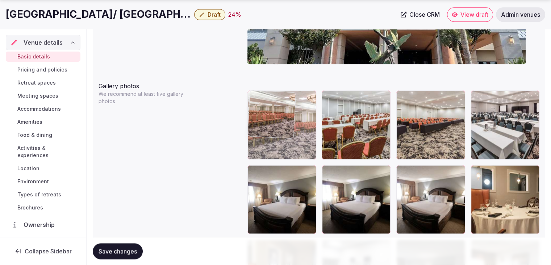
drag, startPoint x: 404, startPoint y: 91, endPoint x: 282, endPoint y: 84, distance: 122.3
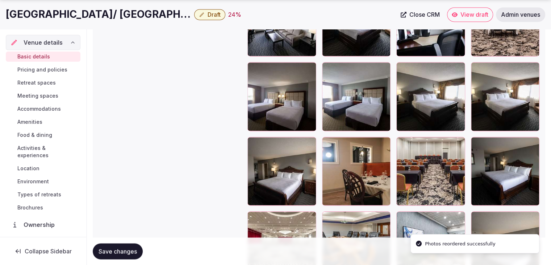
scroll to position [1262, 0]
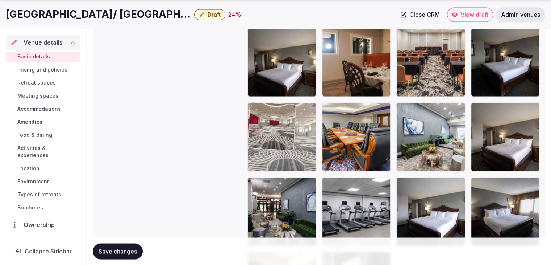
drag, startPoint x: 255, startPoint y: 112, endPoint x: 259, endPoint y: 104, distance: 9.4
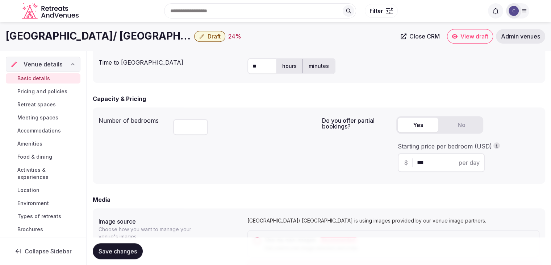
drag, startPoint x: 253, startPoint y: 184, endPoint x: 316, endPoint y: 191, distance: 63.1
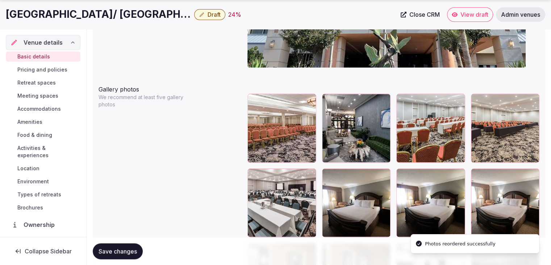
scroll to position [877, 0]
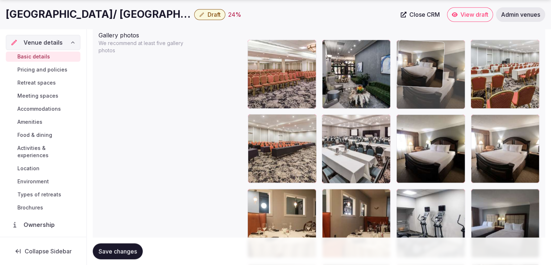
drag, startPoint x: 325, startPoint y: 116, endPoint x: 399, endPoint y: 63, distance: 90.9
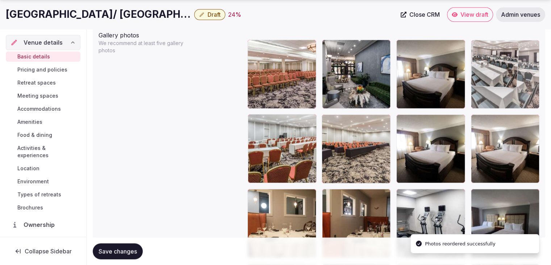
drag, startPoint x: 327, startPoint y: 122, endPoint x: 479, endPoint y: 75, distance: 159.7
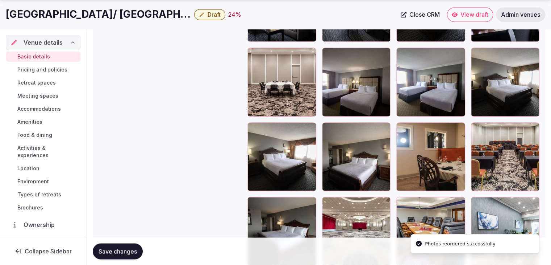
scroll to position [1240, 0]
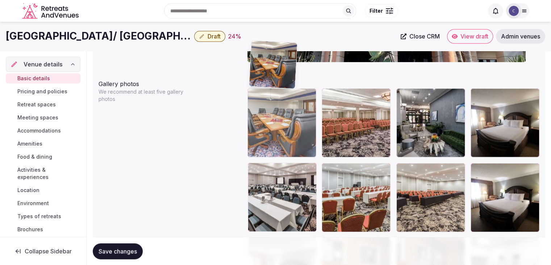
scroll to position [828, 0]
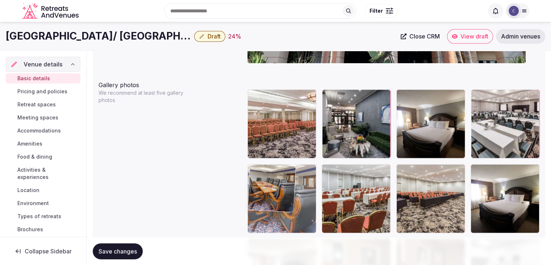
drag, startPoint x: 402, startPoint y: 126, endPoint x: 244, endPoint y: 176, distance: 166.5
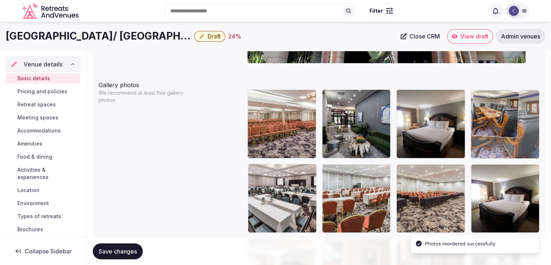
drag, startPoint x: 256, startPoint y: 172, endPoint x: 495, endPoint y: 119, distance: 245.2
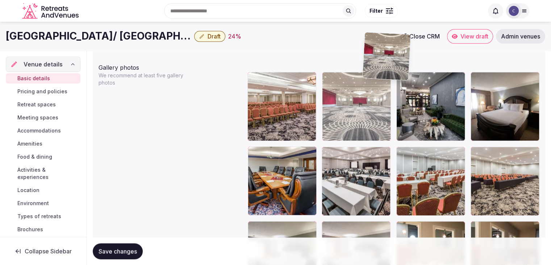
scroll to position [841, 0]
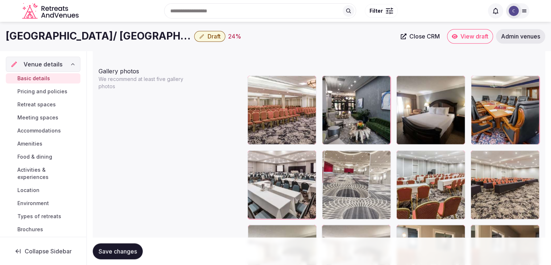
drag, startPoint x: 406, startPoint y: 75, endPoint x: 339, endPoint y: 162, distance: 109.1
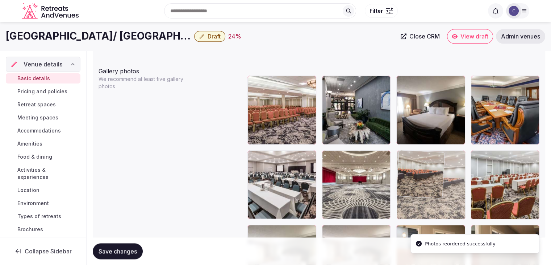
drag, startPoint x: 483, startPoint y: 156, endPoint x: 431, endPoint y: 156, distance: 52.2
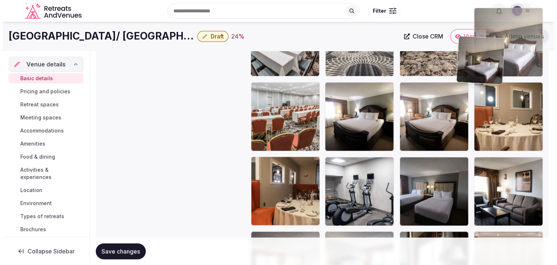
scroll to position [981, 0]
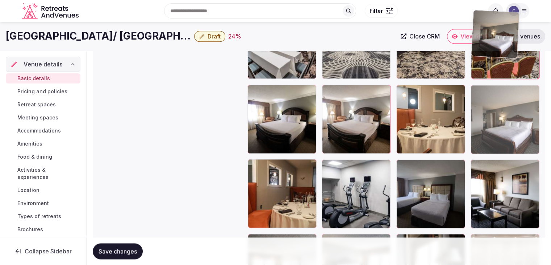
drag, startPoint x: 256, startPoint y: 95, endPoint x: 489, endPoint y: 63, distance: 234.8
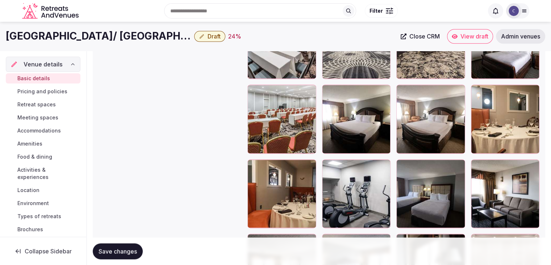
click at [112, 249] on span "Save changes" at bounding box center [118, 250] width 38 height 7
click at [121, 245] on button "Save changes" at bounding box center [118, 251] width 50 height 16
click at [217, 33] on span "Draft" at bounding box center [214, 36] width 13 height 7
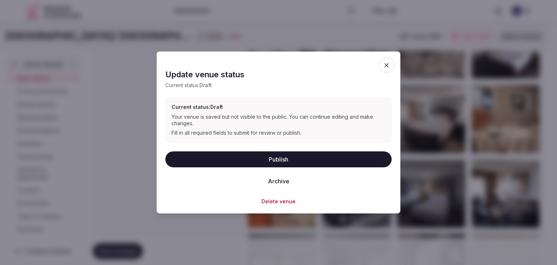
drag, startPoint x: 262, startPoint y: 155, endPoint x: 265, endPoint y: 157, distance: 4.2
click at [262, 155] on button "Publish" at bounding box center [278, 159] width 226 height 16
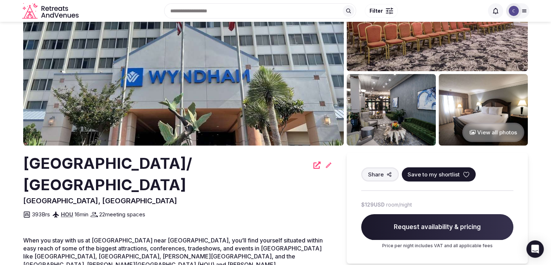
scroll to position [36, 0]
